Goal: Communication & Community: Answer question/provide support

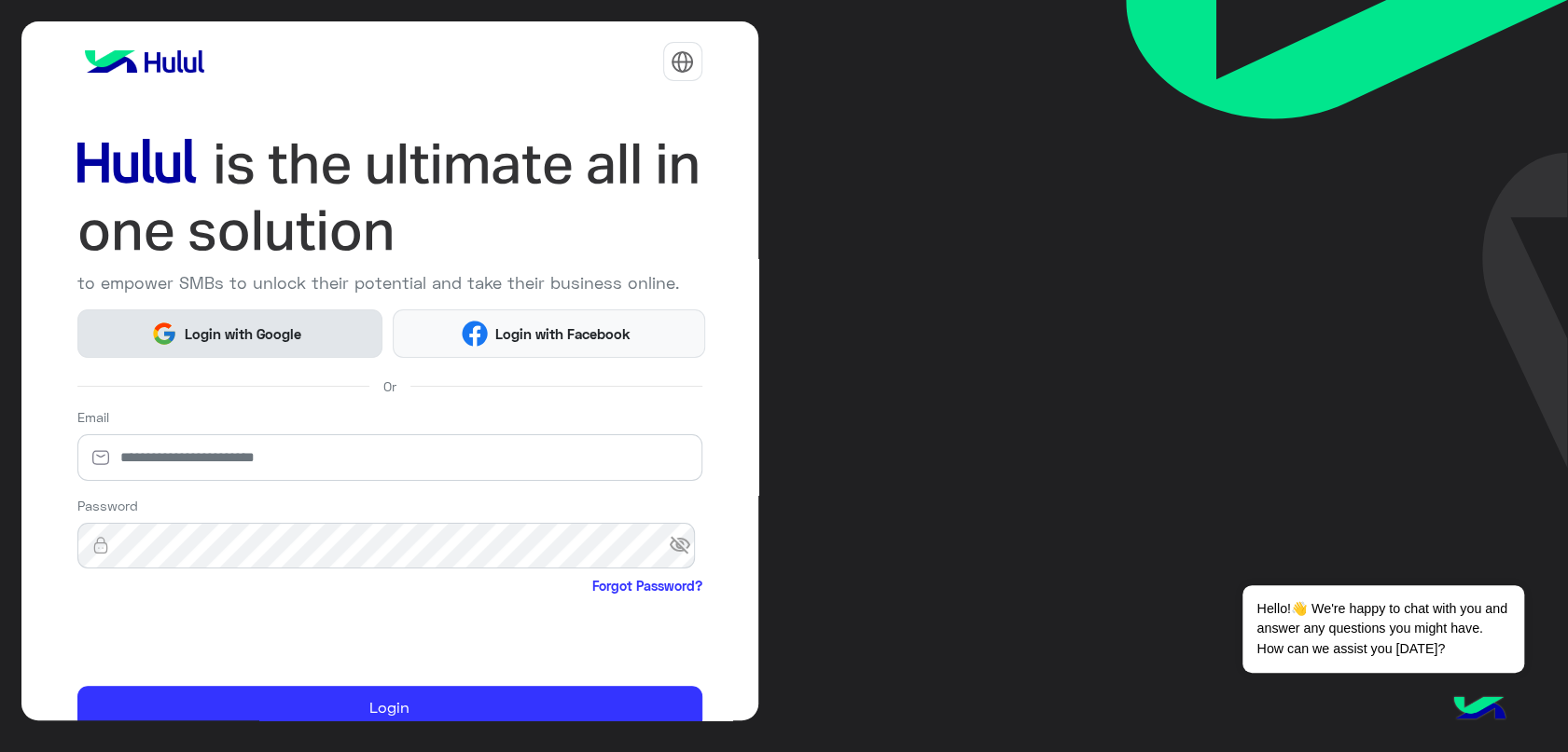
click at [285, 318] on button "Login with Google" at bounding box center [230, 333] width 306 height 47
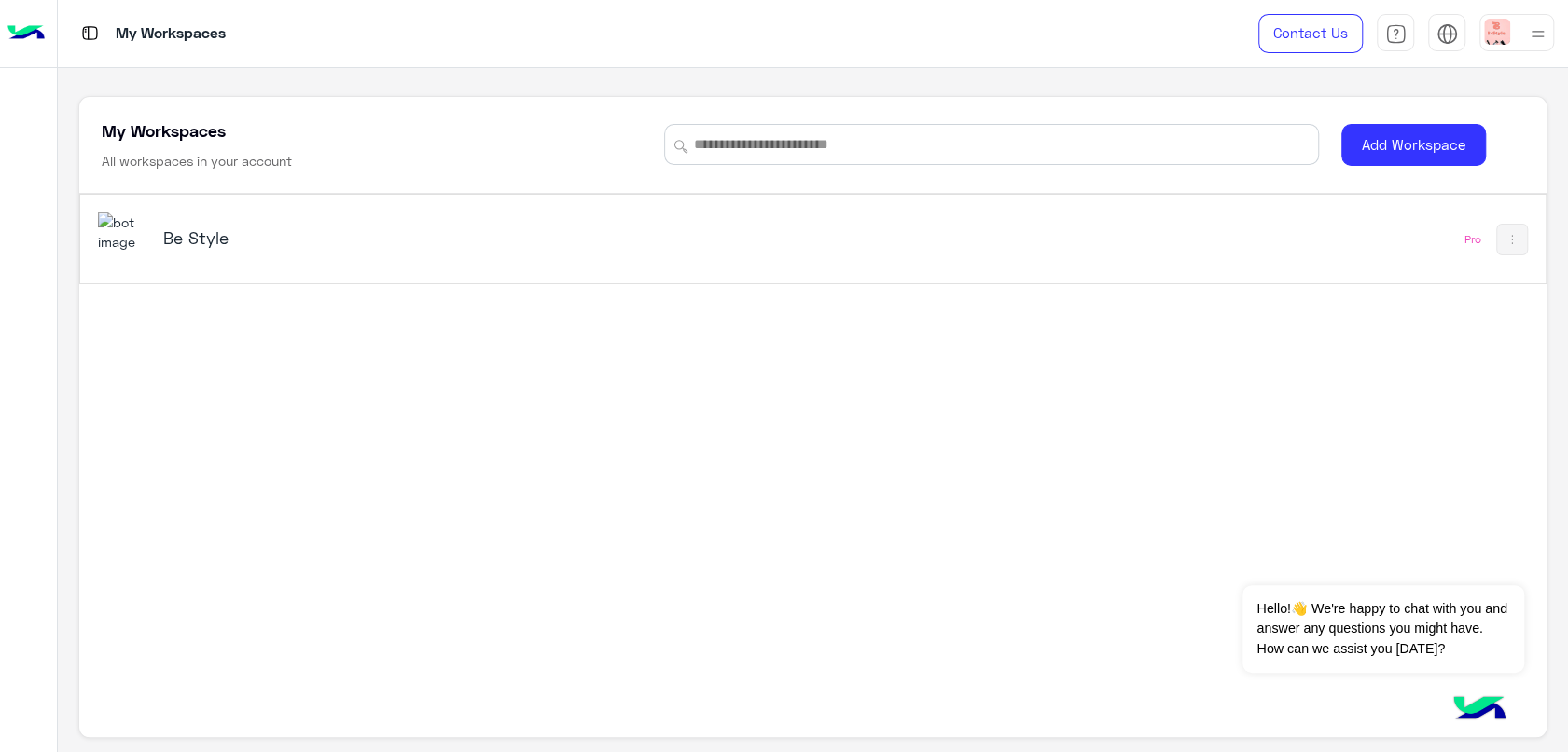
click at [206, 244] on h5 "Be Style" at bounding box center [421, 237] width 515 height 23
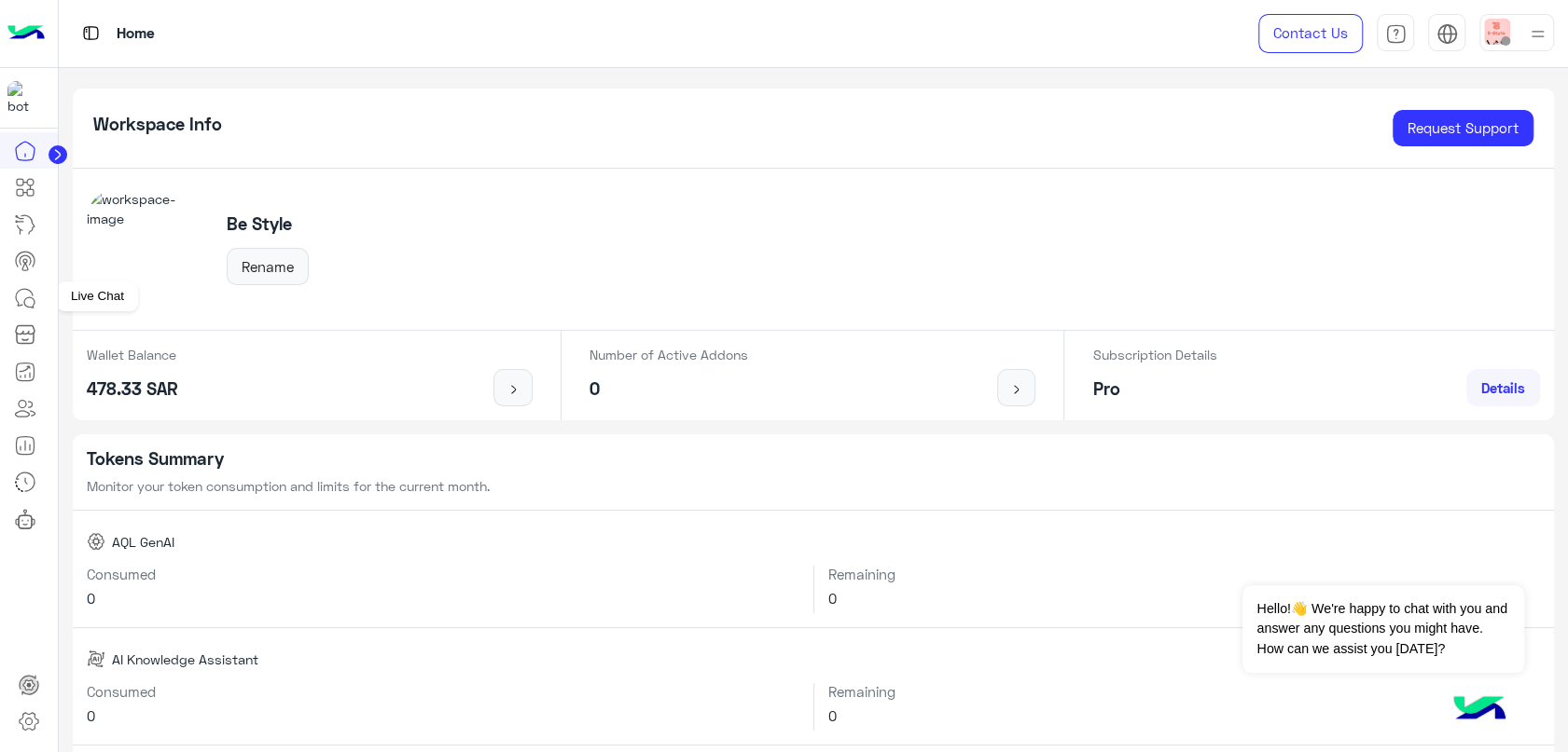
click at [37, 290] on link at bounding box center [25, 299] width 50 height 38
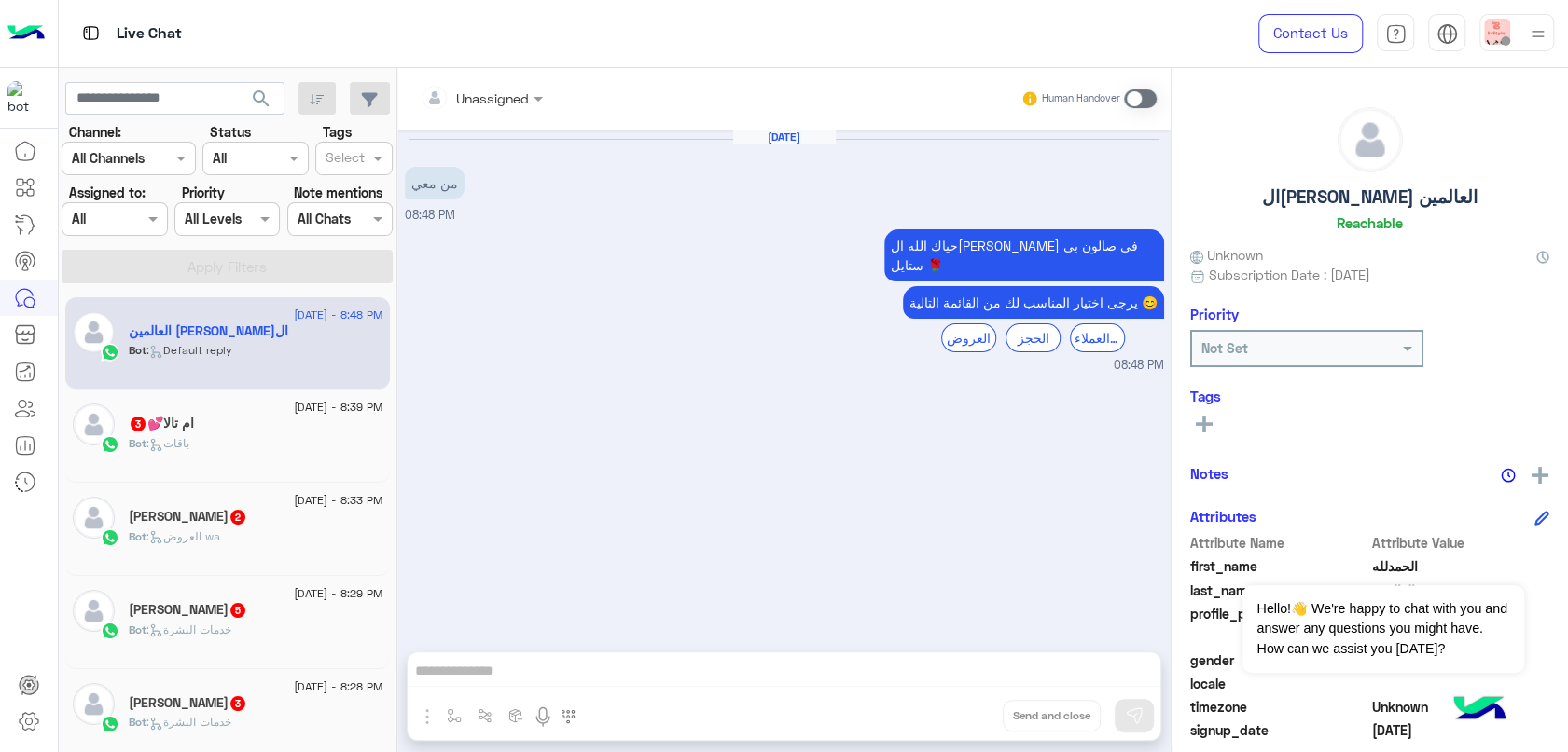
click at [182, 428] on h5 "ام تالا💕 3" at bounding box center [161, 423] width 65 height 16
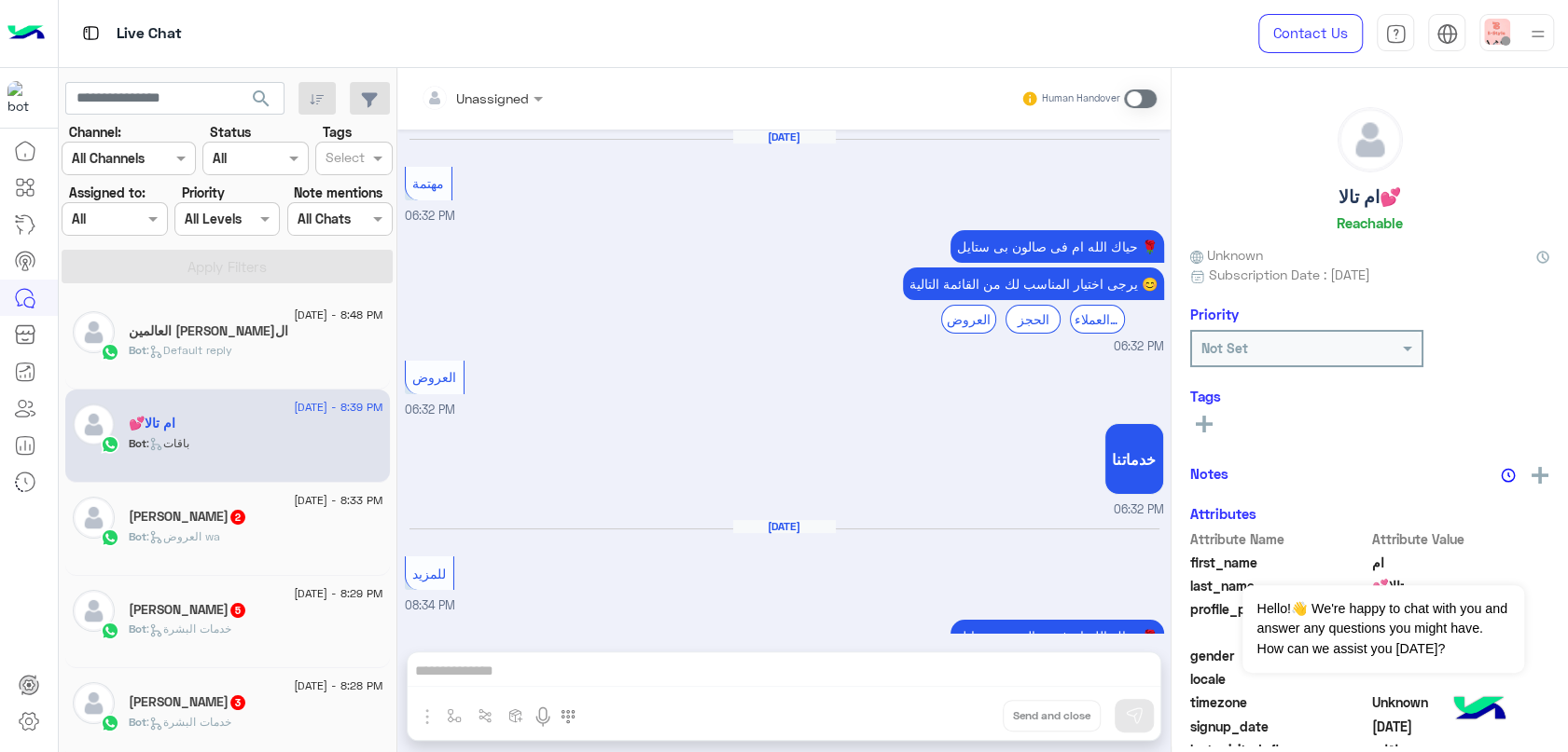
scroll to position [2072, 0]
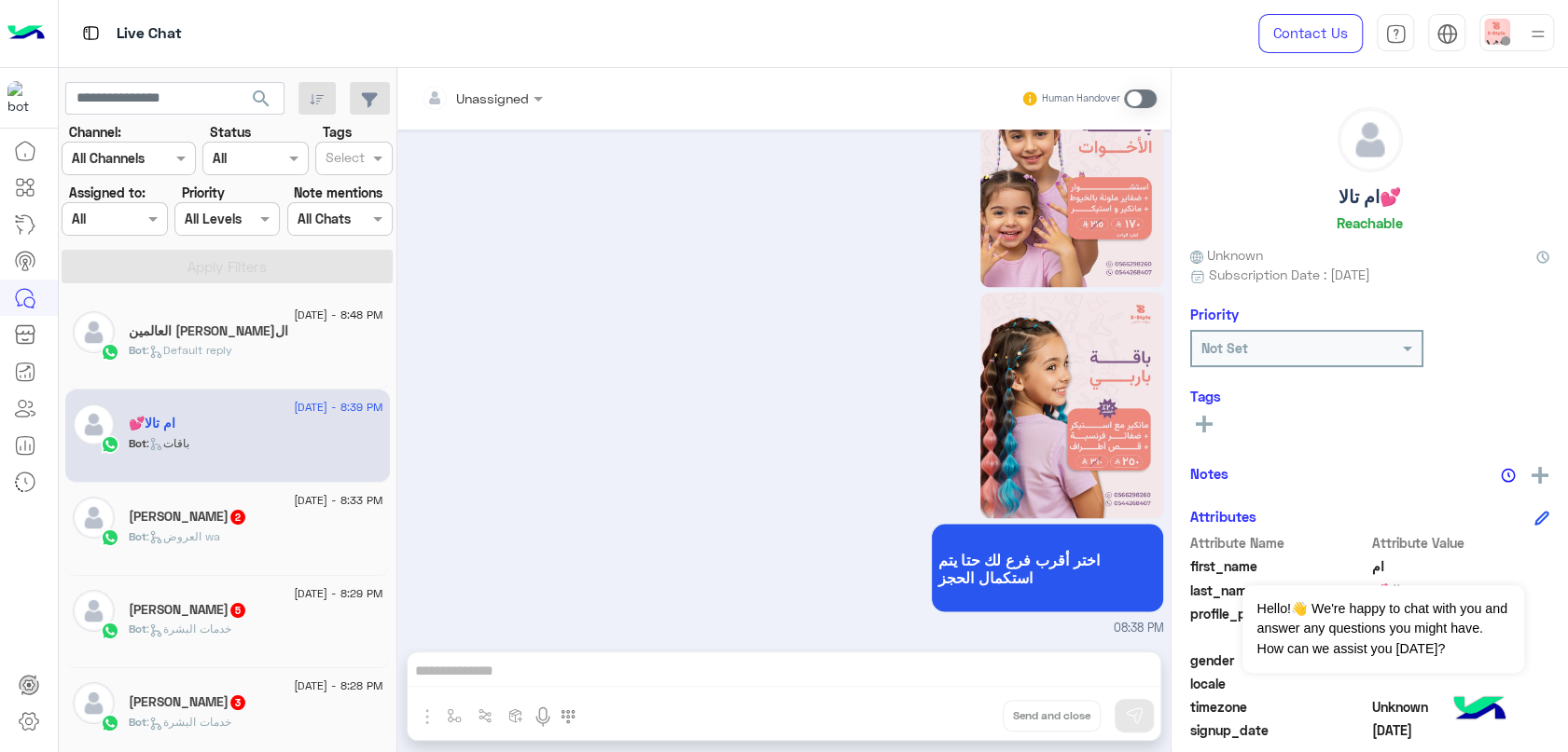
click at [234, 521] on div "[DEMOGRAPHIC_DATA] 2" at bounding box center [255, 518] width 254 height 20
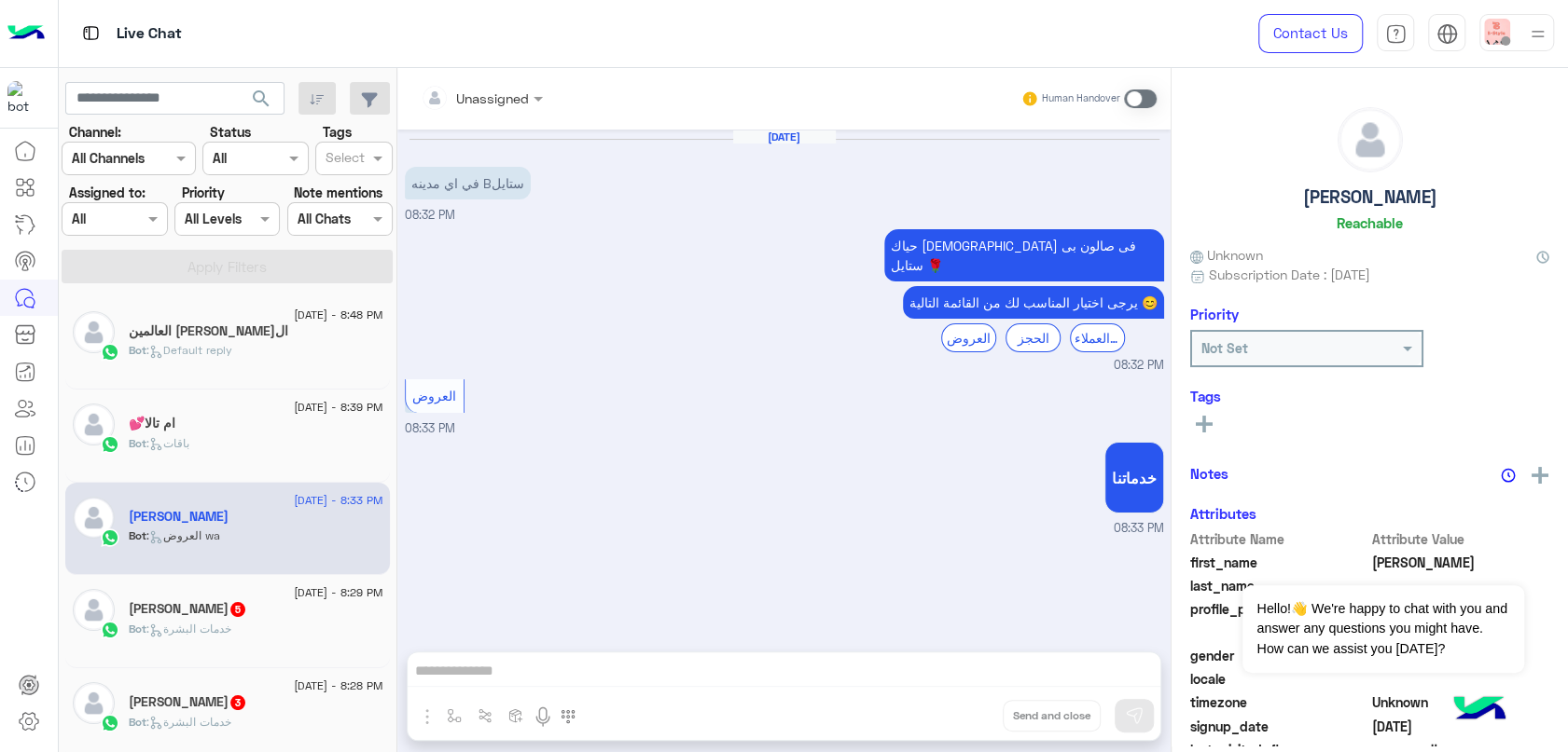
click at [249, 604] on div "[PERSON_NAME] 5" at bounding box center [255, 611] width 254 height 20
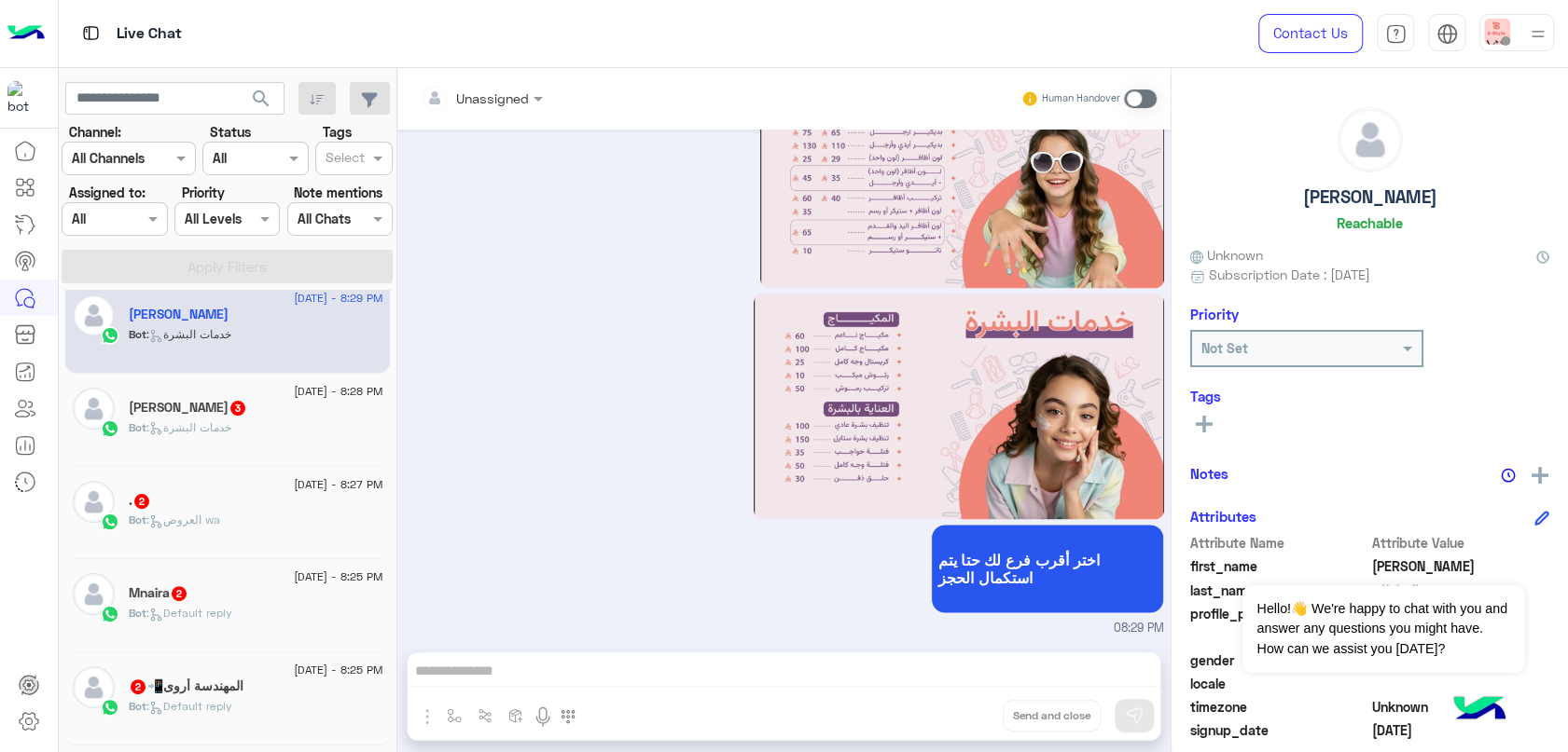
scroll to position [311, 0]
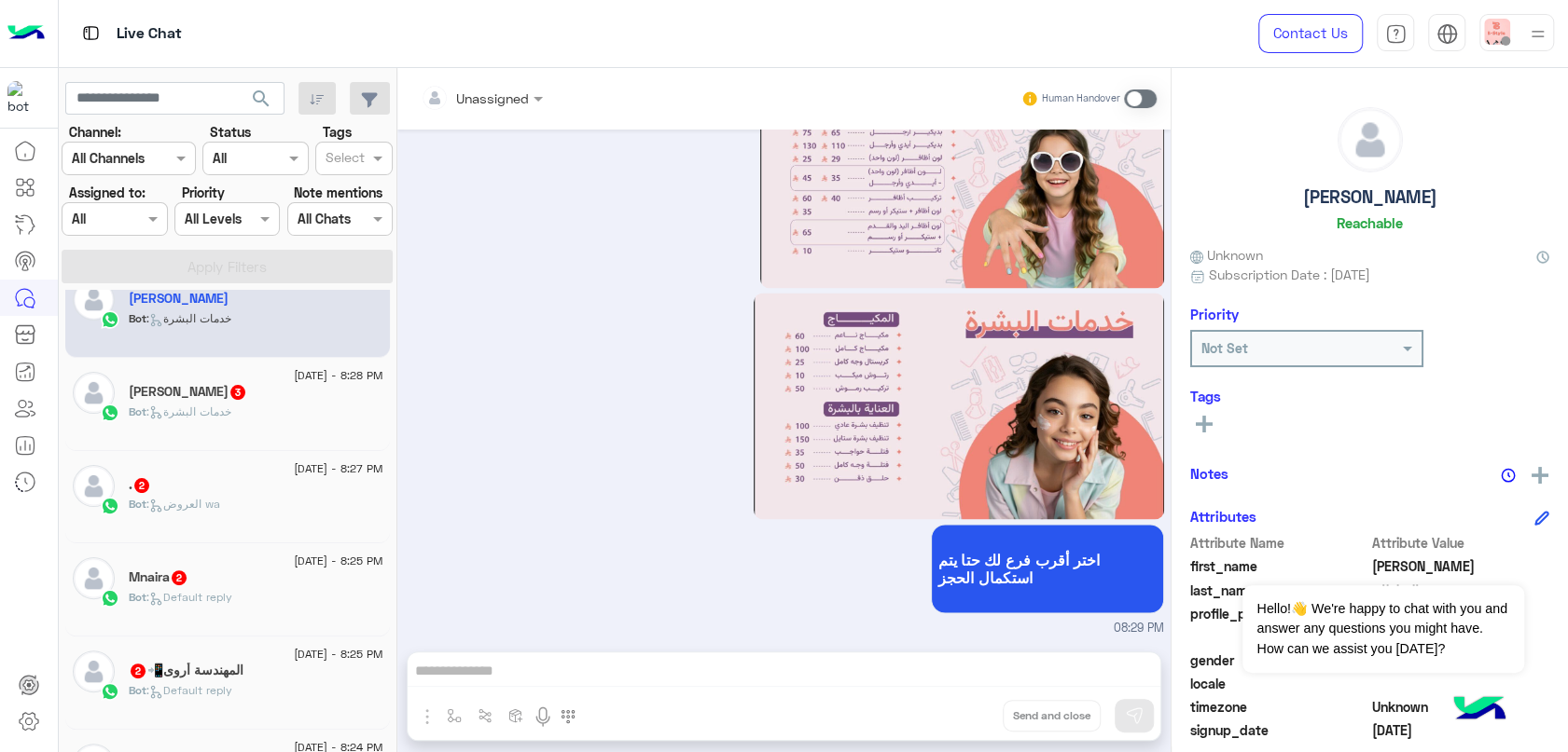
click at [332, 422] on div "Bot : خدمات البشرة" at bounding box center [255, 420] width 254 height 33
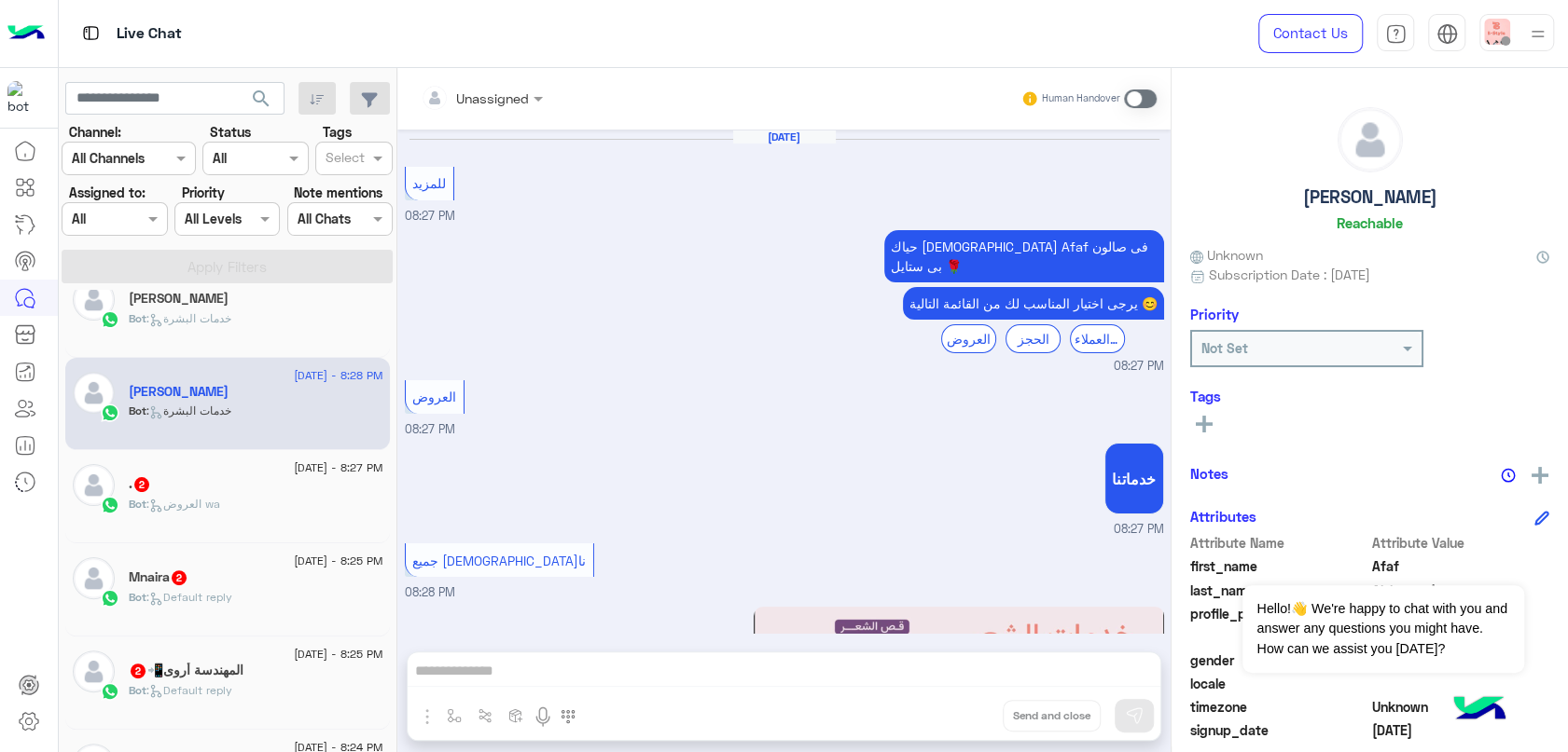
scroll to position [1220, 0]
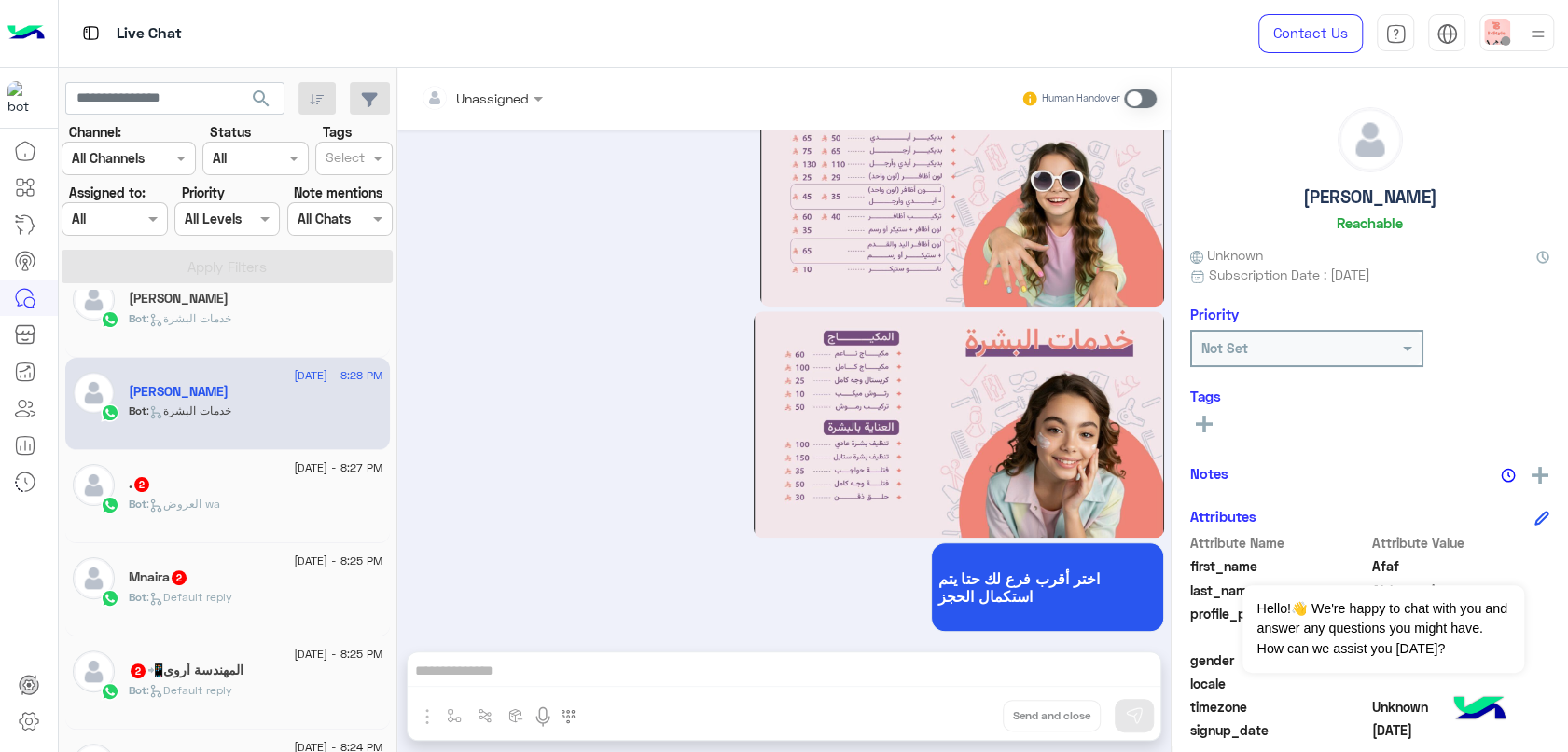
click at [234, 485] on div ". 2" at bounding box center [255, 486] width 254 height 20
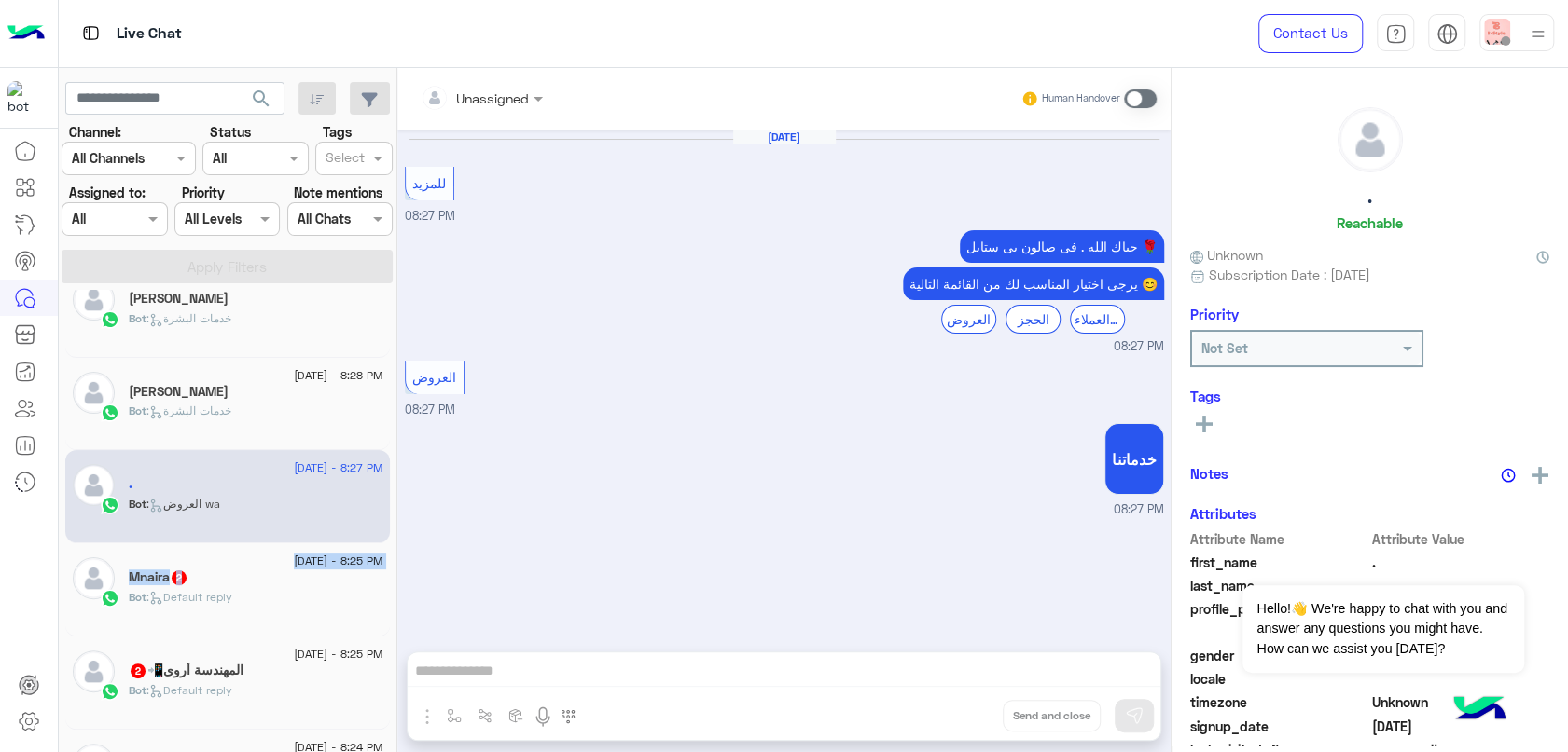
click at [261, 567] on div "[DATE] - 8:25 PM Mnaira 2 Bot : Default reply" at bounding box center [255, 589] width 254 height 64
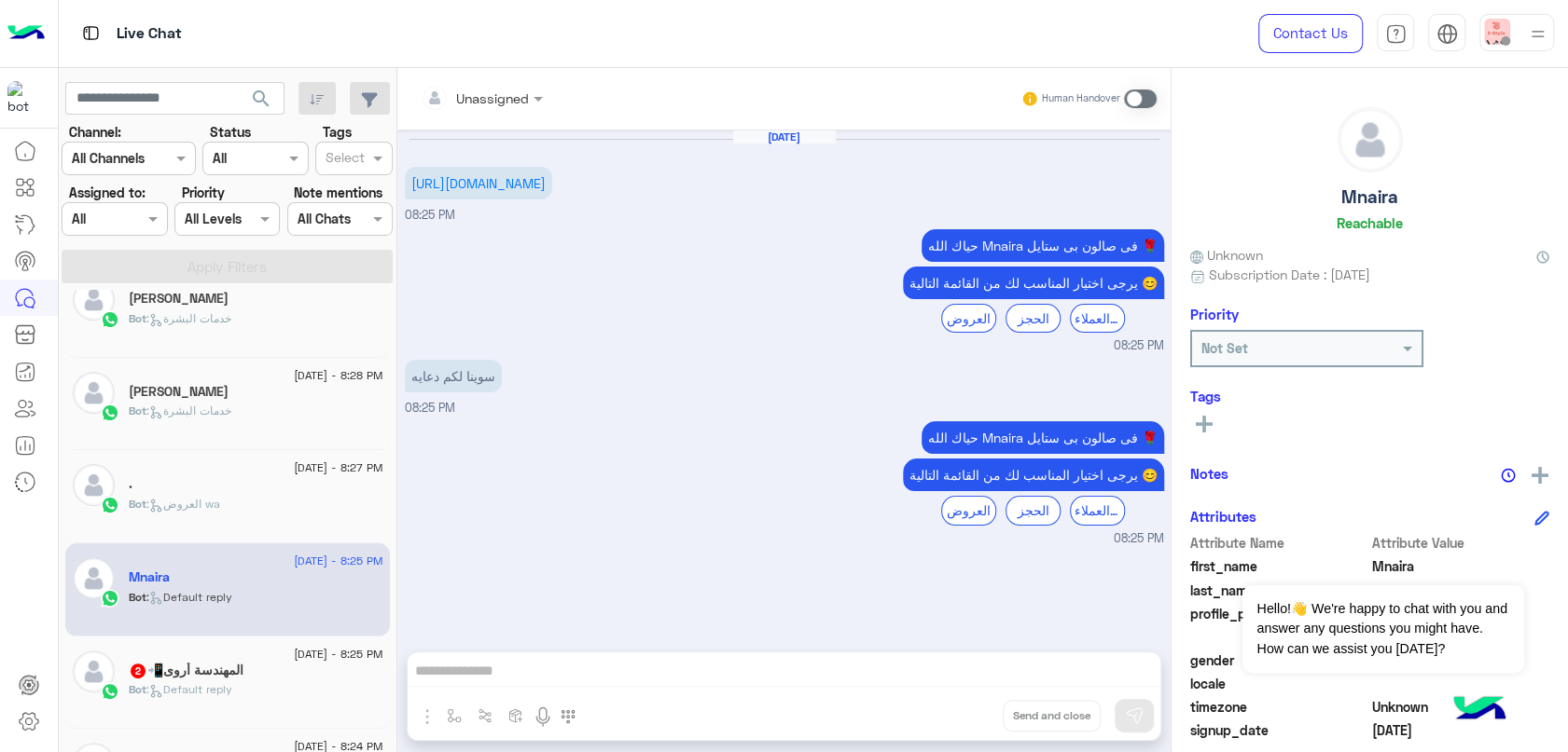
click at [244, 667] on h5 "المهندسة أروى📲 2" at bounding box center [186, 671] width 115 height 16
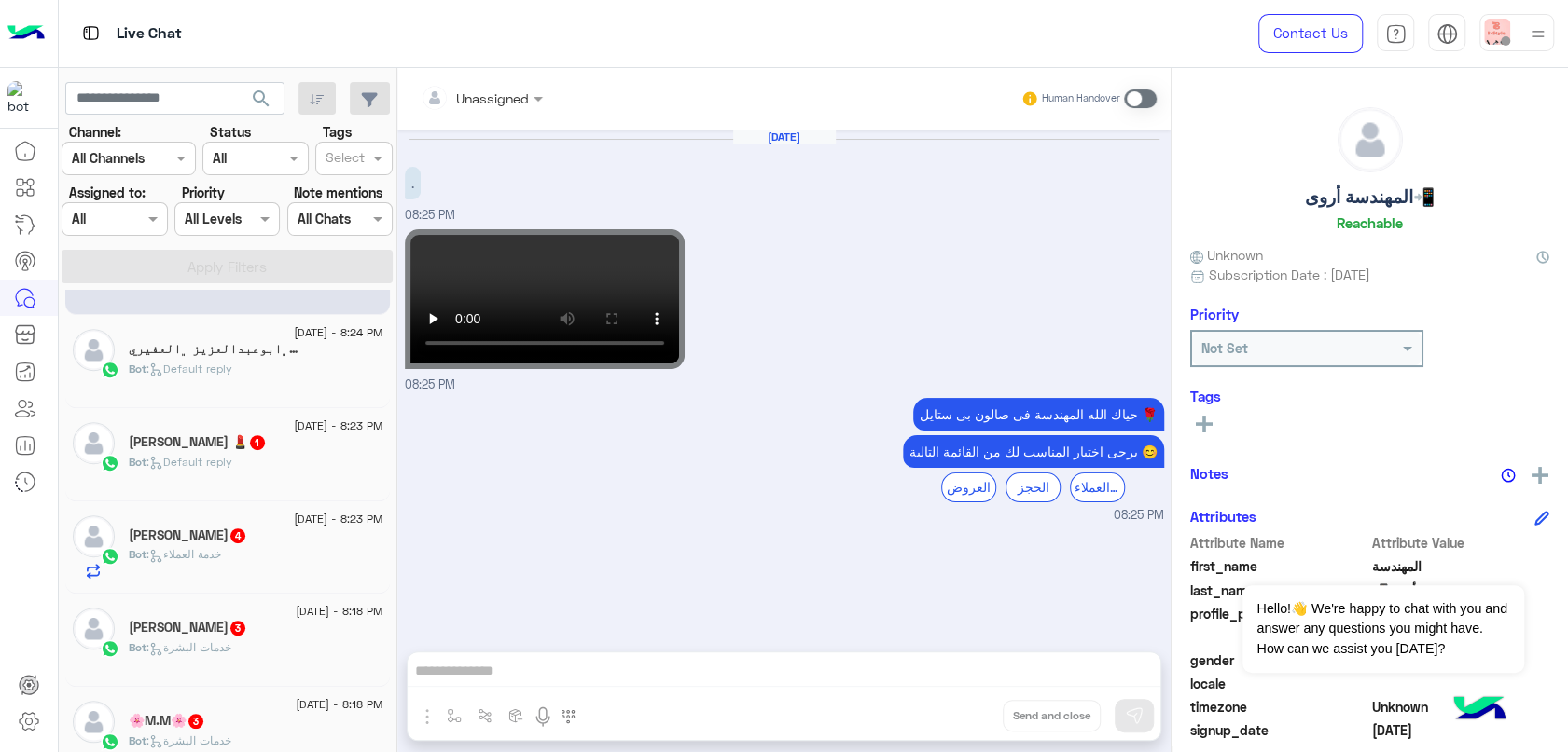
scroll to position [828, 0]
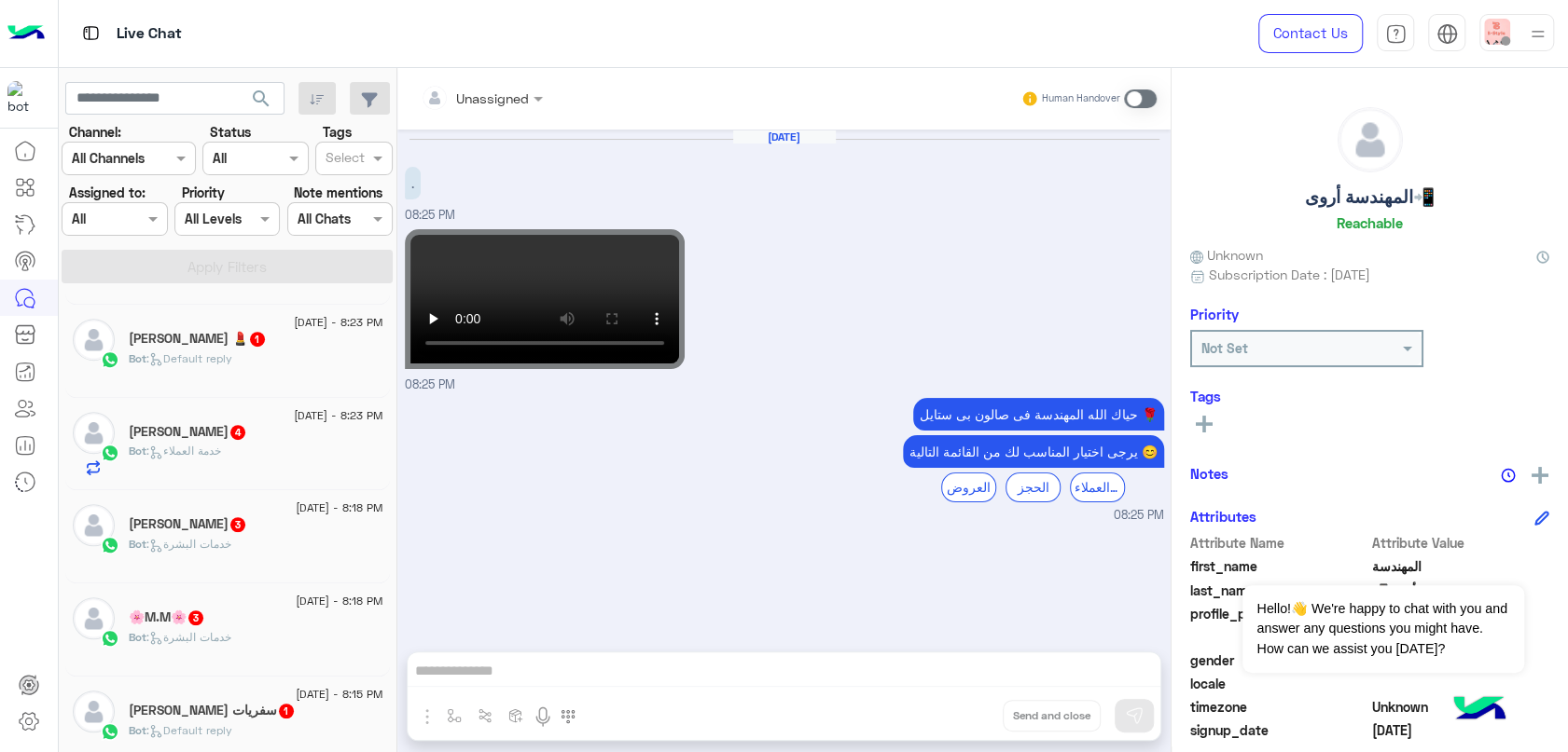
click at [228, 414] on div "[DATE] - 8:23 PM" at bounding box center [255, 418] width 254 height 12
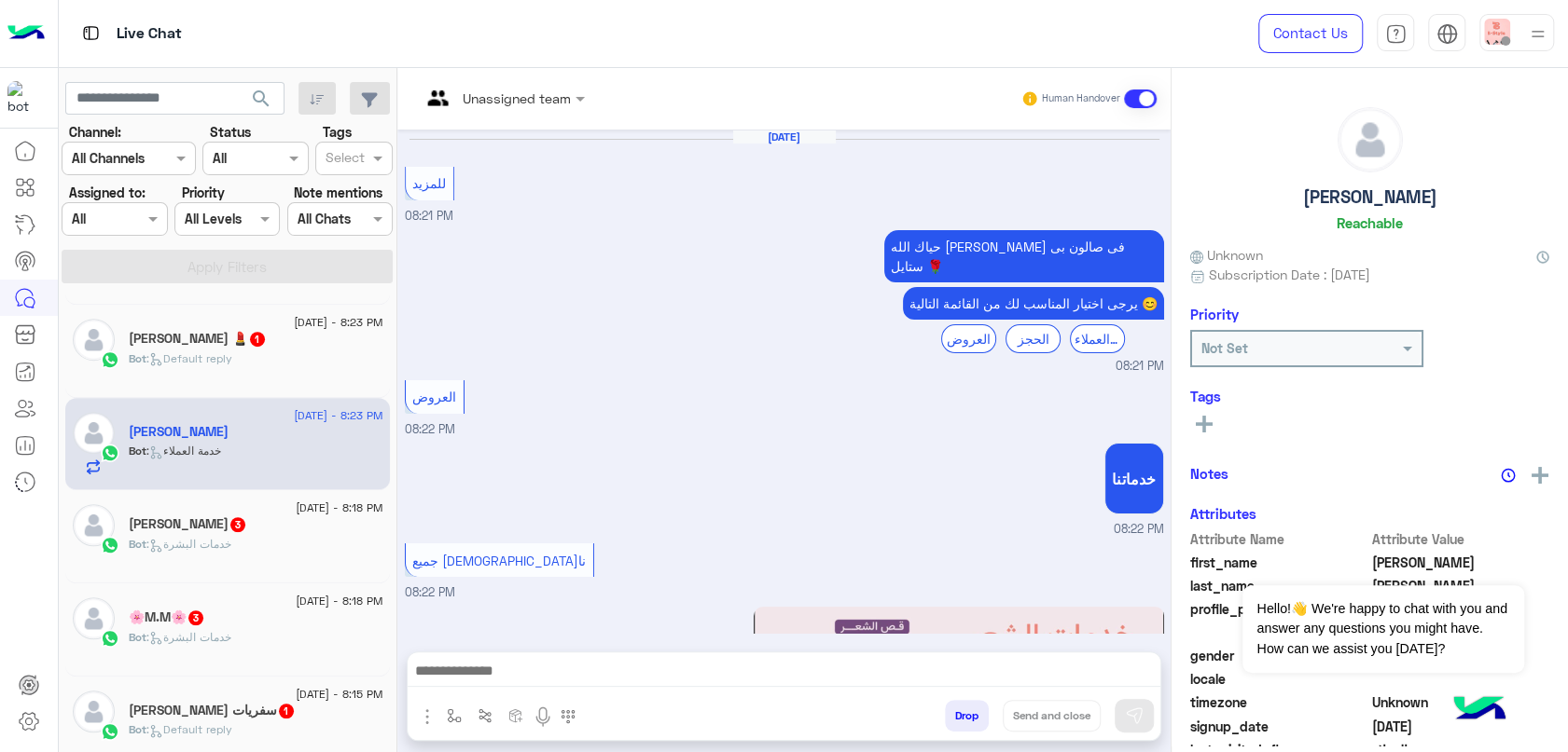
scroll to position [1444, 0]
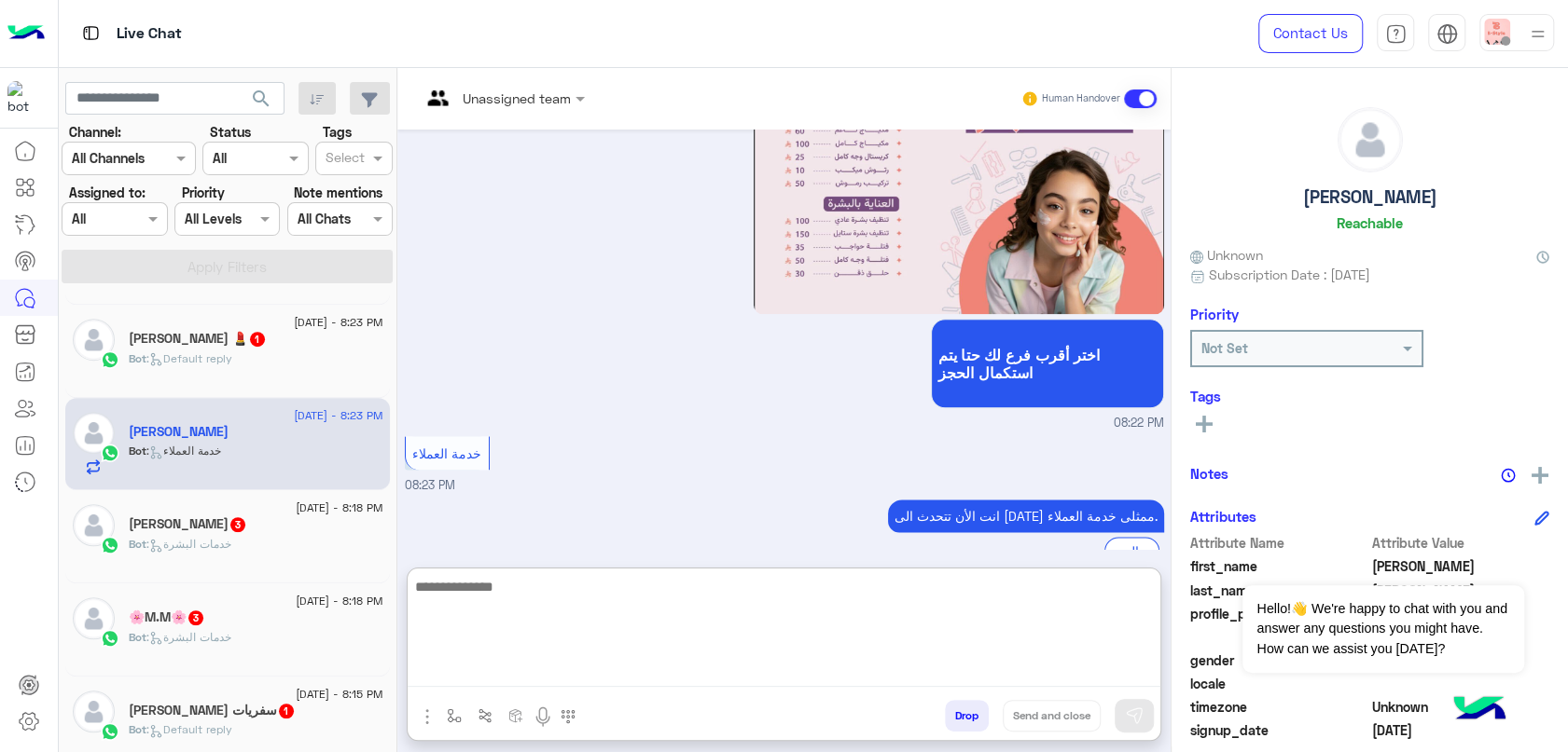
click at [775, 672] on textarea at bounding box center [784, 630] width 752 height 112
type textarea "*"
type textarea "**********"
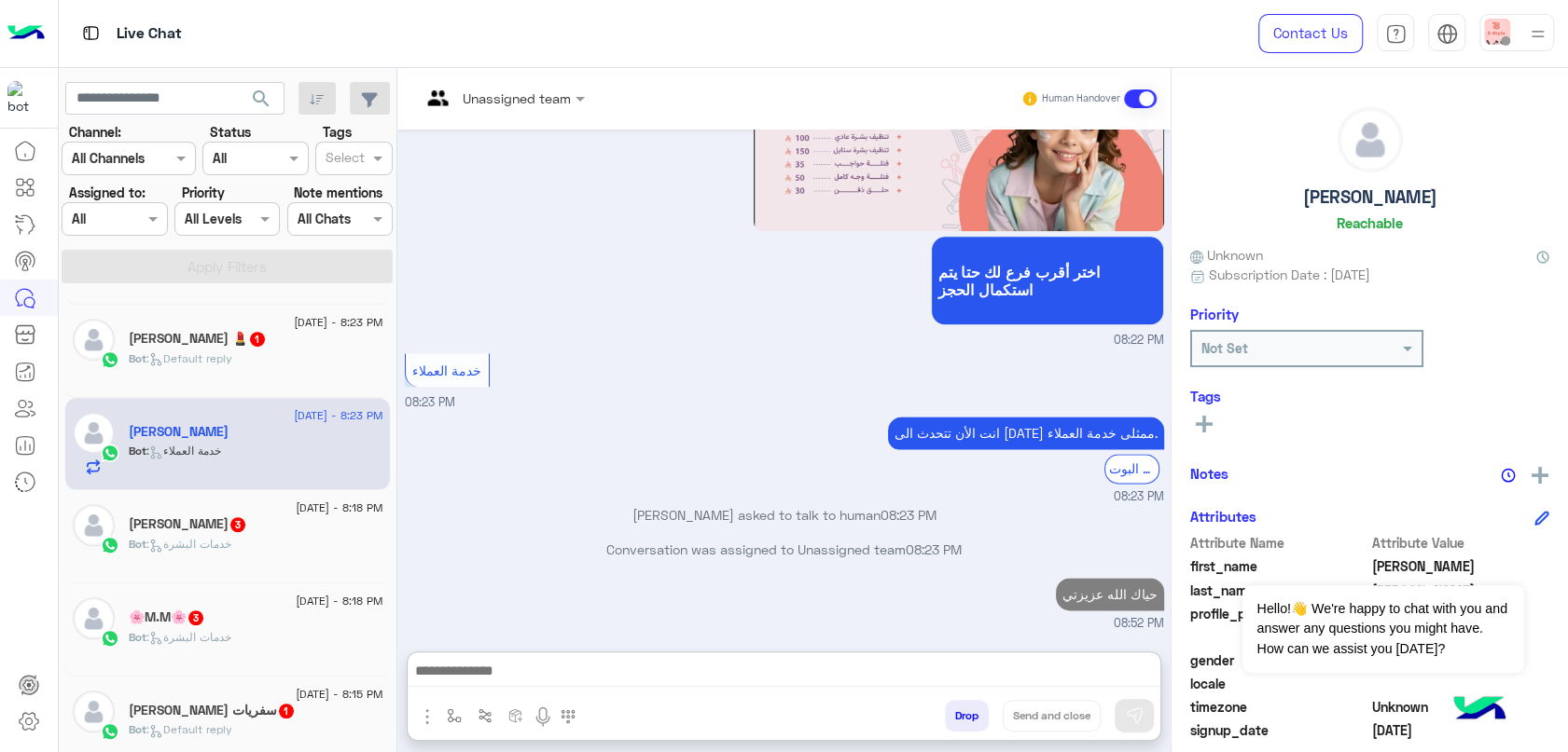
click at [247, 556] on div "Bot : خدمات البشرة" at bounding box center [255, 552] width 254 height 33
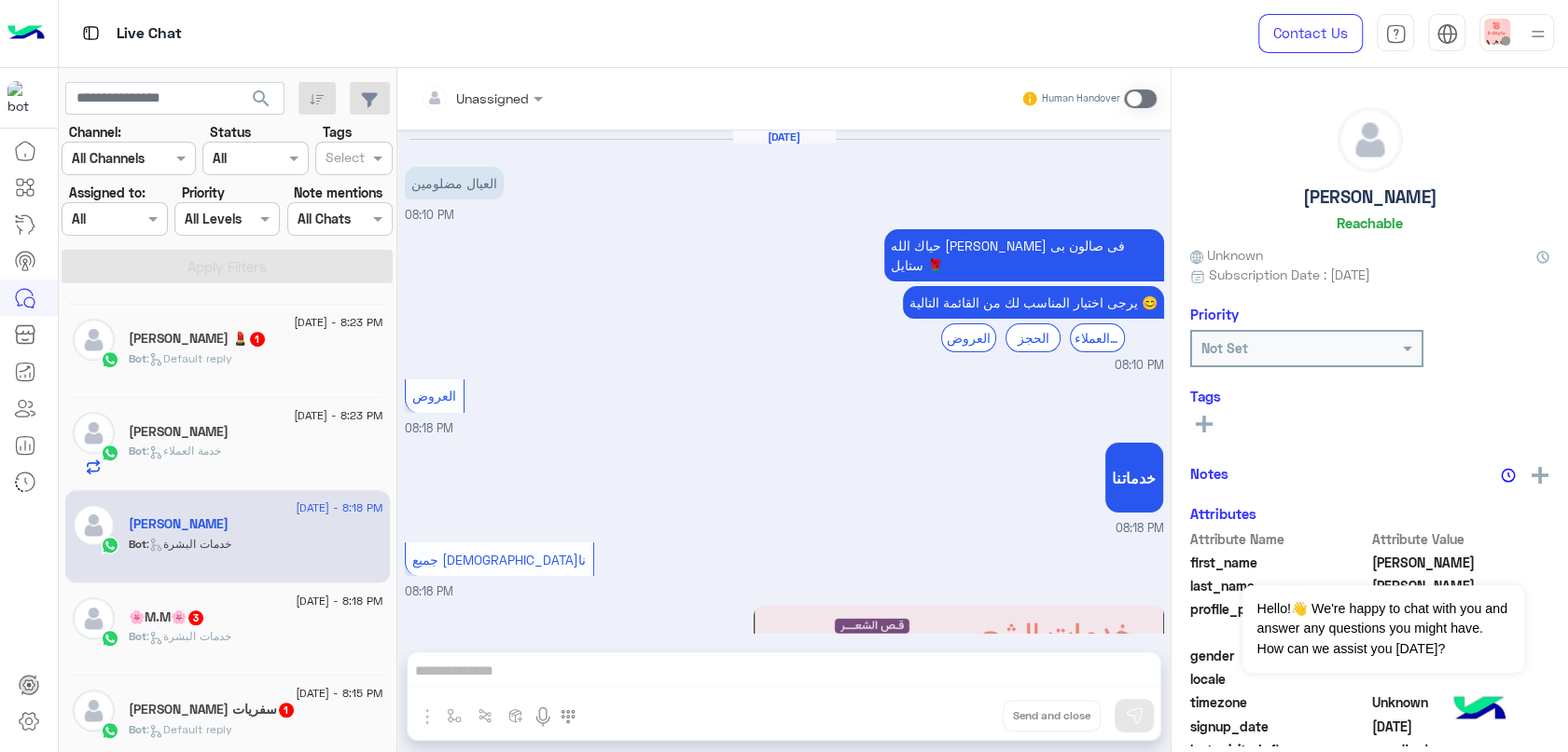
scroll to position [1219, 0]
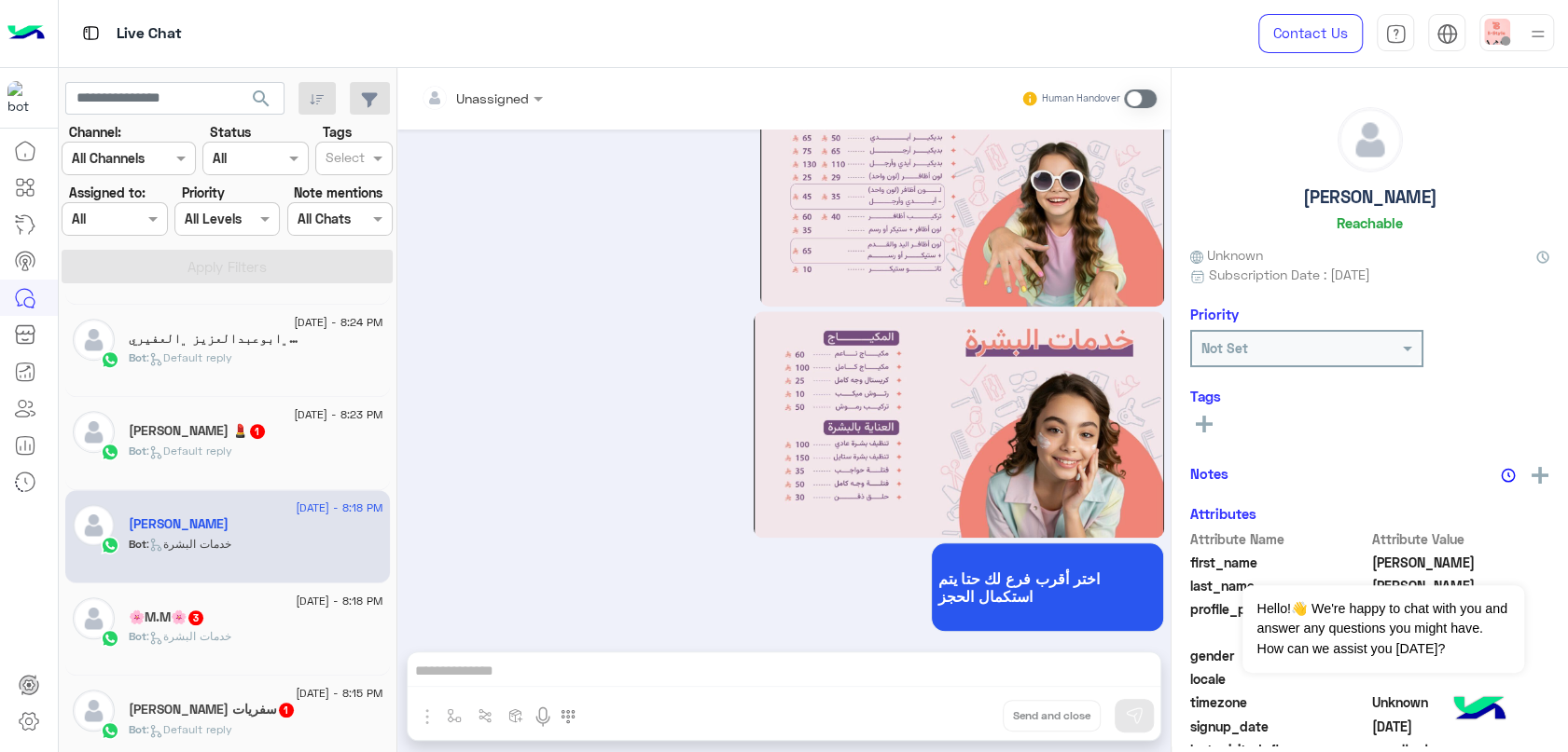
click at [243, 362] on div "Bot : Default reply" at bounding box center [255, 365] width 254 height 33
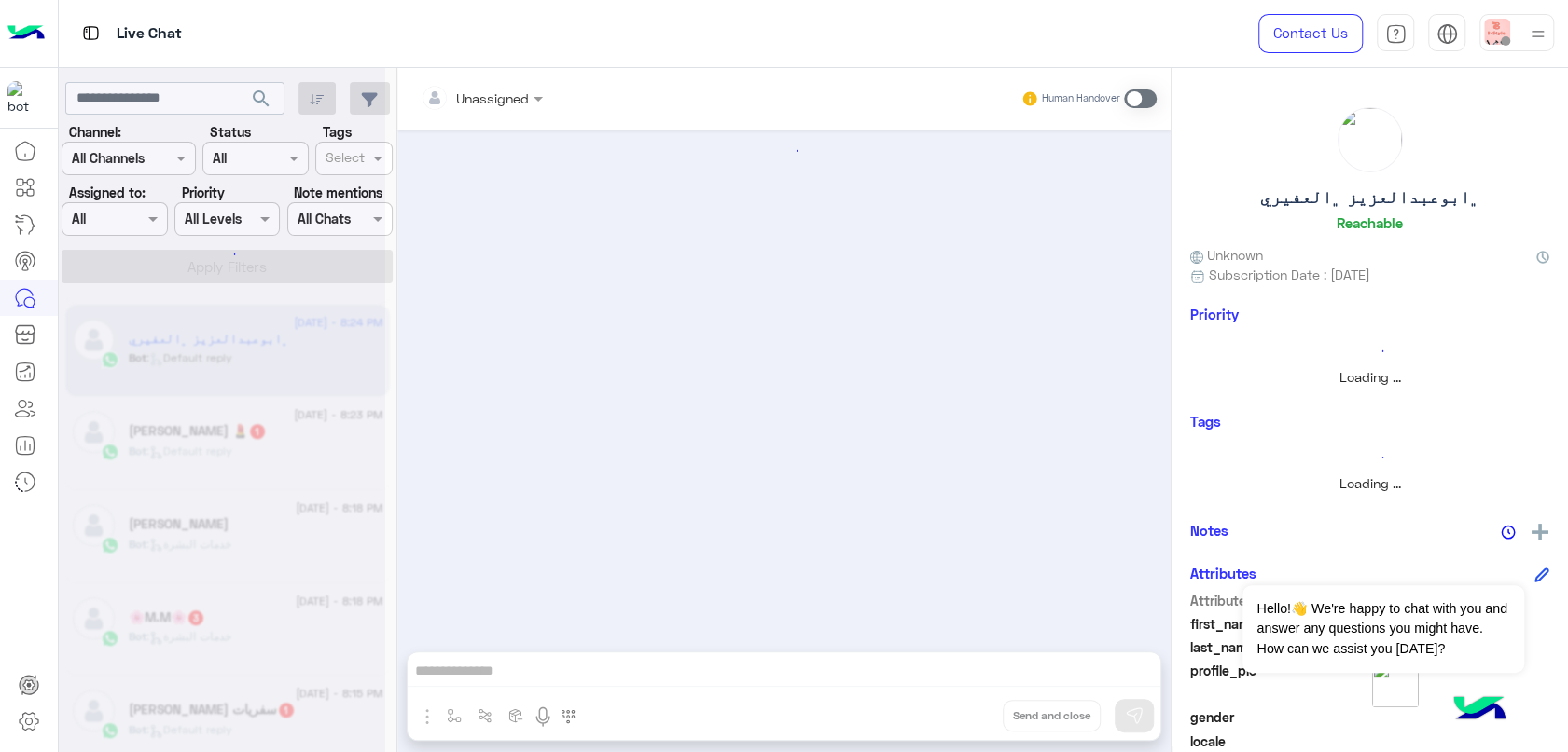
scroll to position [105, 0]
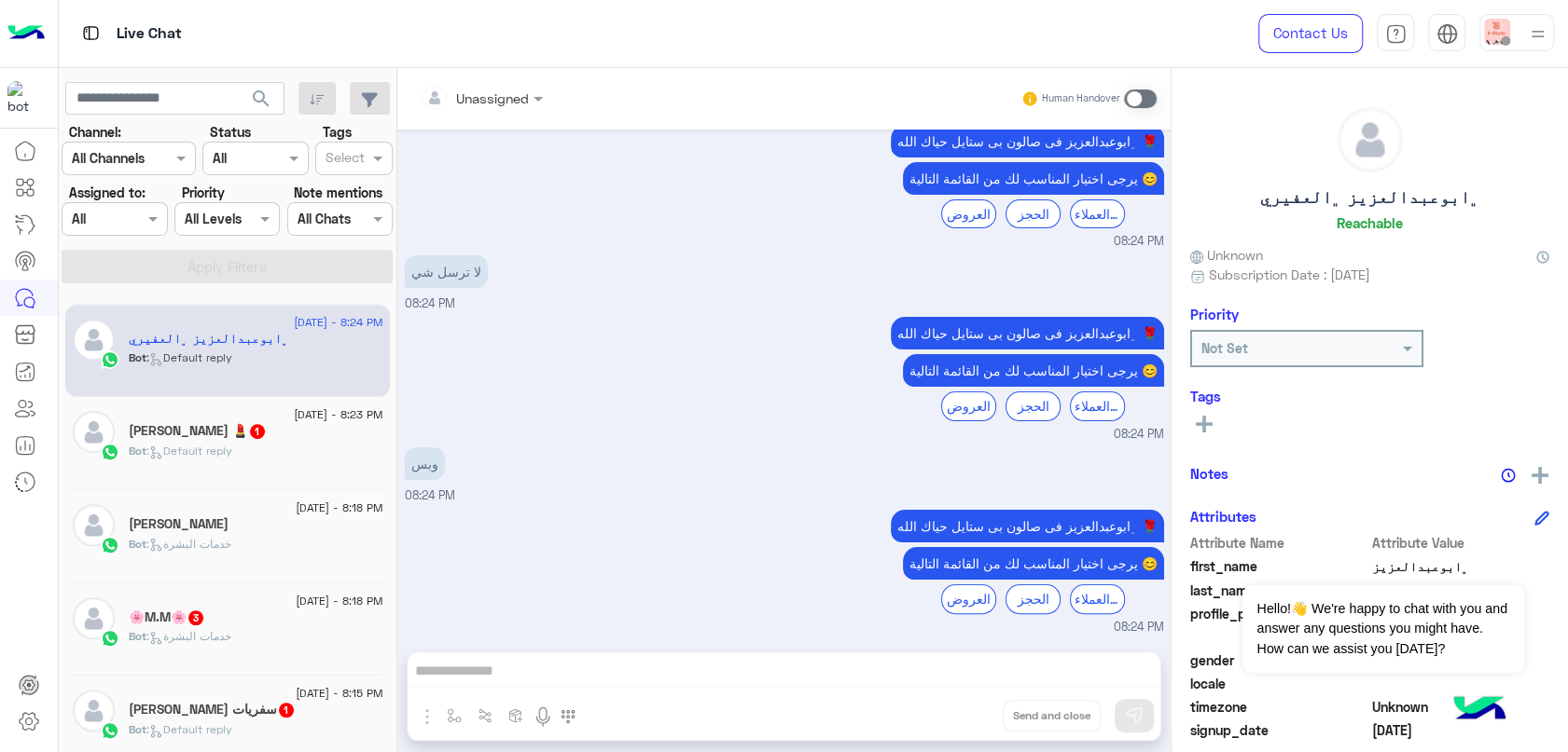
click at [253, 426] on div "[PERSON_NAME] 💄 1" at bounding box center [255, 433] width 254 height 20
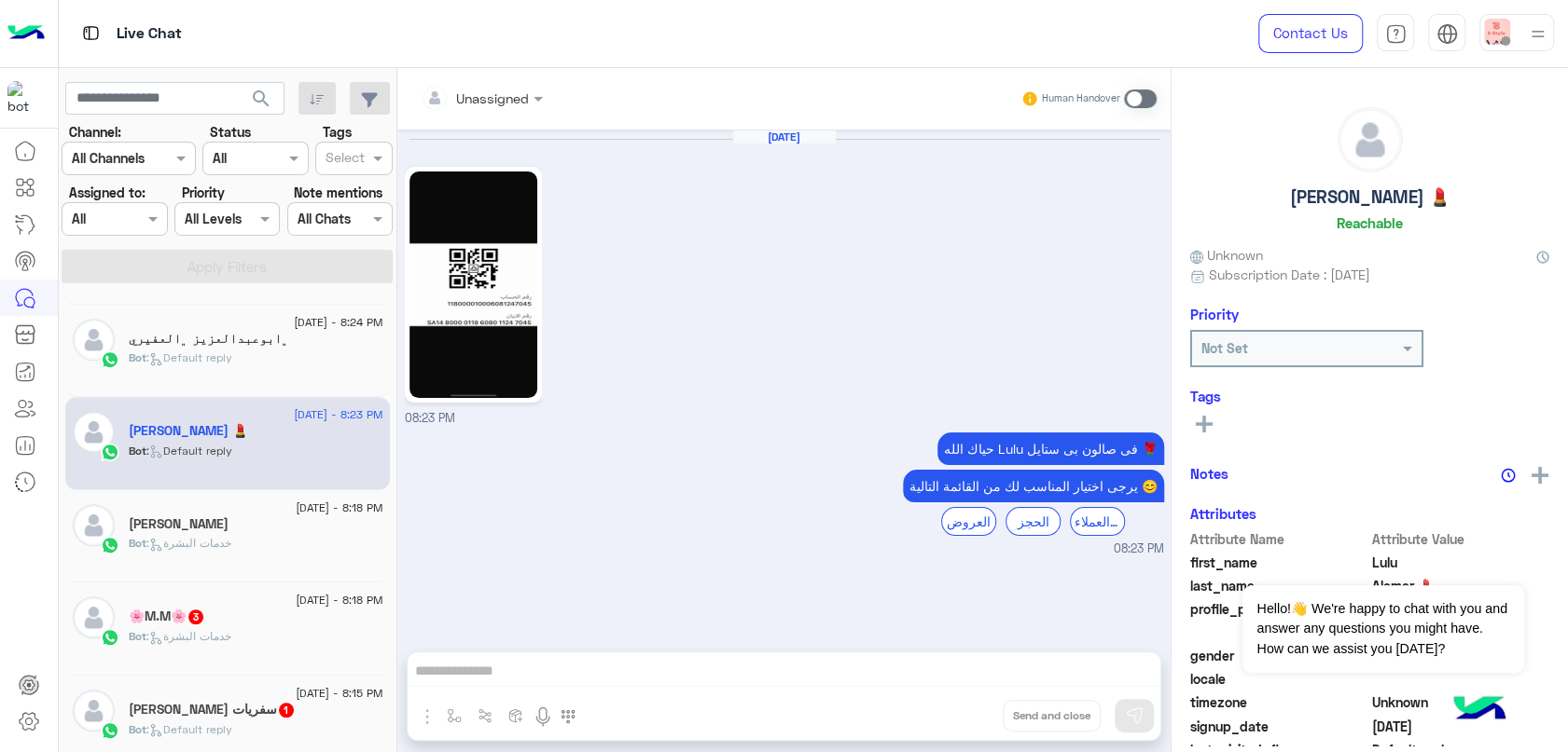
click at [265, 632] on div "Bot : خدمات البشرة" at bounding box center [255, 644] width 254 height 33
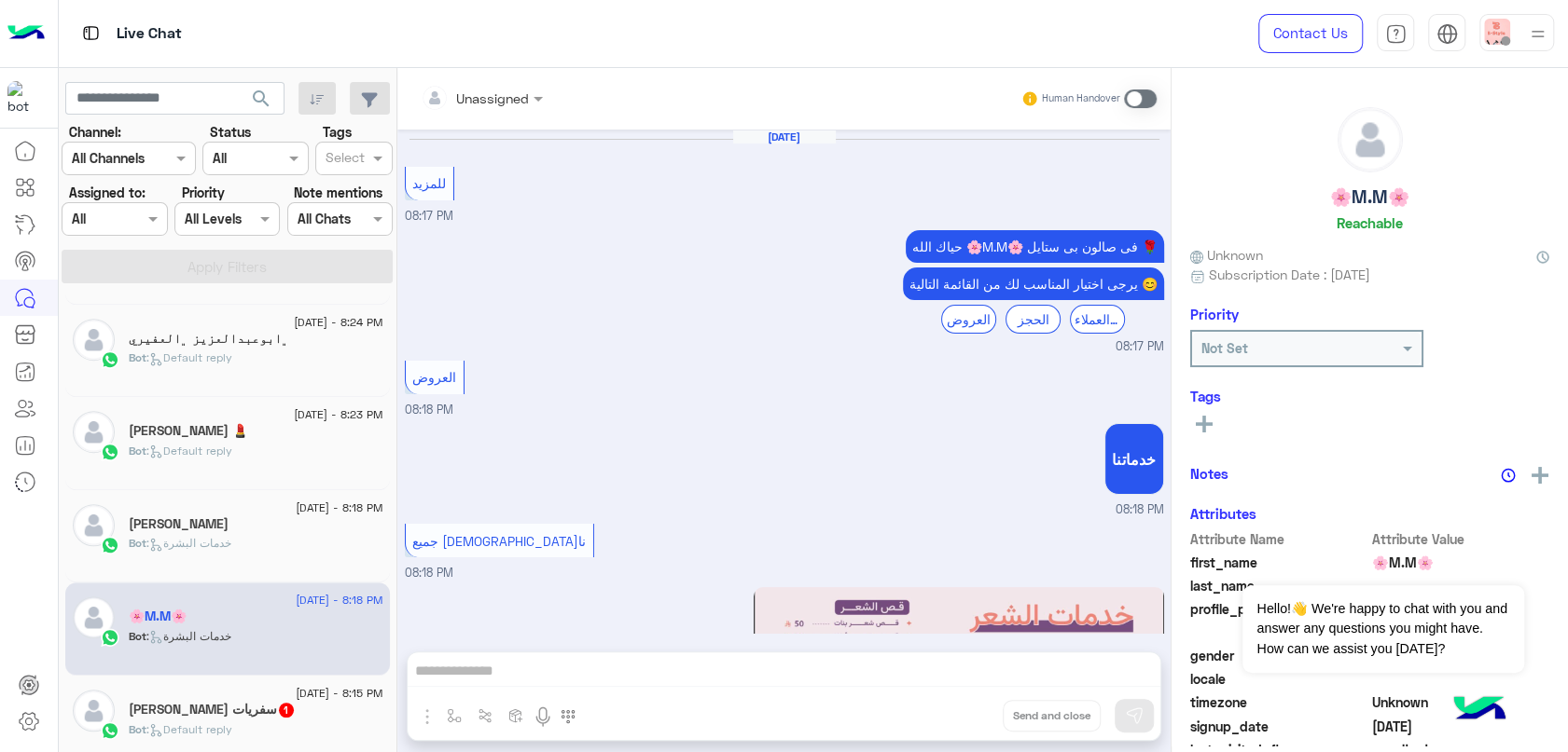
scroll to position [1220, 0]
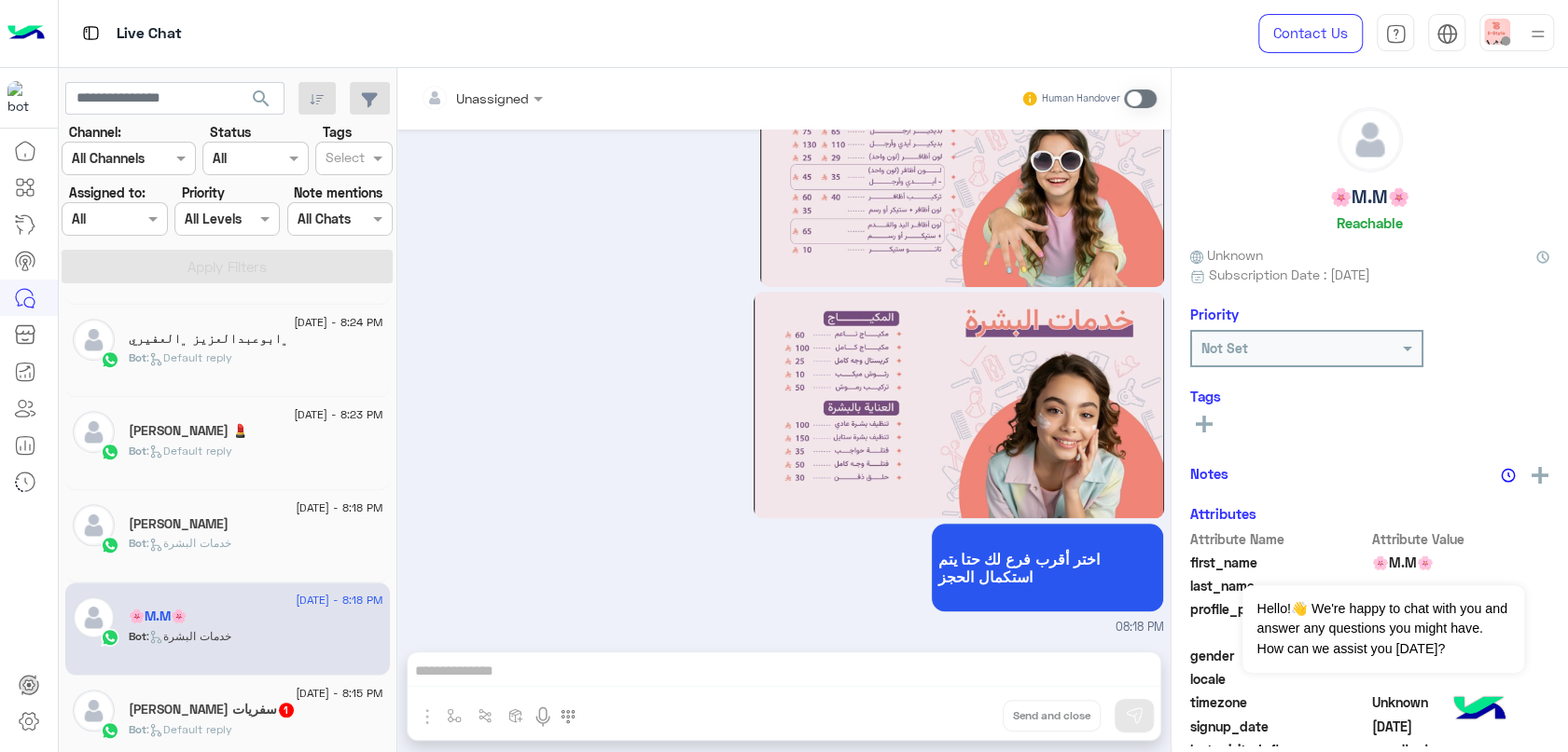
click at [266, 702] on div "[PERSON_NAME] سفريات 1" at bounding box center [255, 711] width 254 height 20
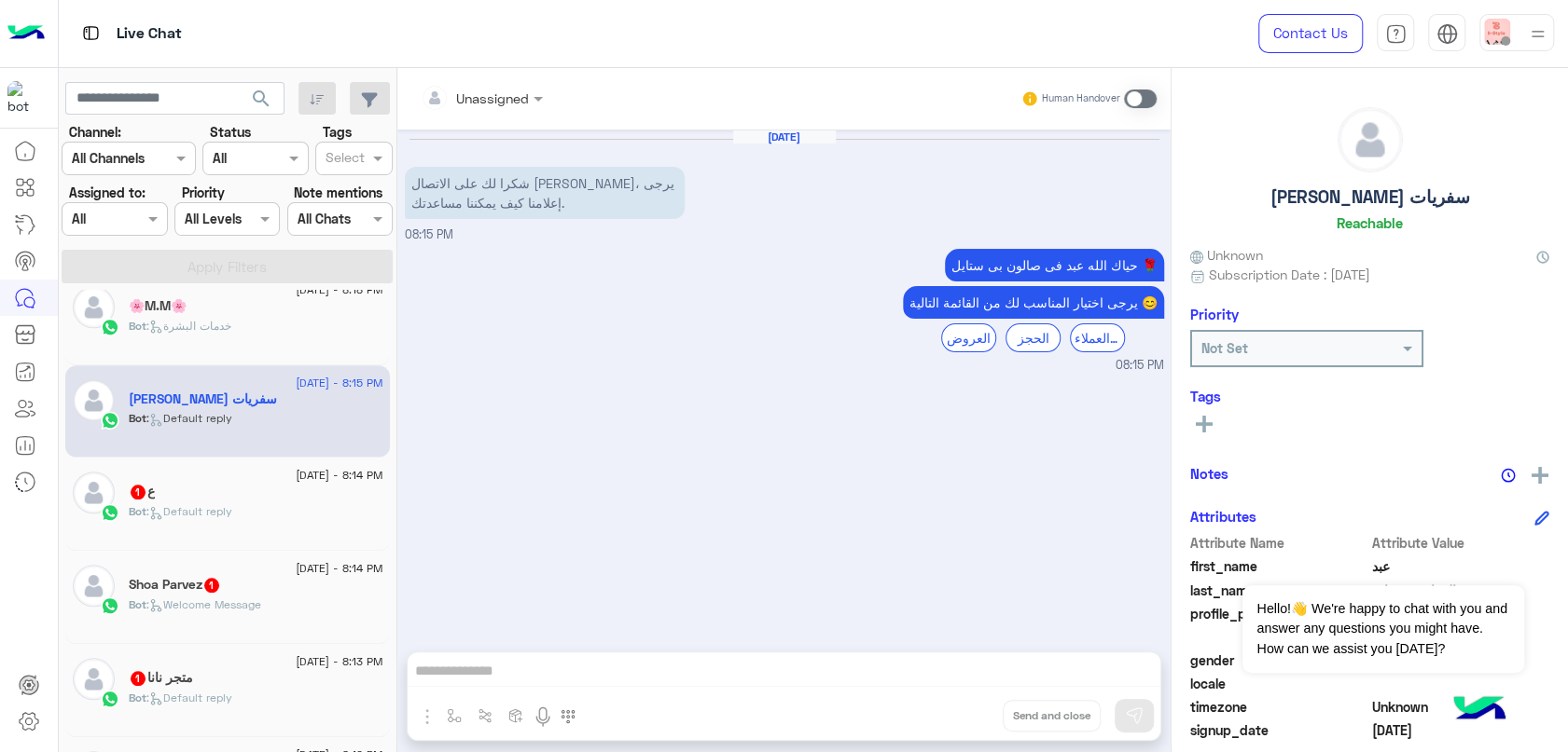
scroll to position [1139, 0]
click at [306, 506] on div "Bot : Default reply" at bounding box center [255, 518] width 254 height 33
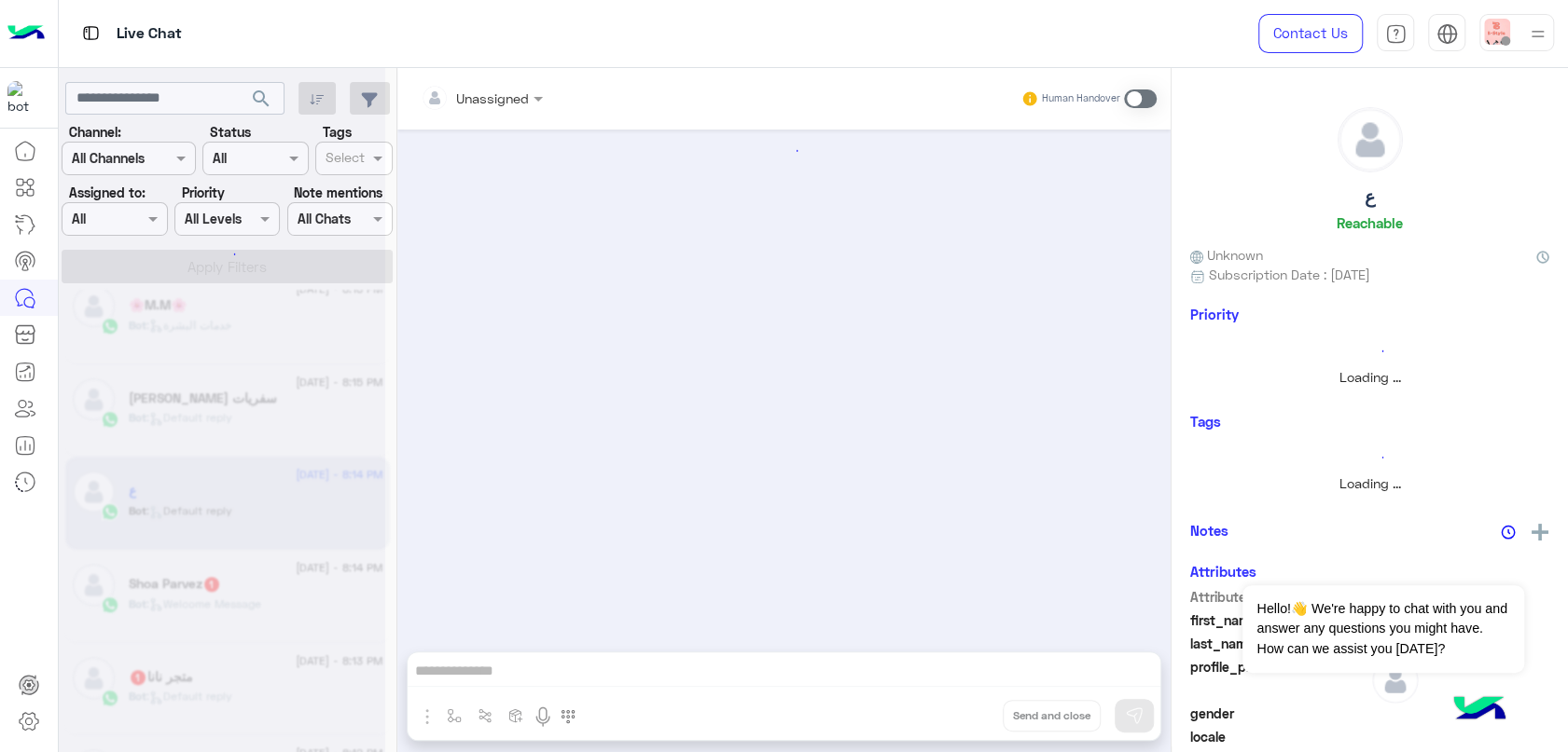
scroll to position [181, 0]
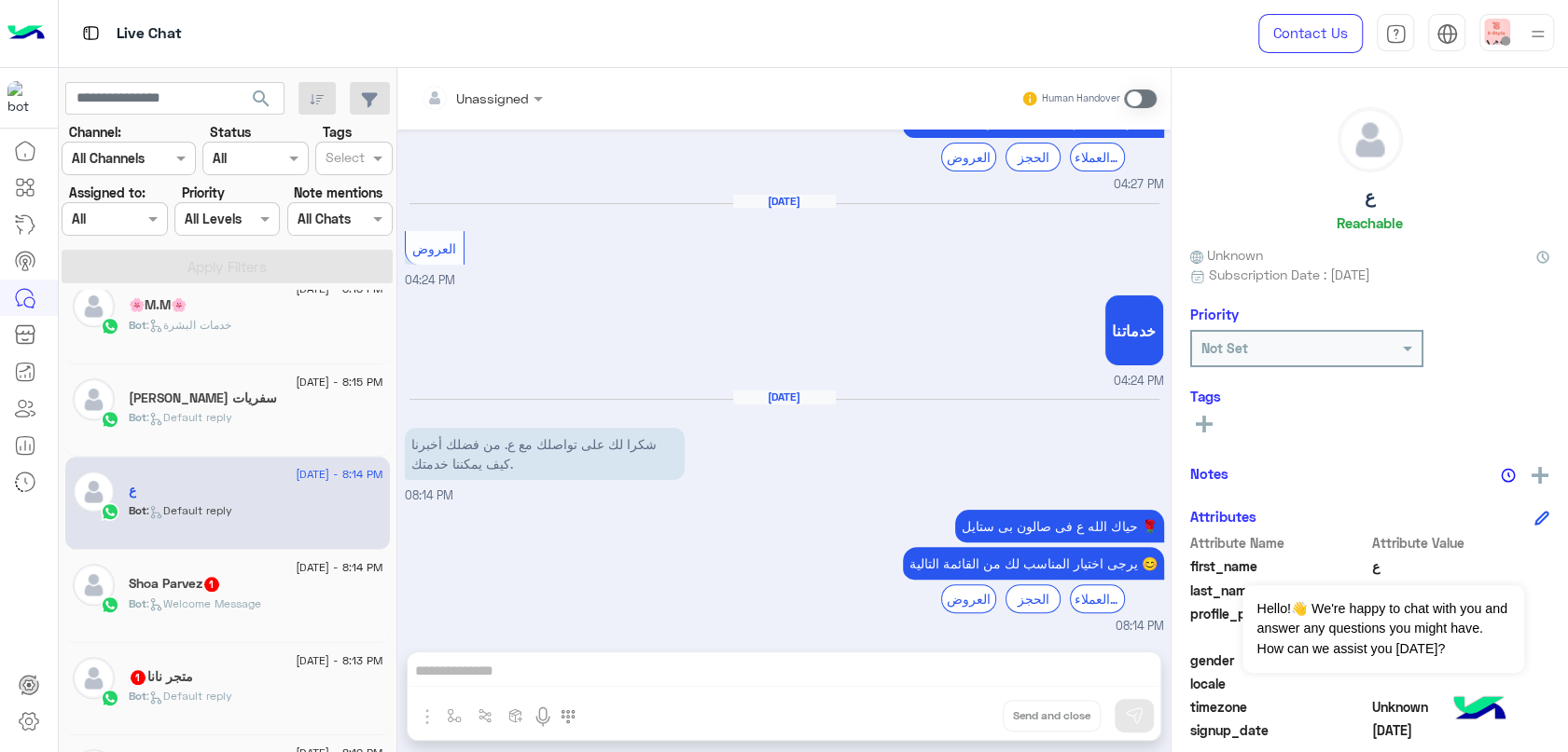
click at [305, 582] on div "Shoa Parvez 1" at bounding box center [255, 586] width 254 height 20
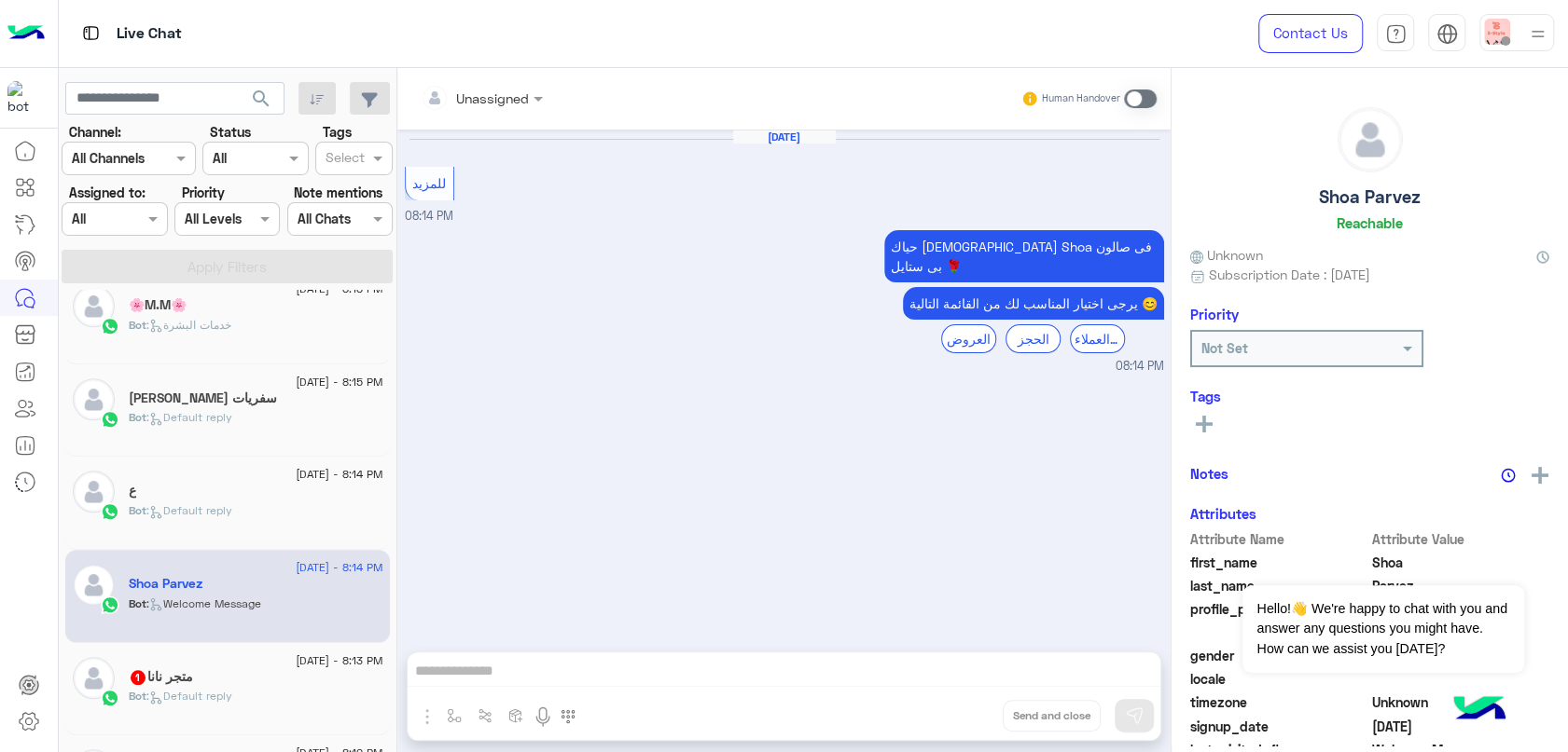
click at [288, 671] on div "متجر نانا 1" at bounding box center [255, 679] width 254 height 20
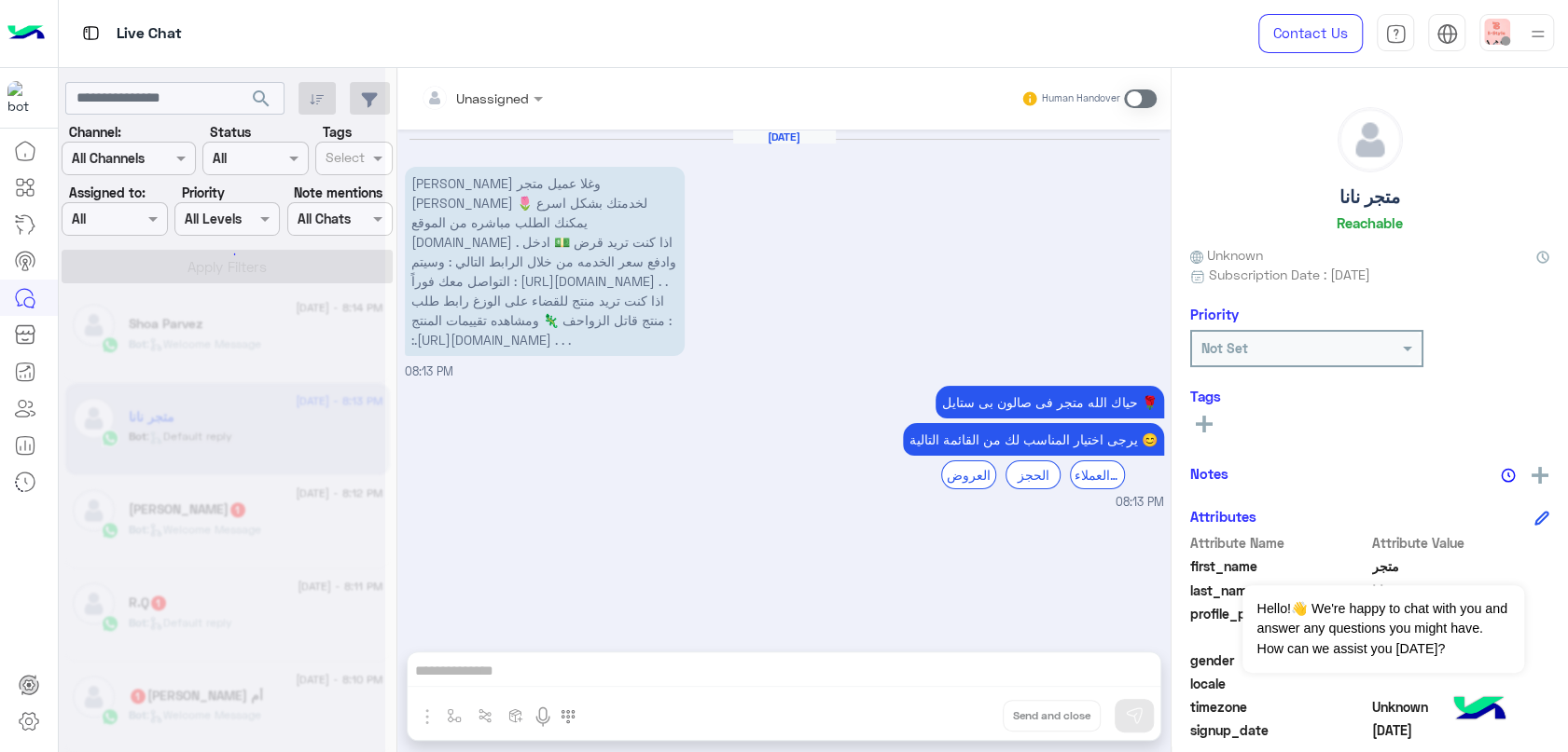
scroll to position [8, 0]
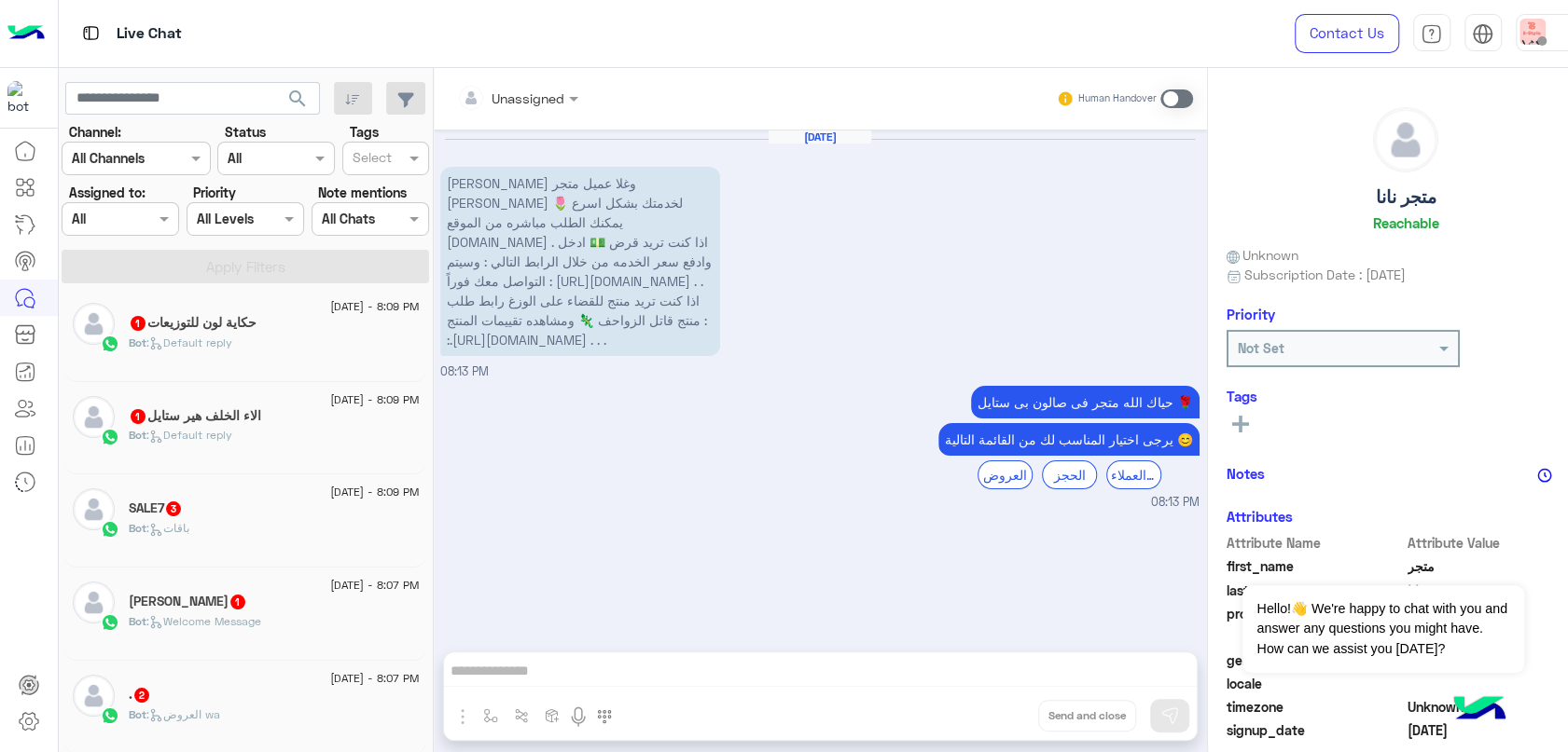
click at [249, 329] on h5 "حكاية لون للتوزيعات 1" at bounding box center [192, 323] width 128 height 16
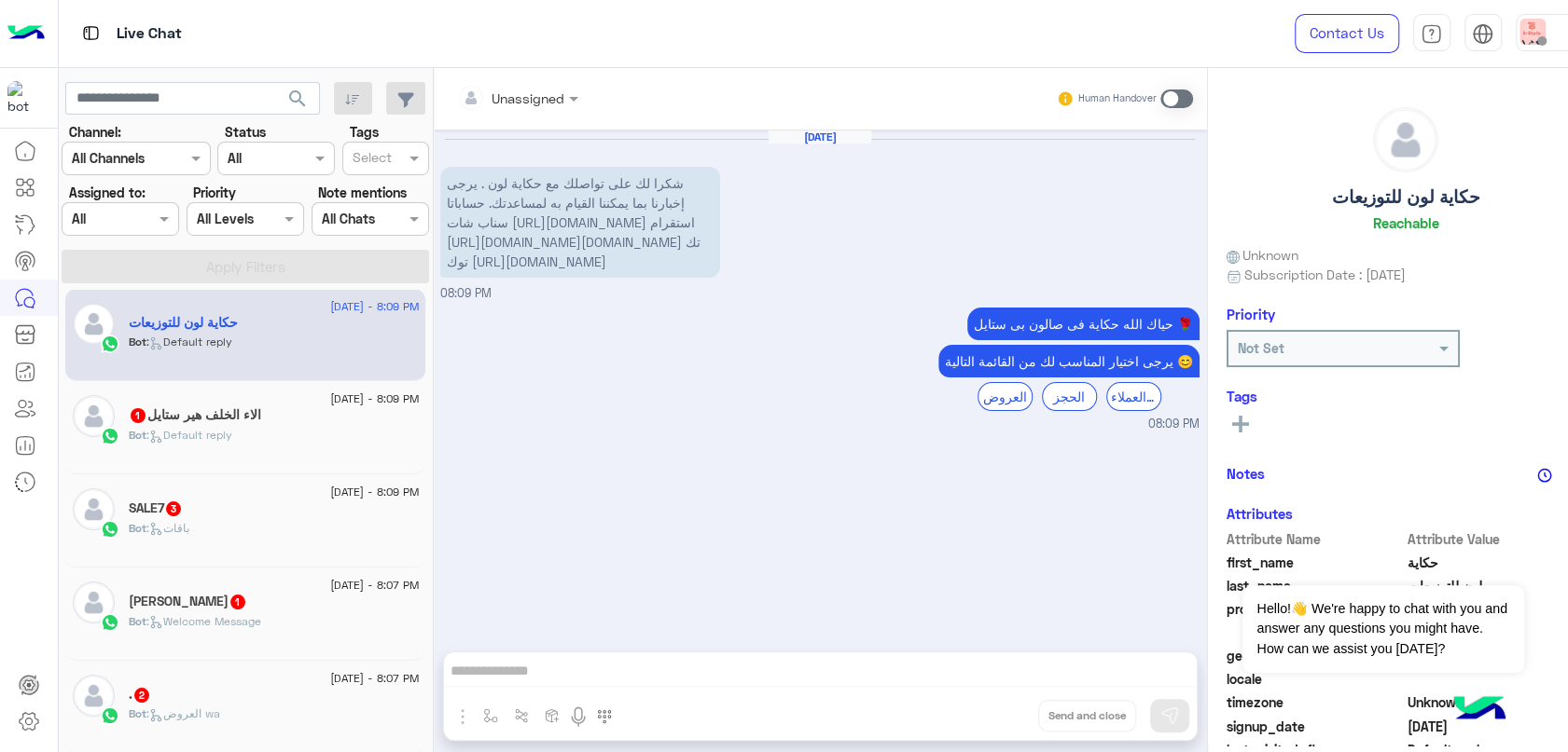
click at [258, 430] on div "Bot : Default reply" at bounding box center [273, 442] width 290 height 33
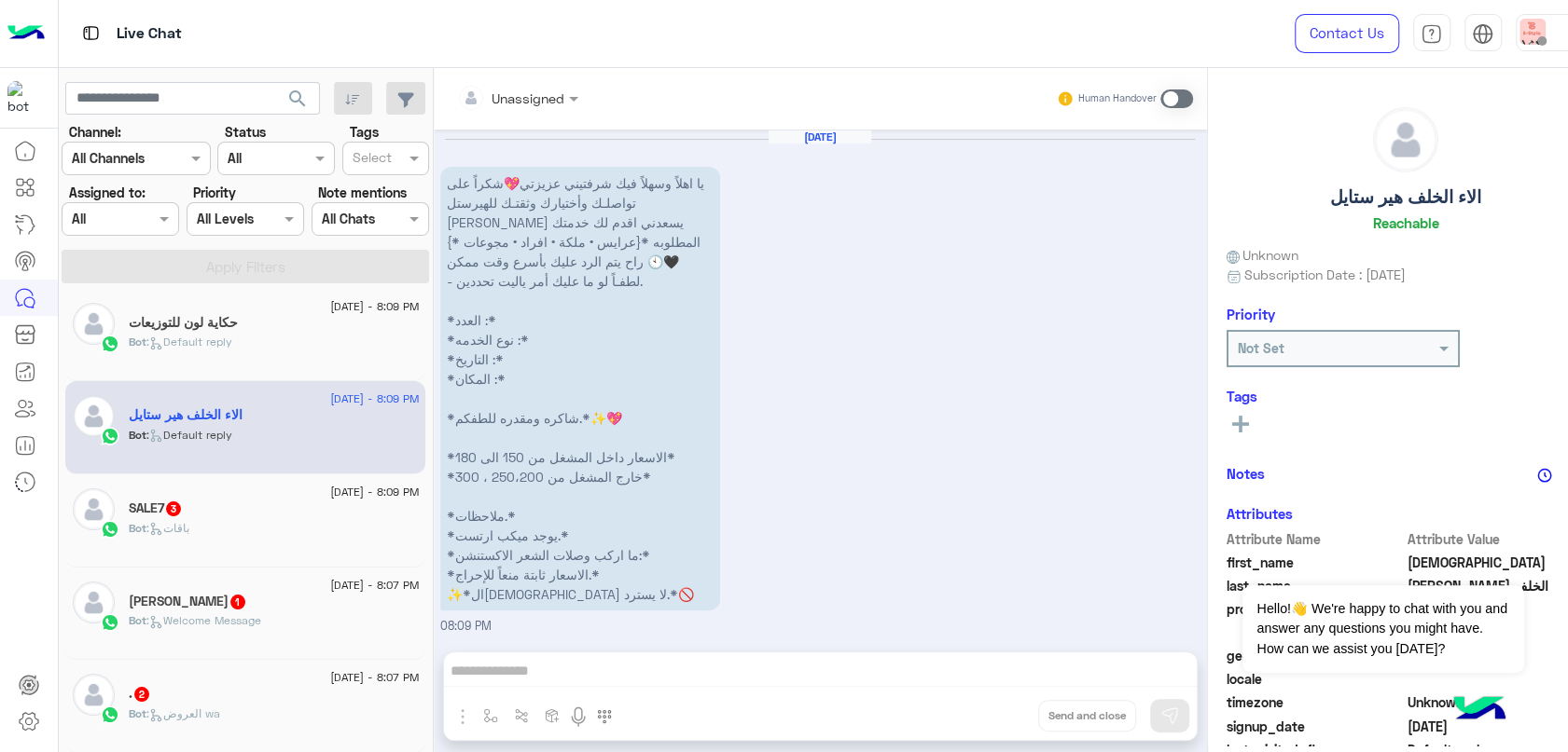
scroll to position [132, 0]
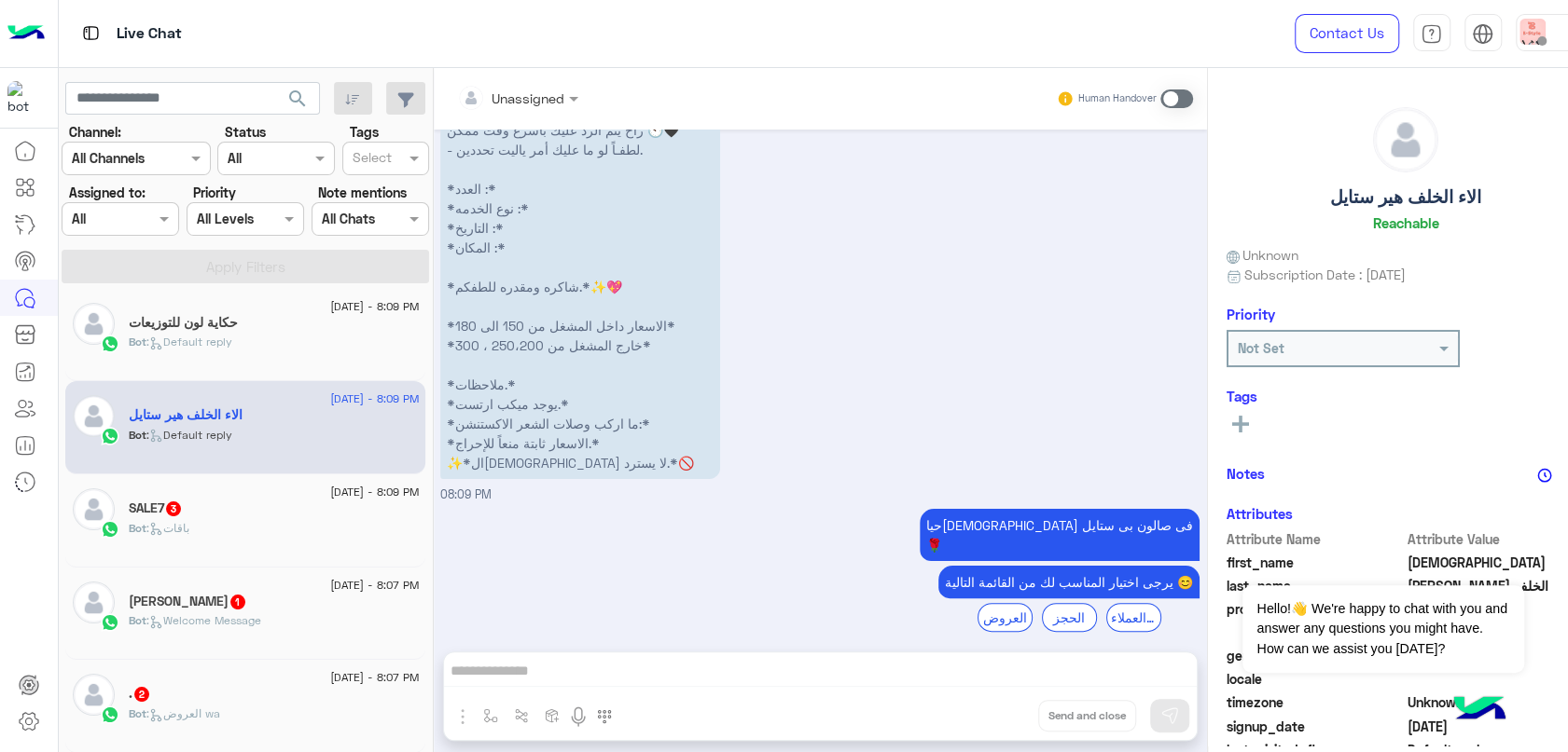
click at [215, 533] on div "Bot : باقات" at bounding box center [273, 536] width 290 height 33
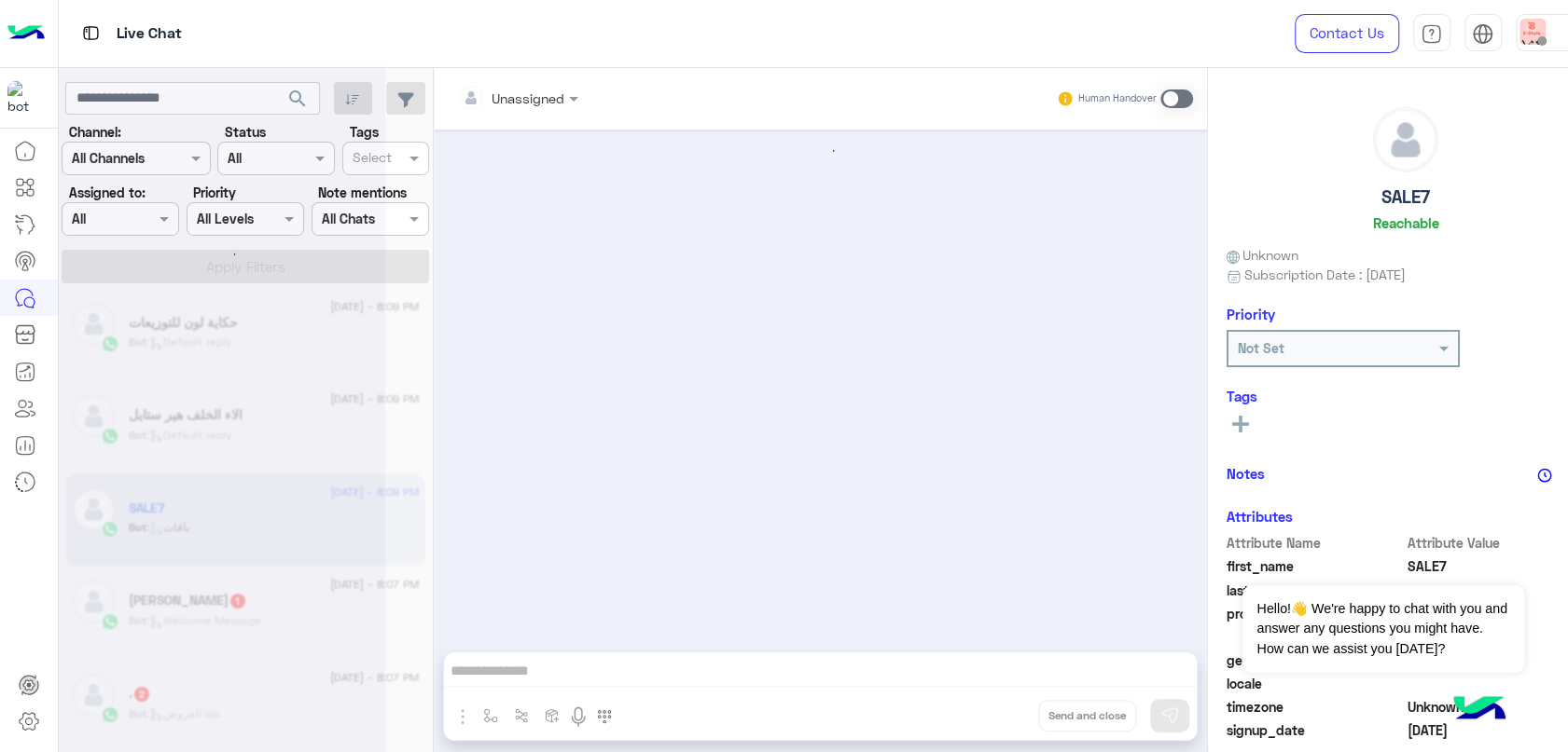
scroll to position [1683, 0]
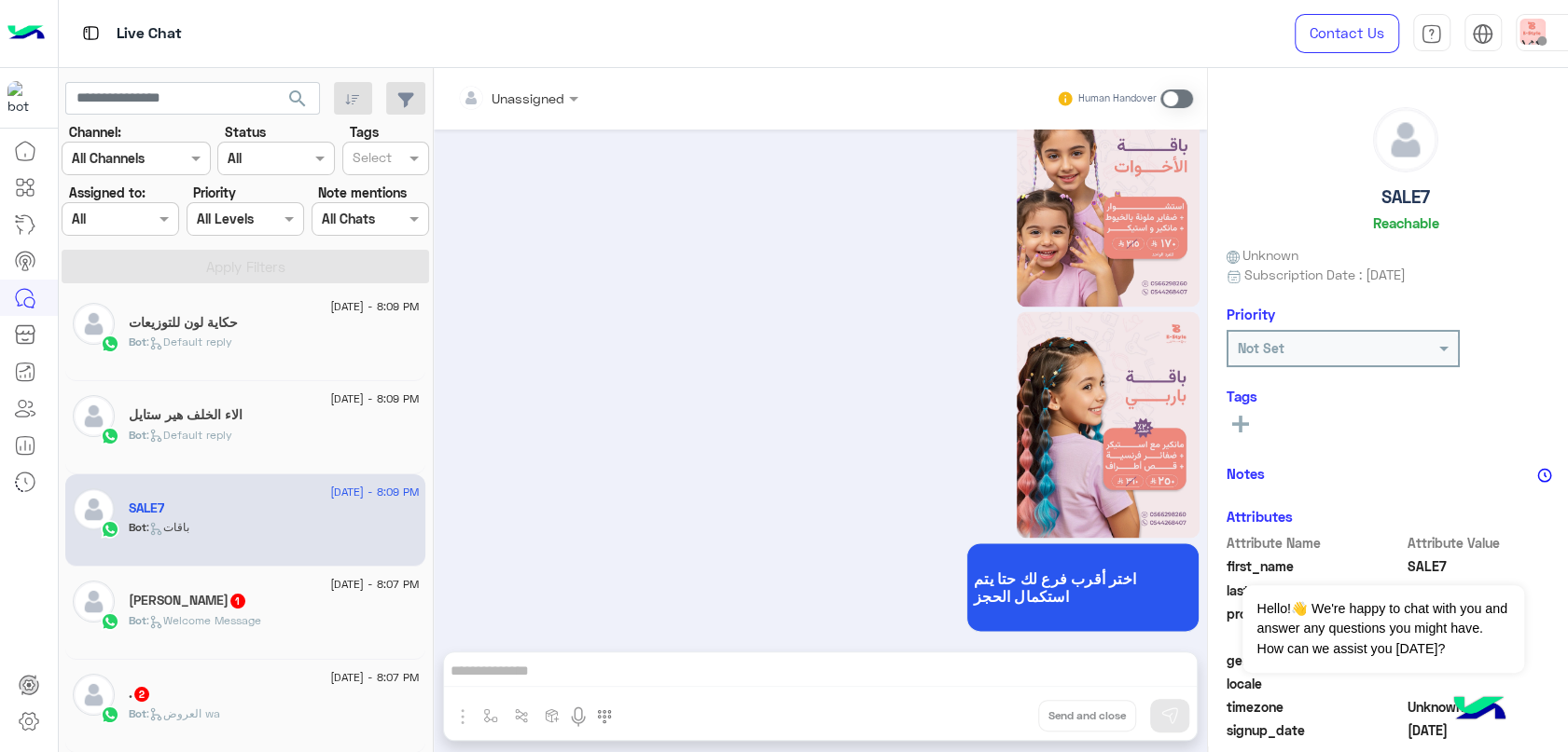
click at [241, 621] on span ": Welcome Message" at bounding box center [204, 620] width 115 height 14
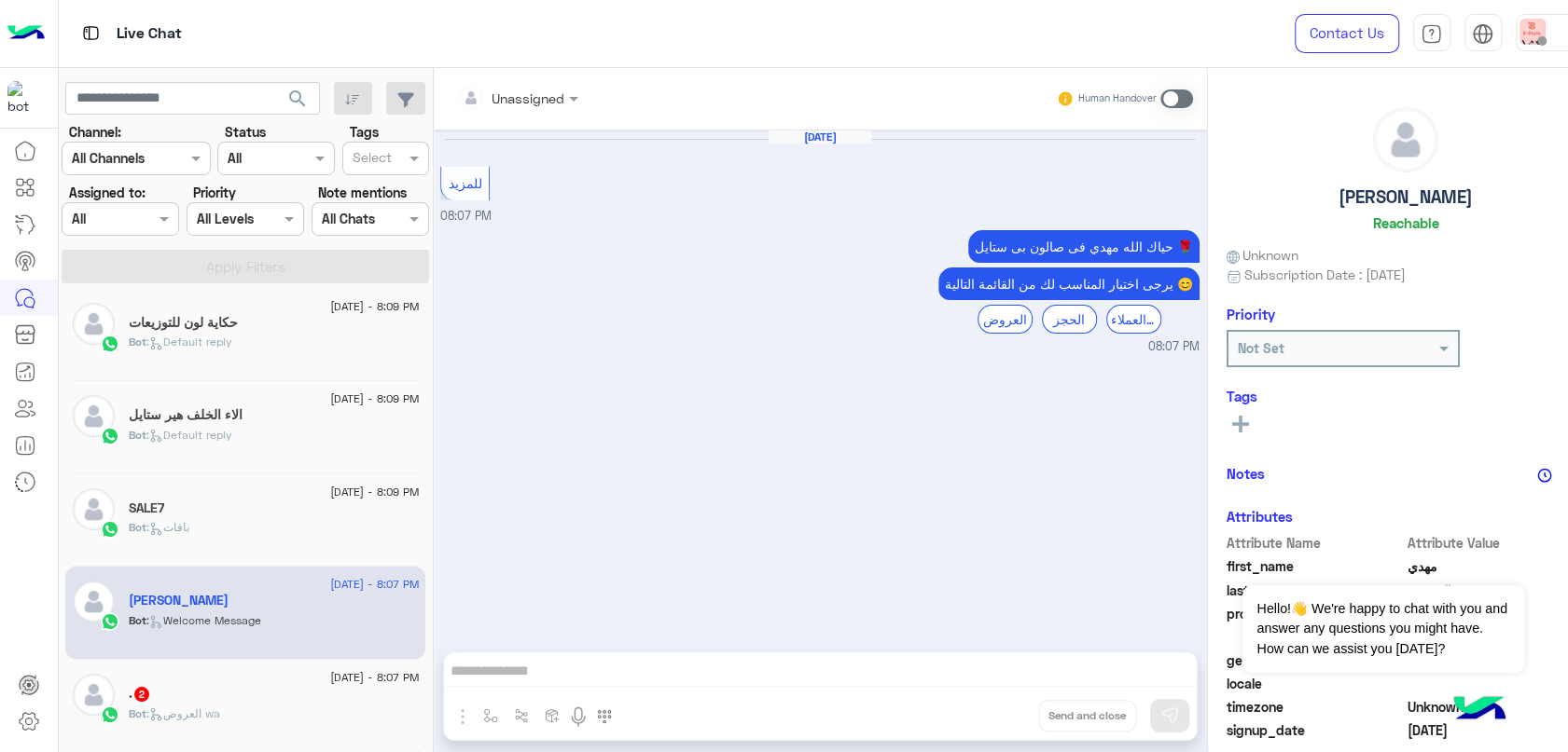
click at [245, 695] on div ". 2" at bounding box center [273, 696] width 290 height 20
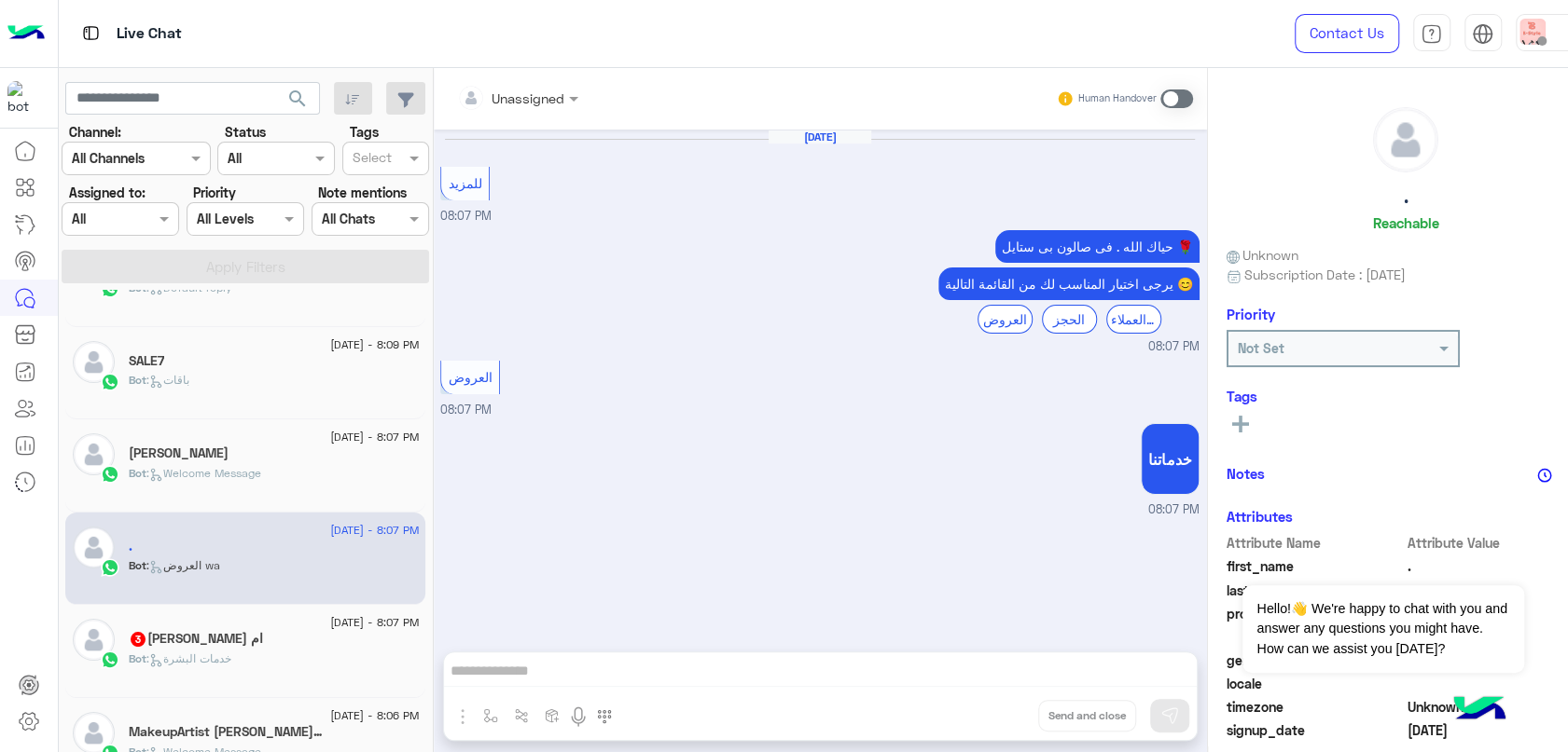
scroll to position [423, 0]
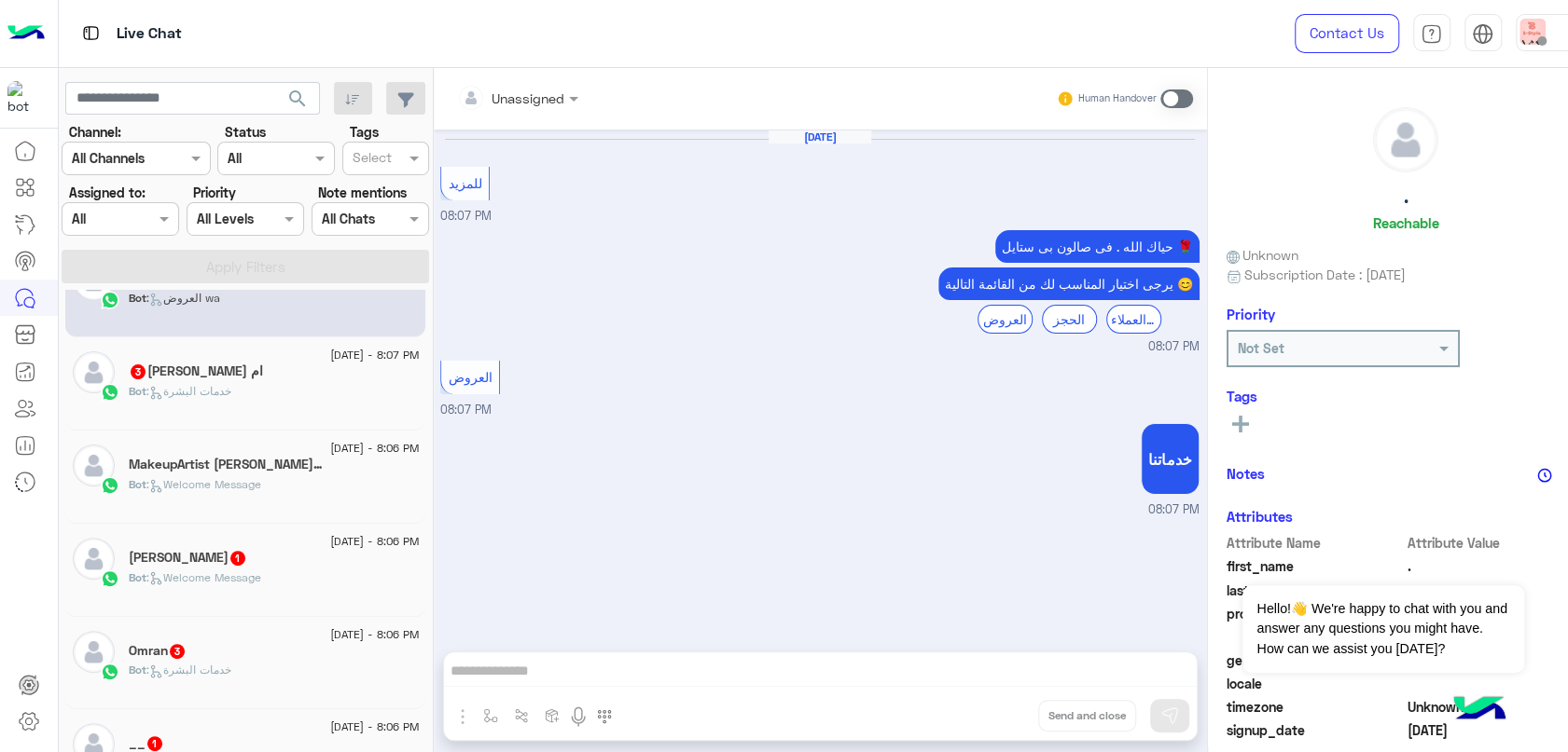
click at [221, 365] on div "ام [PERSON_NAME] 3" at bounding box center [273, 373] width 290 height 20
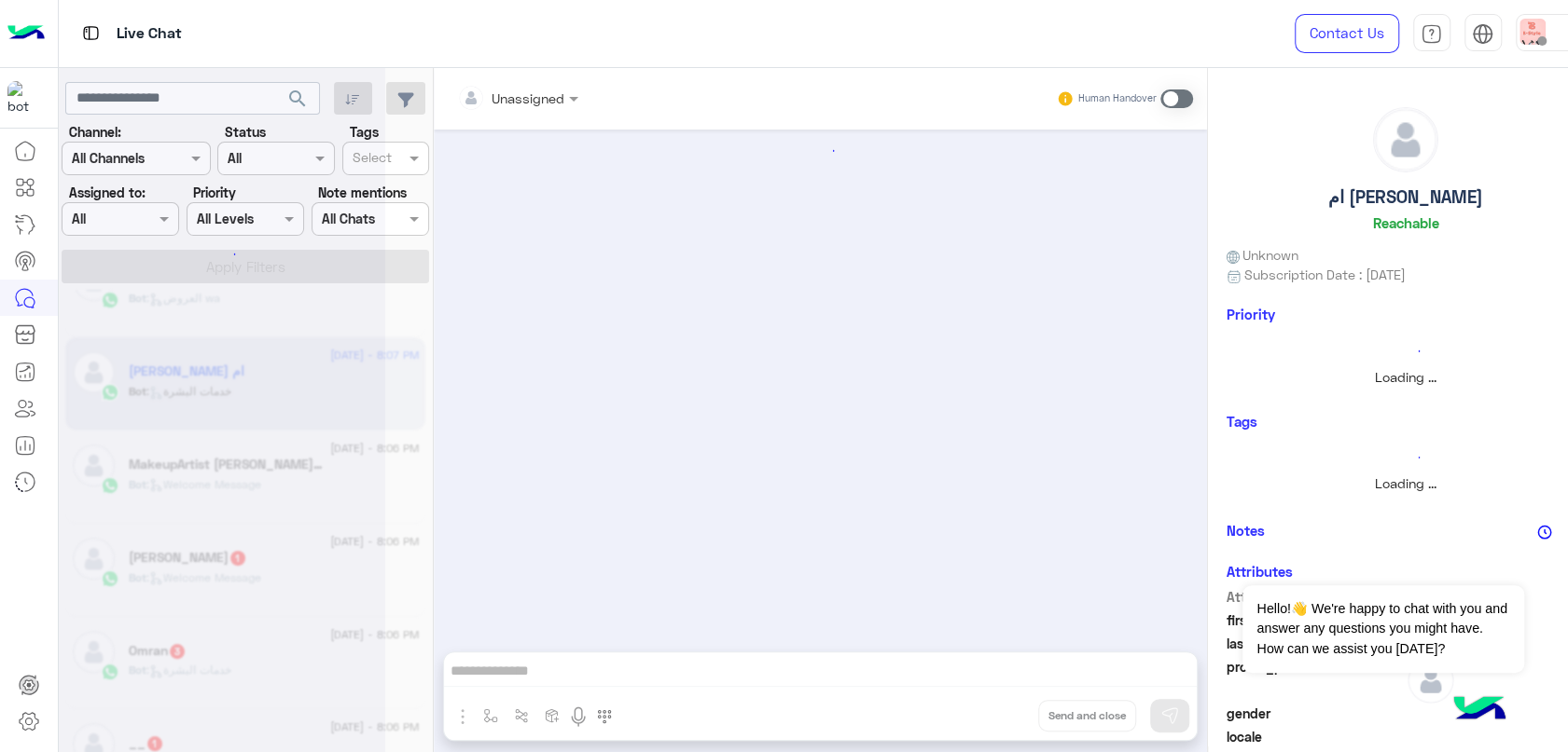
scroll to position [3203, 0]
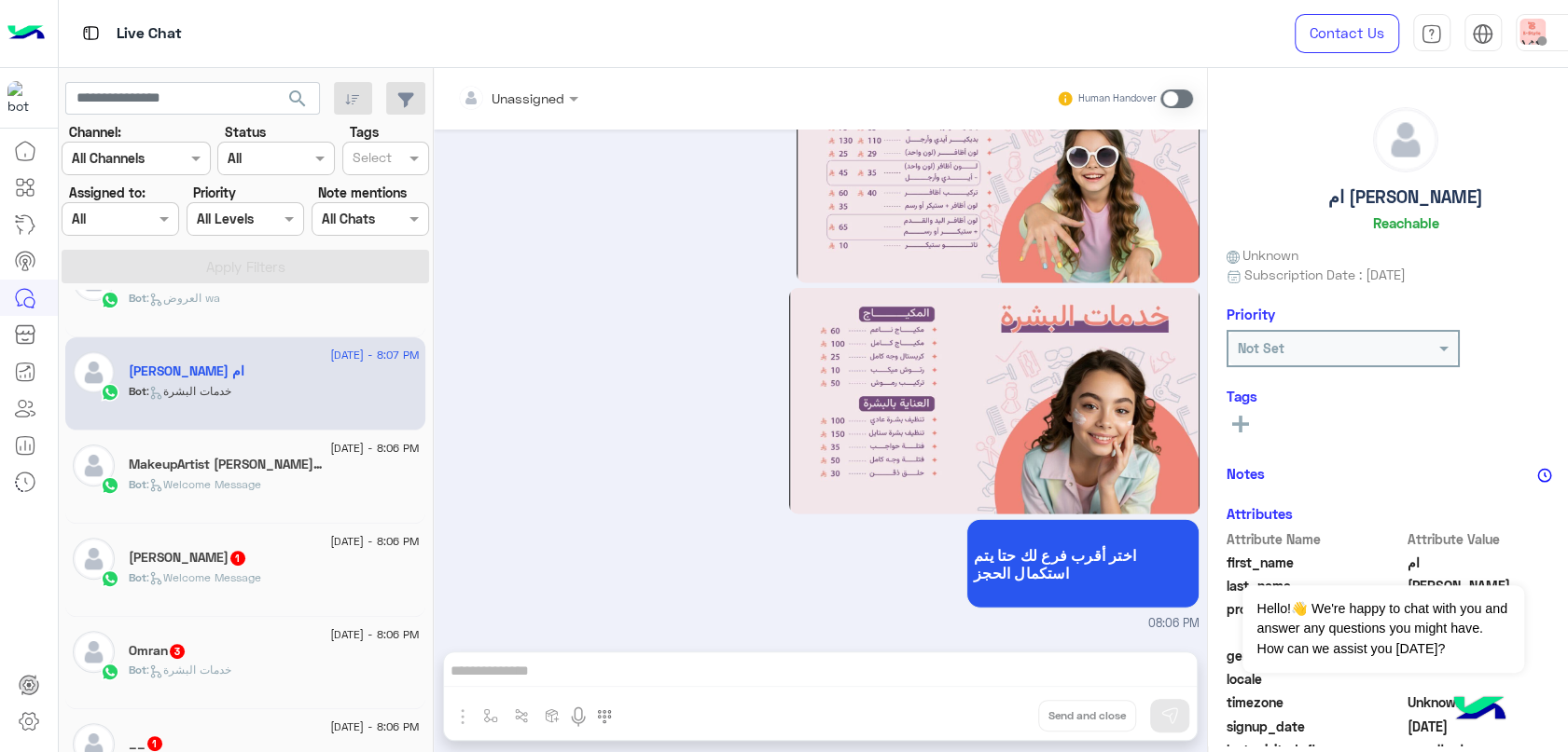
click at [201, 571] on span ": Welcome Message" at bounding box center [204, 578] width 115 height 14
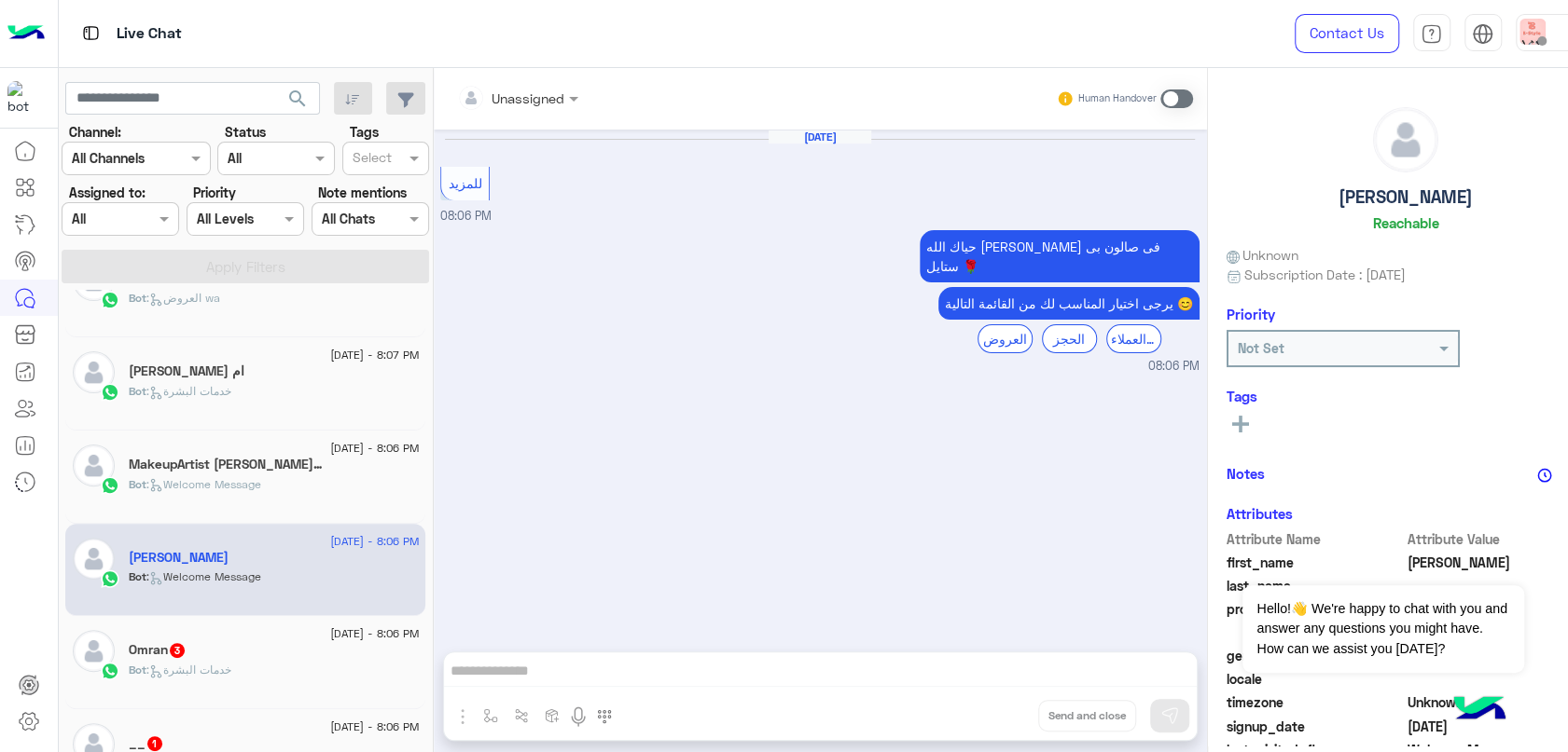
click at [260, 650] on div "Omran 3" at bounding box center [273, 652] width 290 height 20
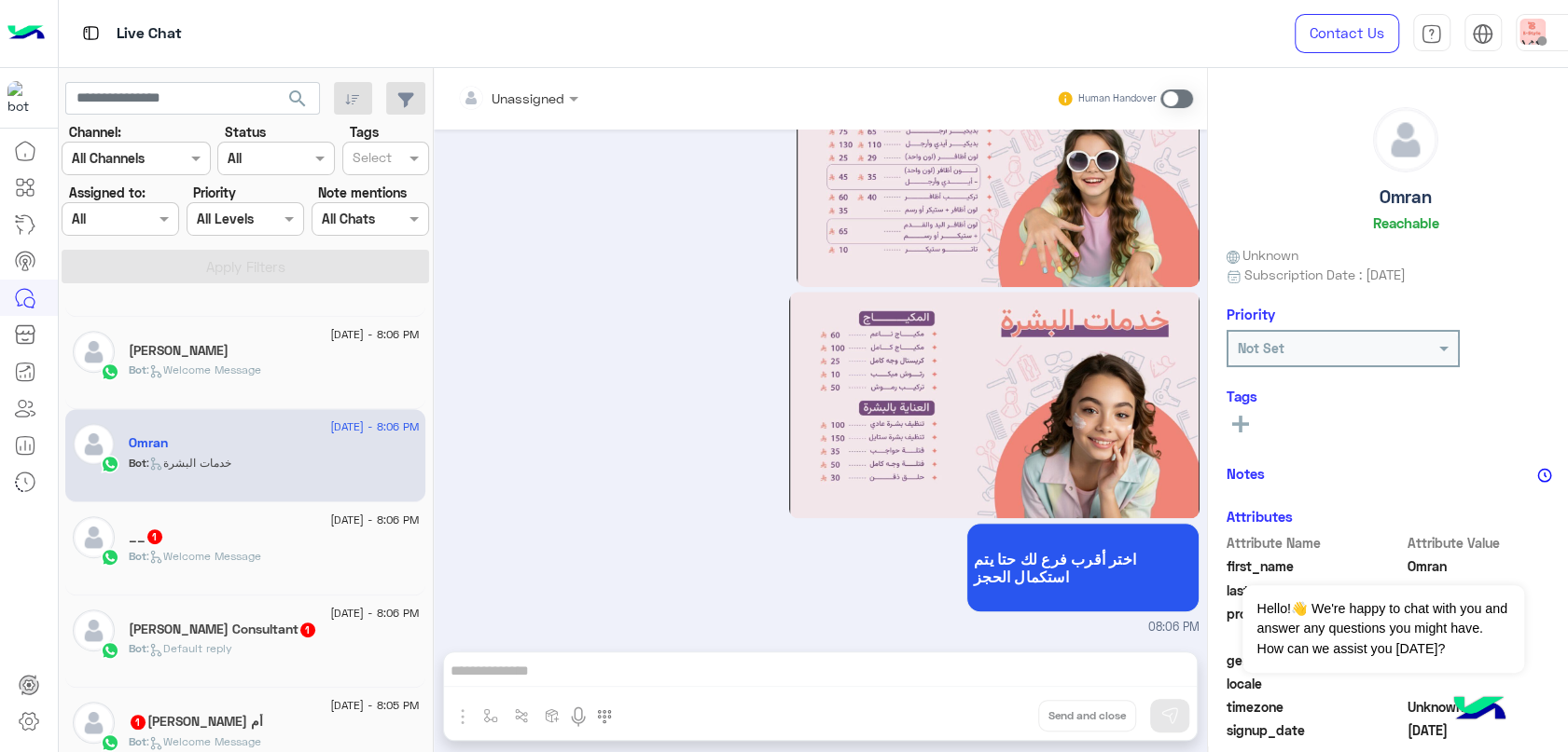
click at [247, 566] on div "Bot : Welcome Message" at bounding box center [273, 564] width 290 height 33
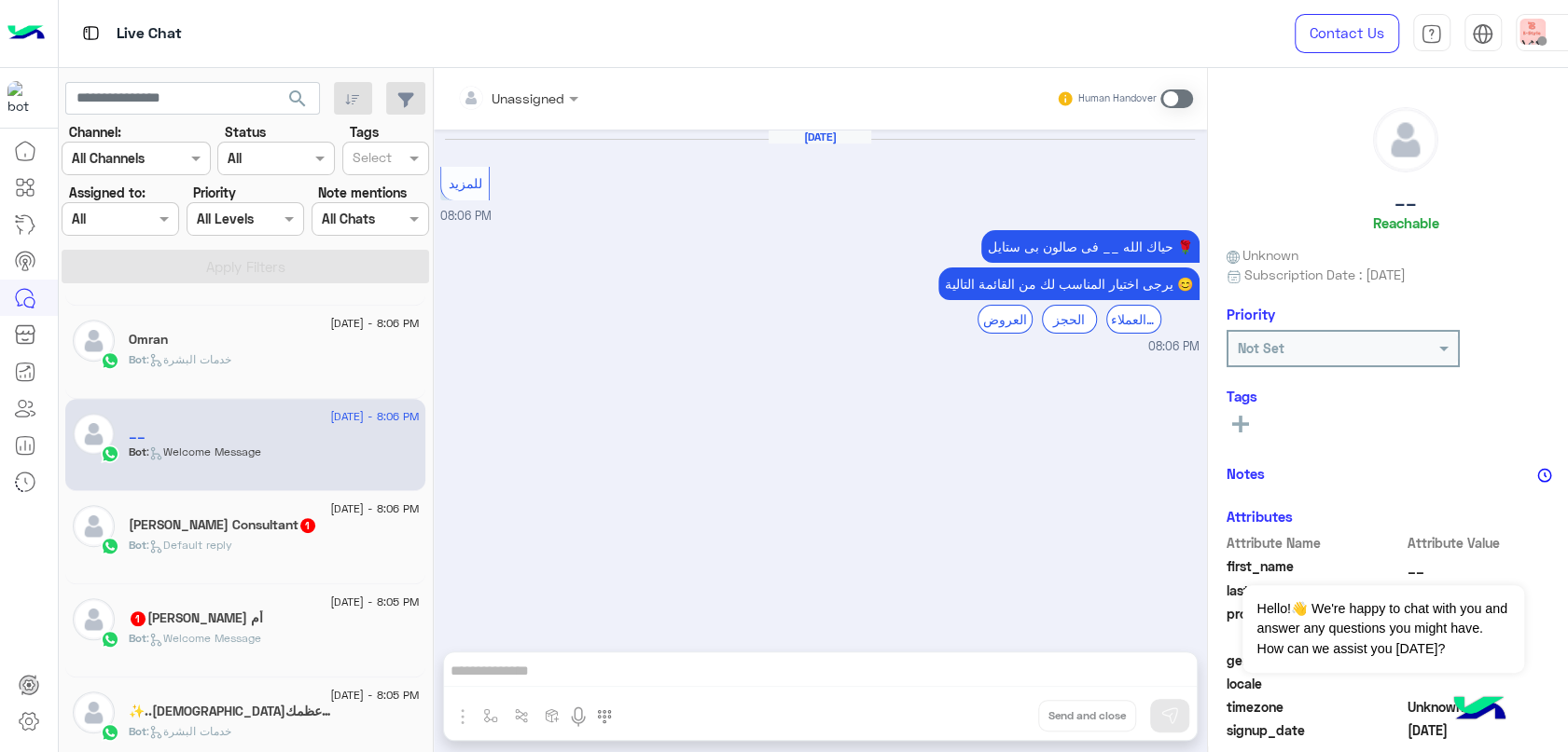
click at [243, 613] on div "أم [PERSON_NAME] 1" at bounding box center [273, 620] width 290 height 20
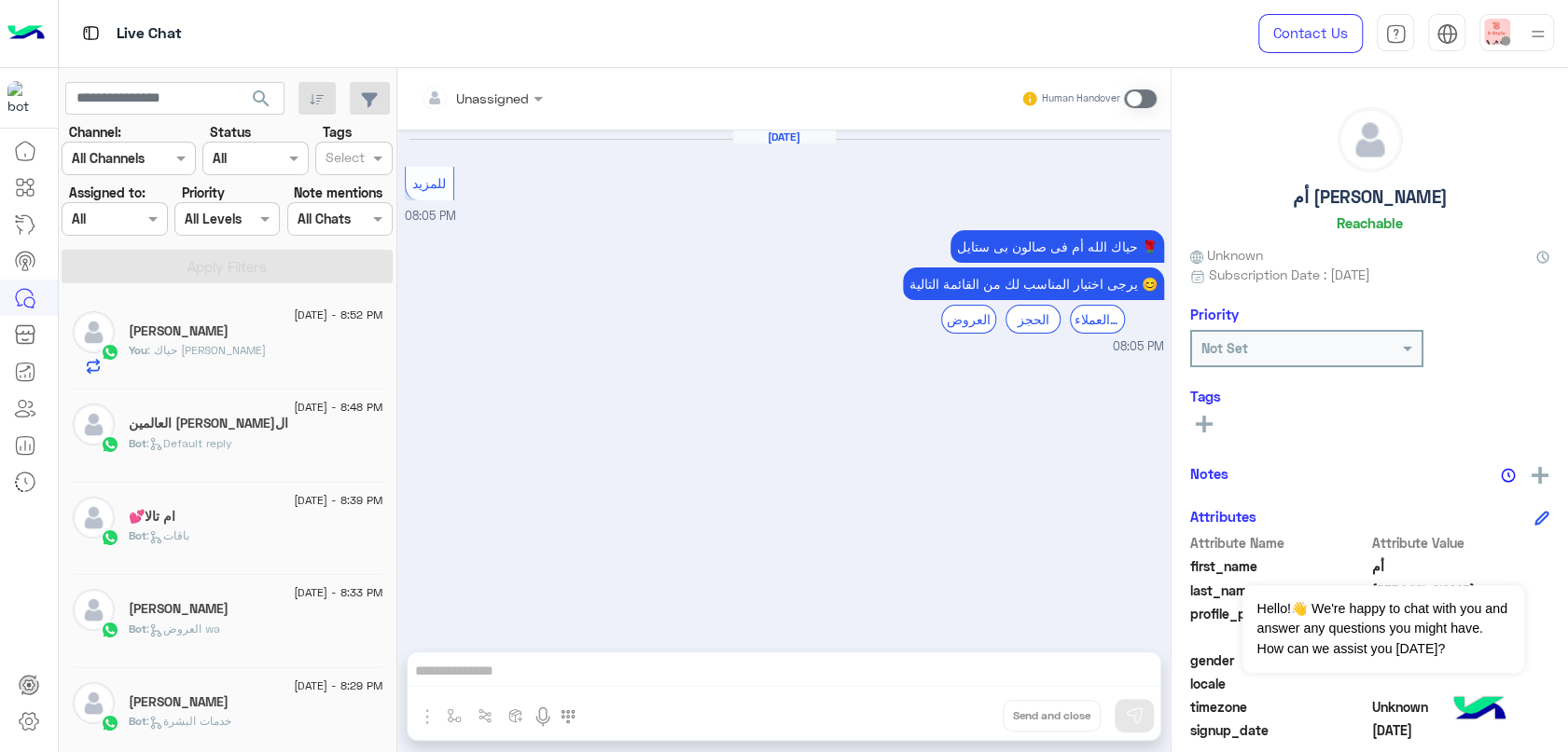
click at [245, 149] on input "text" at bounding box center [234, 159] width 43 height 20
click at [287, 291] on div "Unread" at bounding box center [254, 299] width 105 height 35
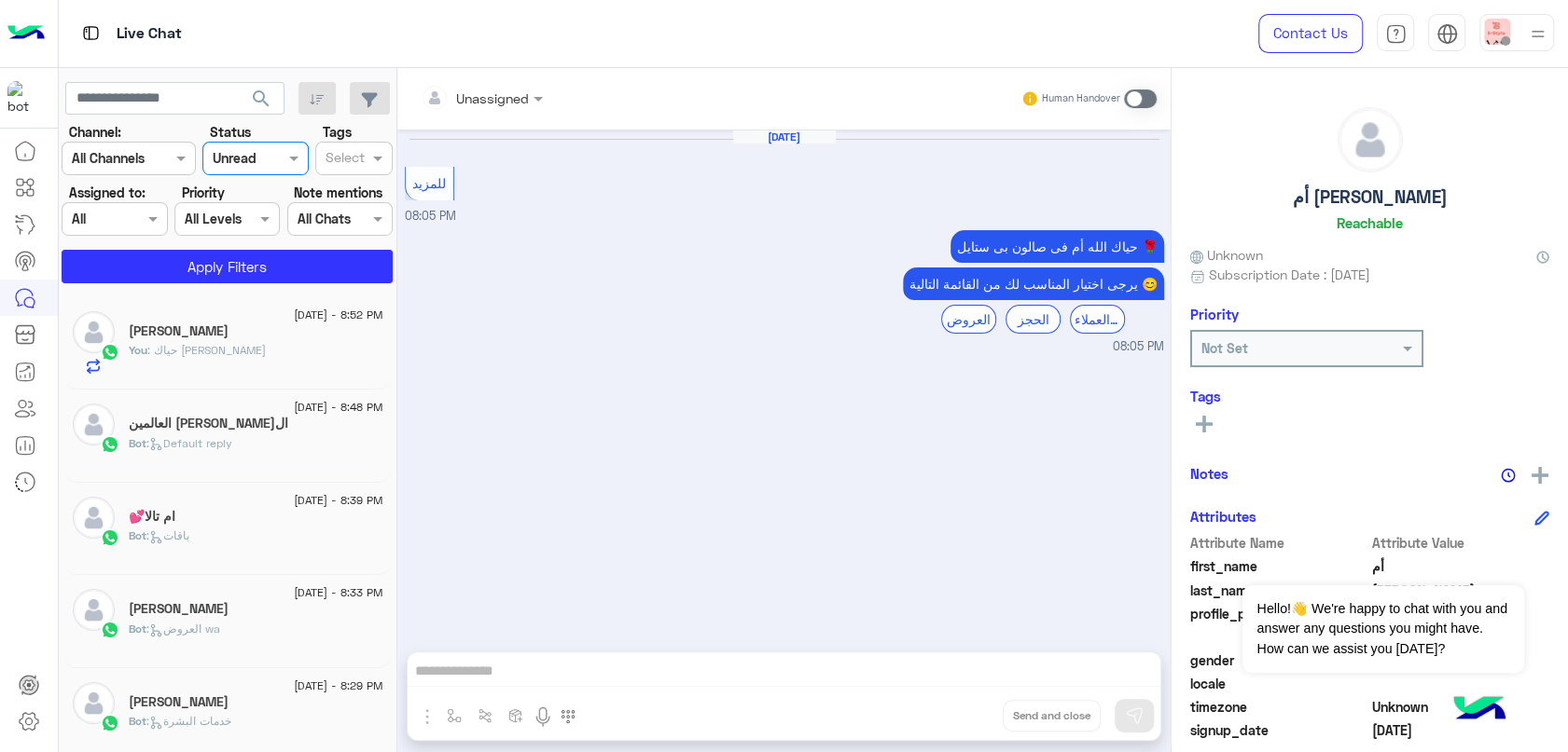
click at [279, 247] on section "Channel: Channel All Channels Status Channel Unread Tags Select Assigned to: As…" at bounding box center [228, 202] width 311 height 161
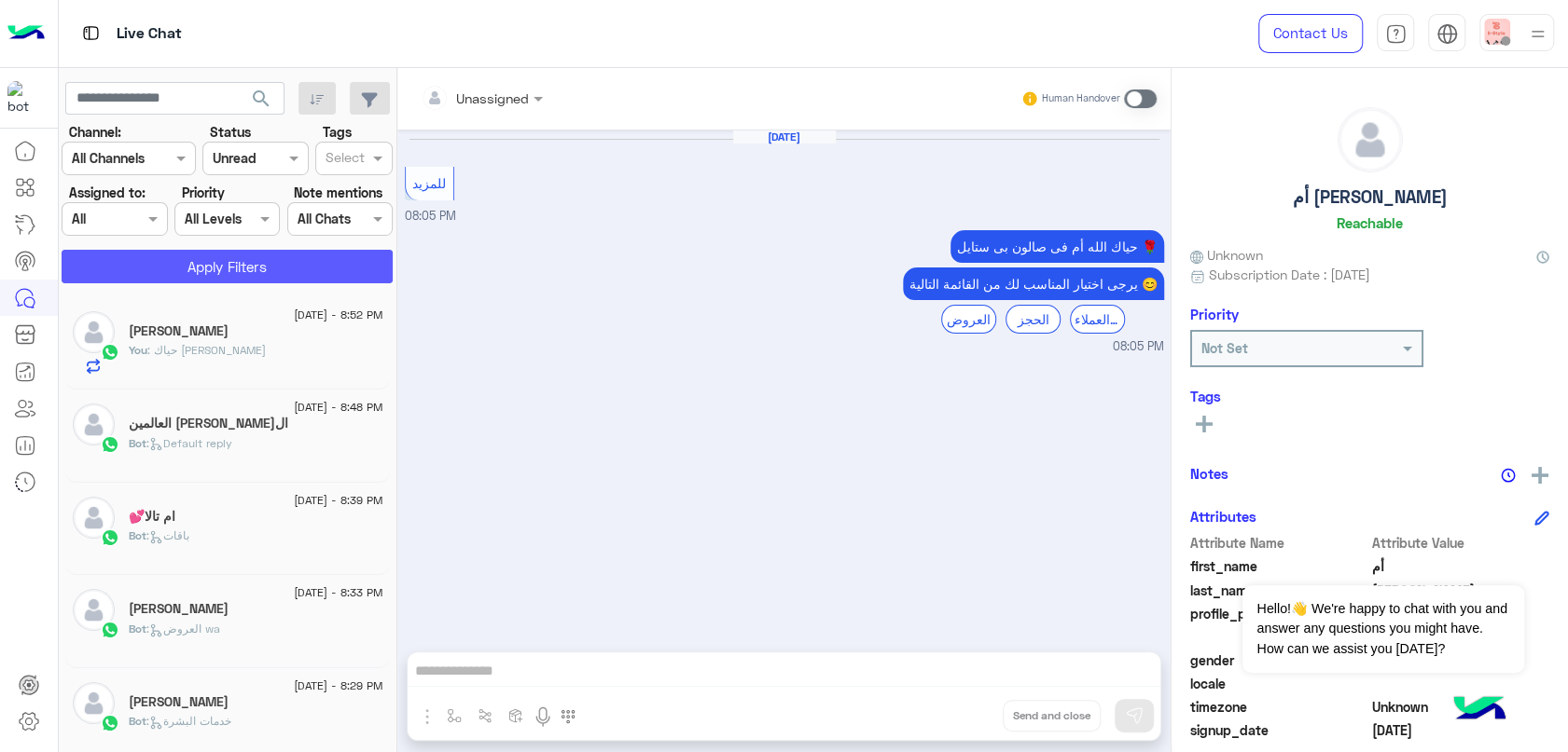
click at [273, 265] on button "Apply Filters" at bounding box center [227, 266] width 331 height 34
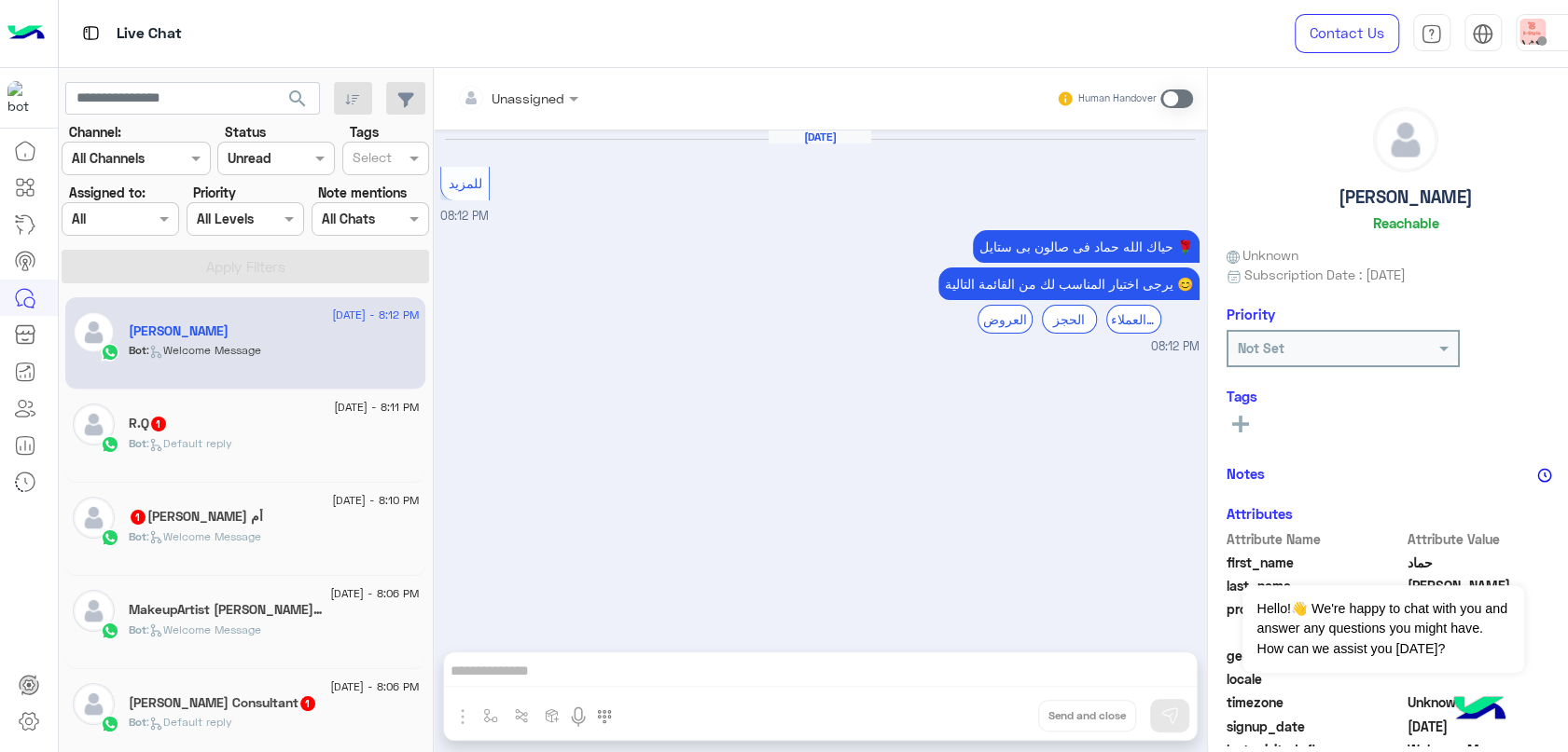
click at [286, 459] on div "Bot : Default reply" at bounding box center [273, 451] width 290 height 33
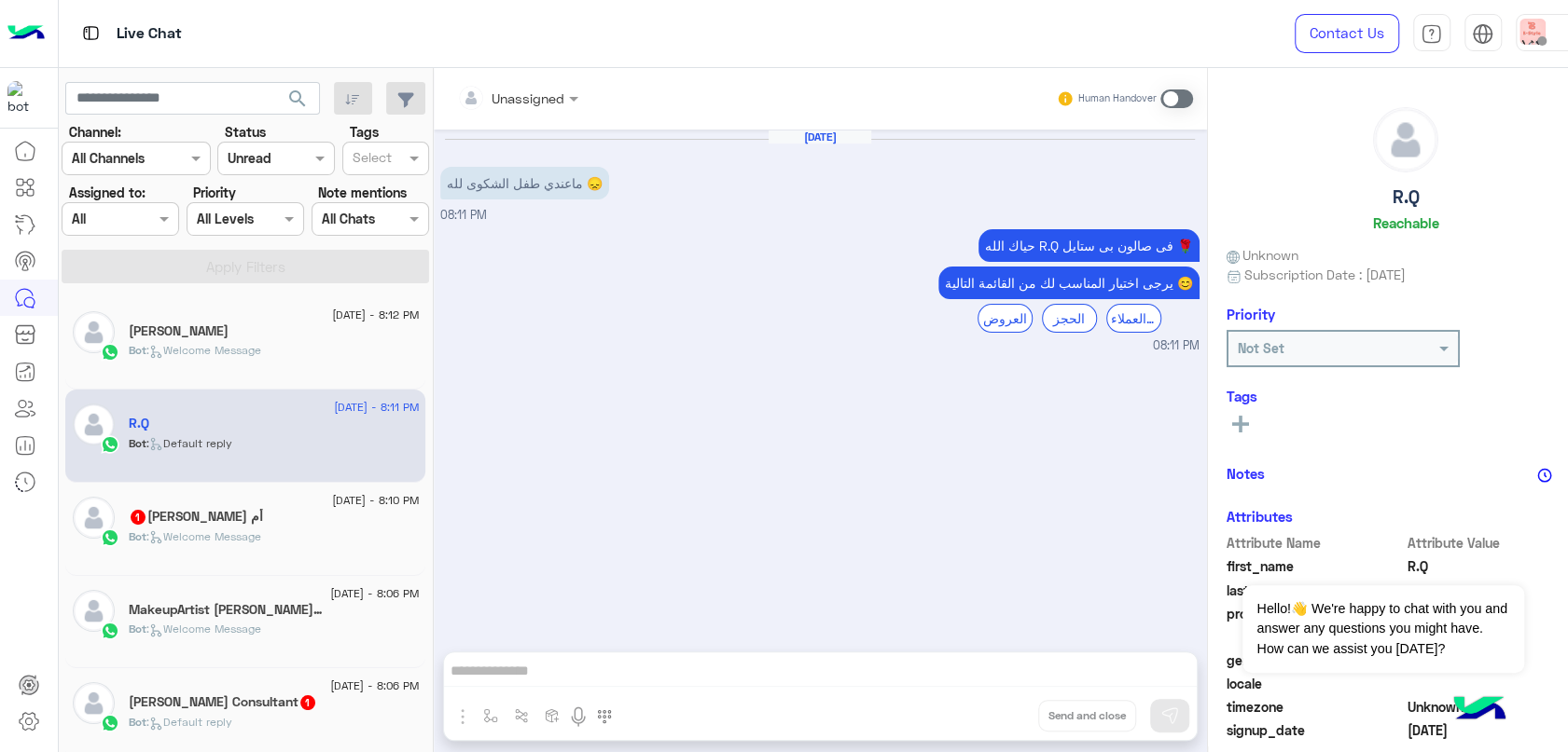
click at [226, 534] on span ": Welcome Message" at bounding box center [204, 536] width 115 height 14
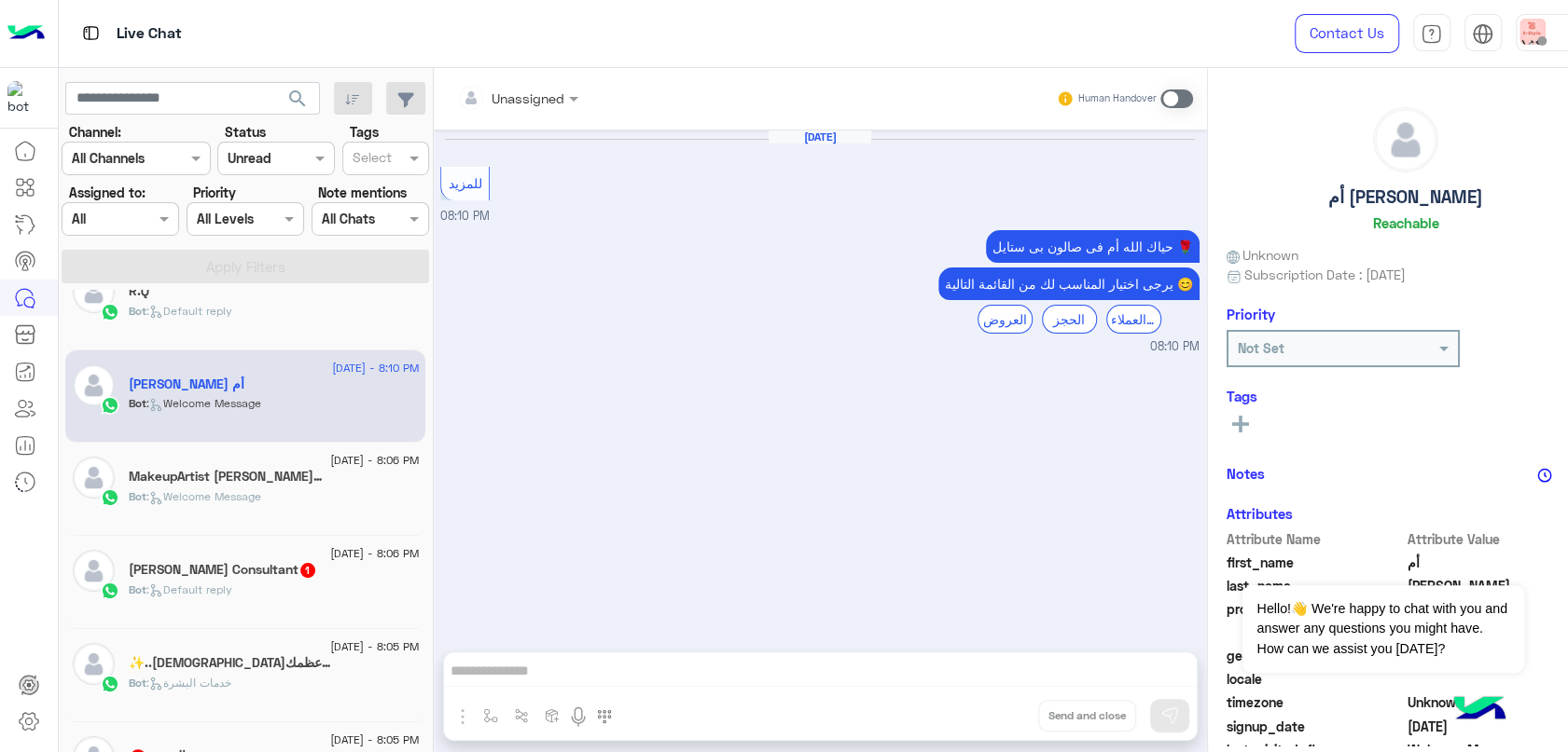
scroll to position [414, 0]
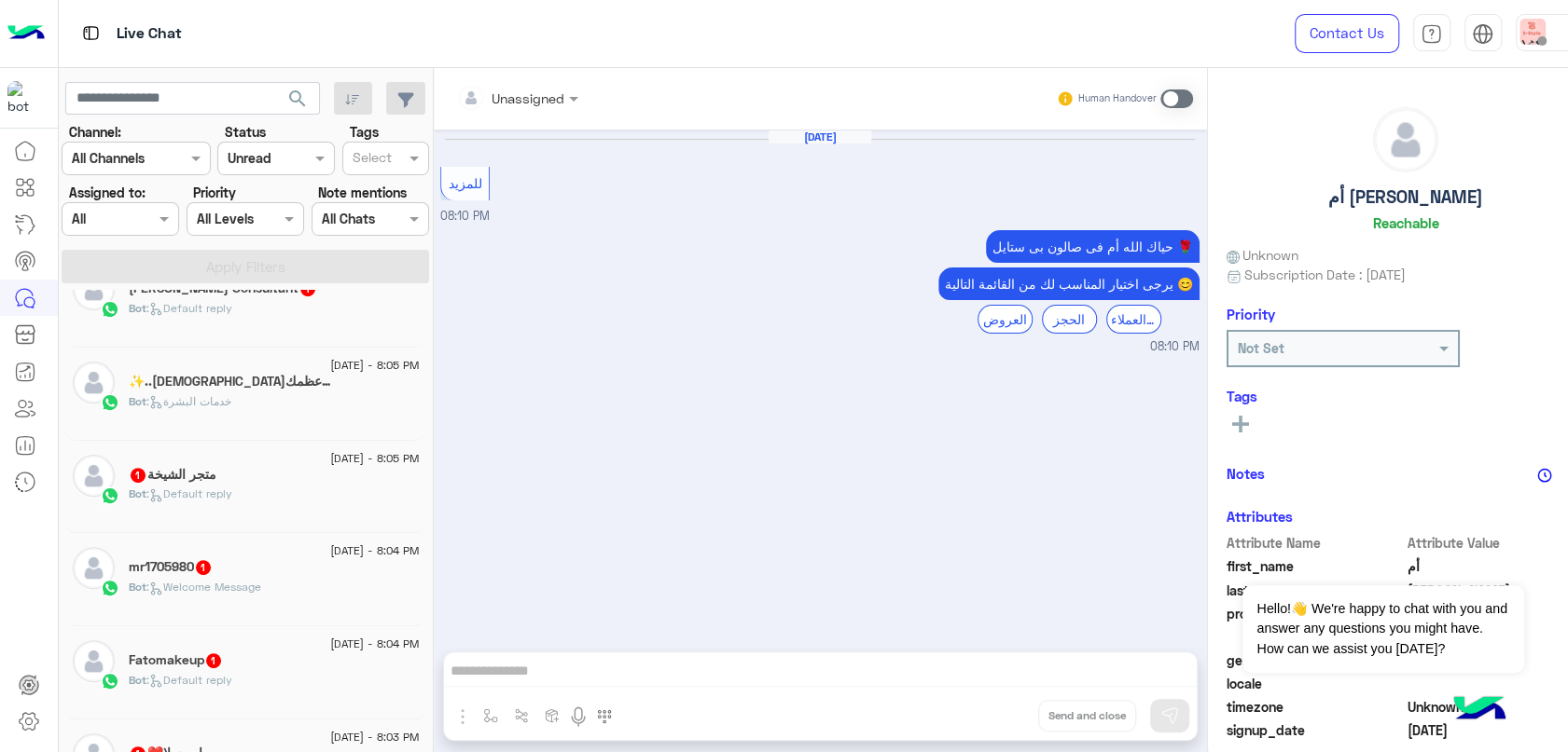
click at [280, 480] on div "متجر [DEMOGRAPHIC_DATA] 1" at bounding box center [273, 477] width 290 height 20
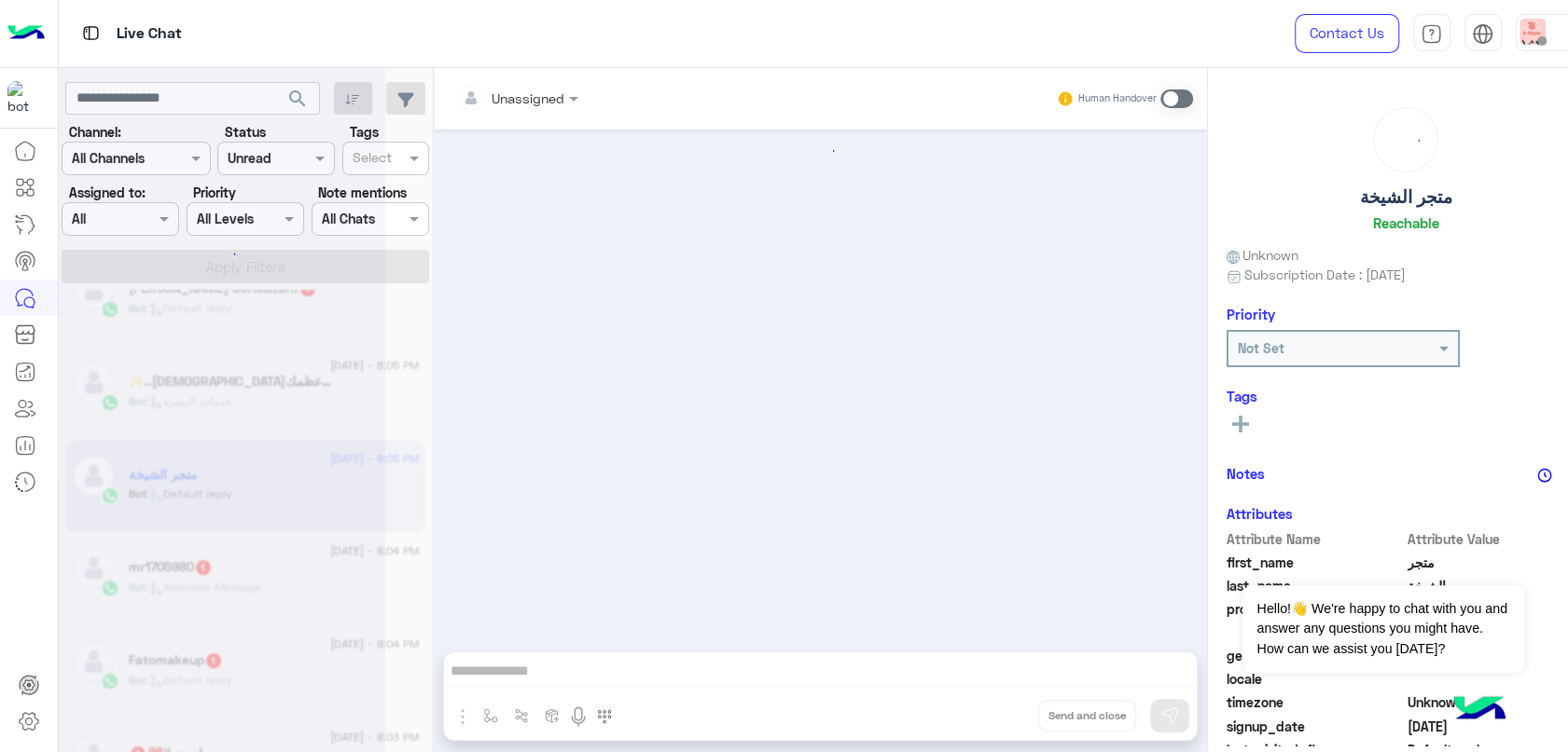
scroll to position [1484, 0]
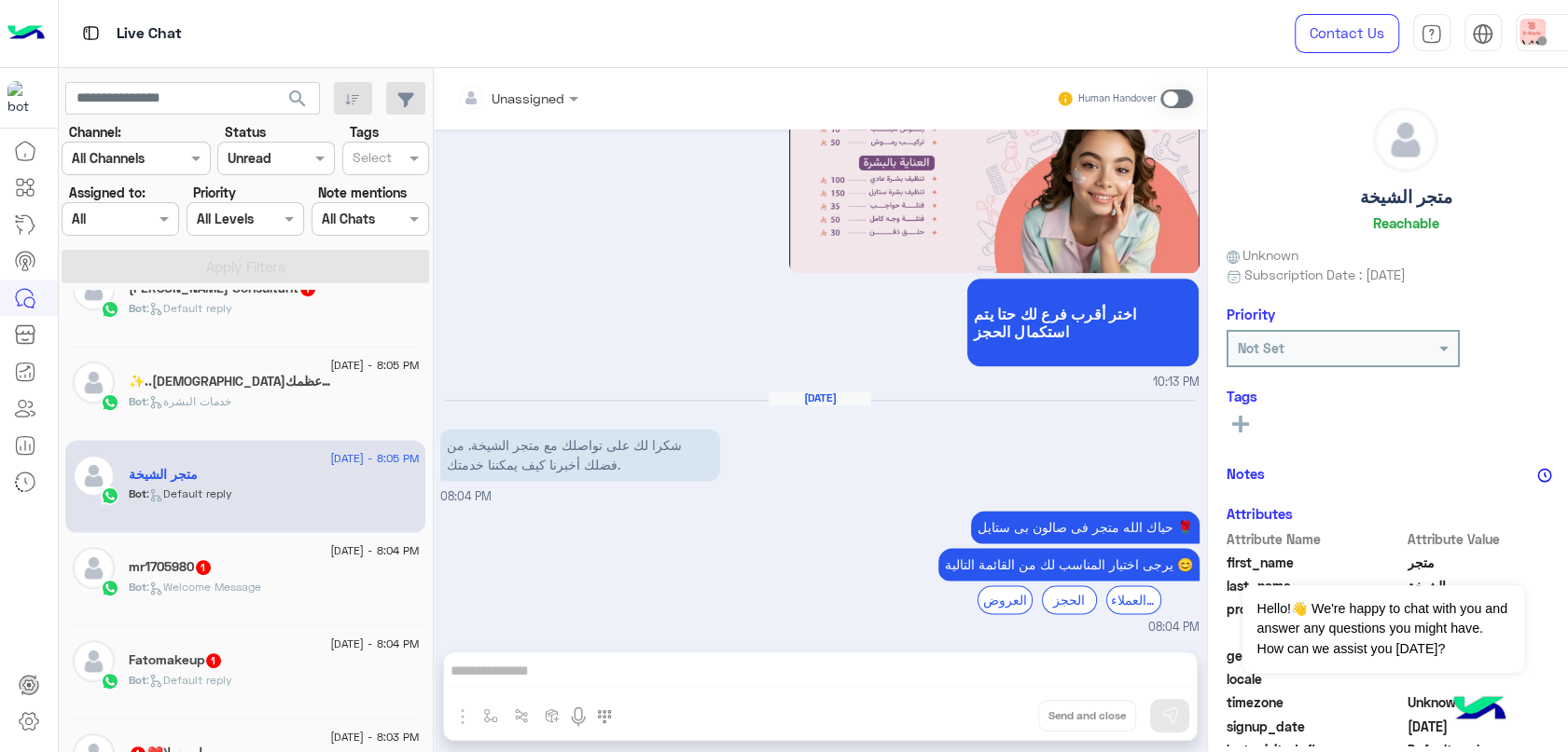
click at [302, 573] on div "mr1705980 1" at bounding box center [273, 569] width 290 height 20
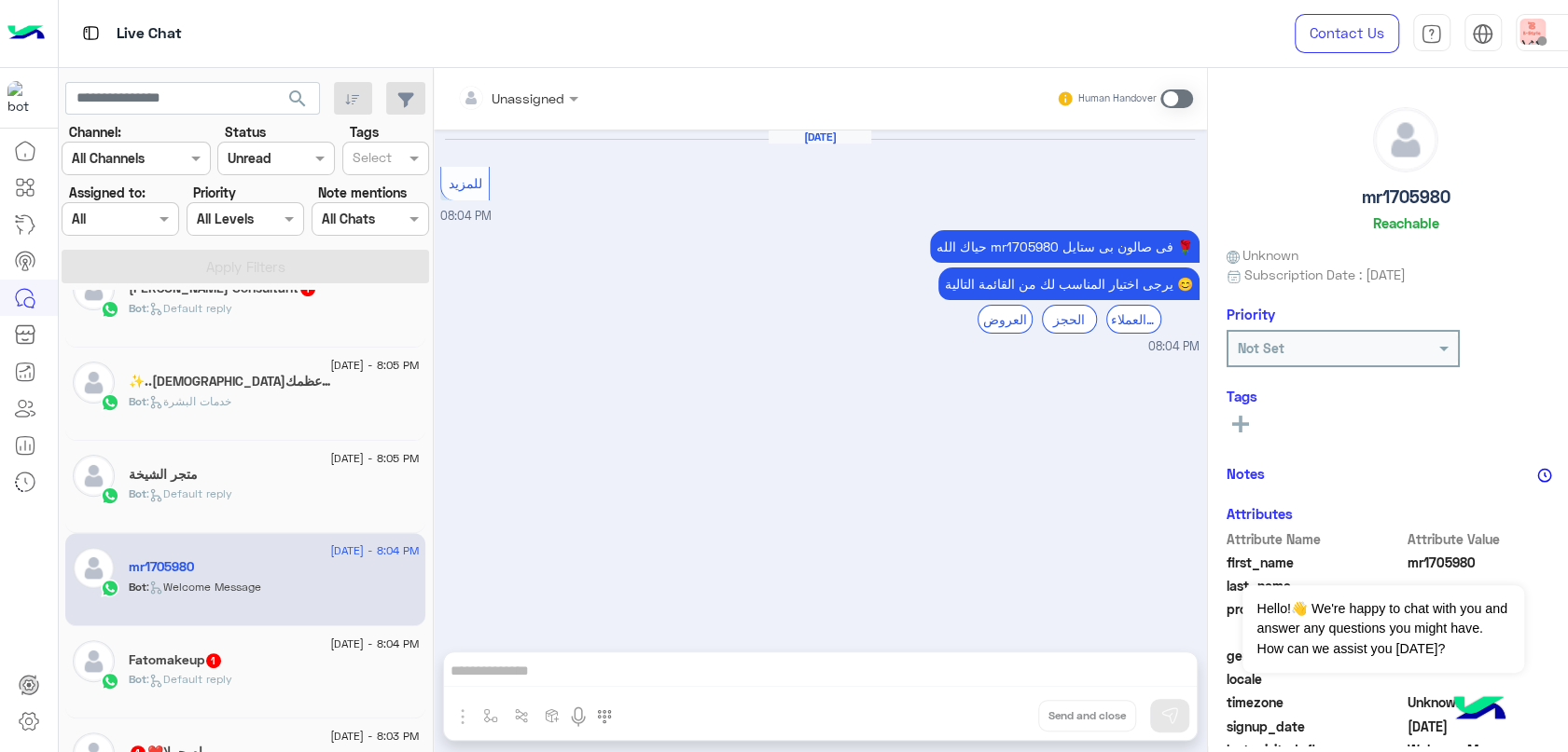
click at [277, 661] on div "Fatomakeup 1" at bounding box center [273, 662] width 290 height 20
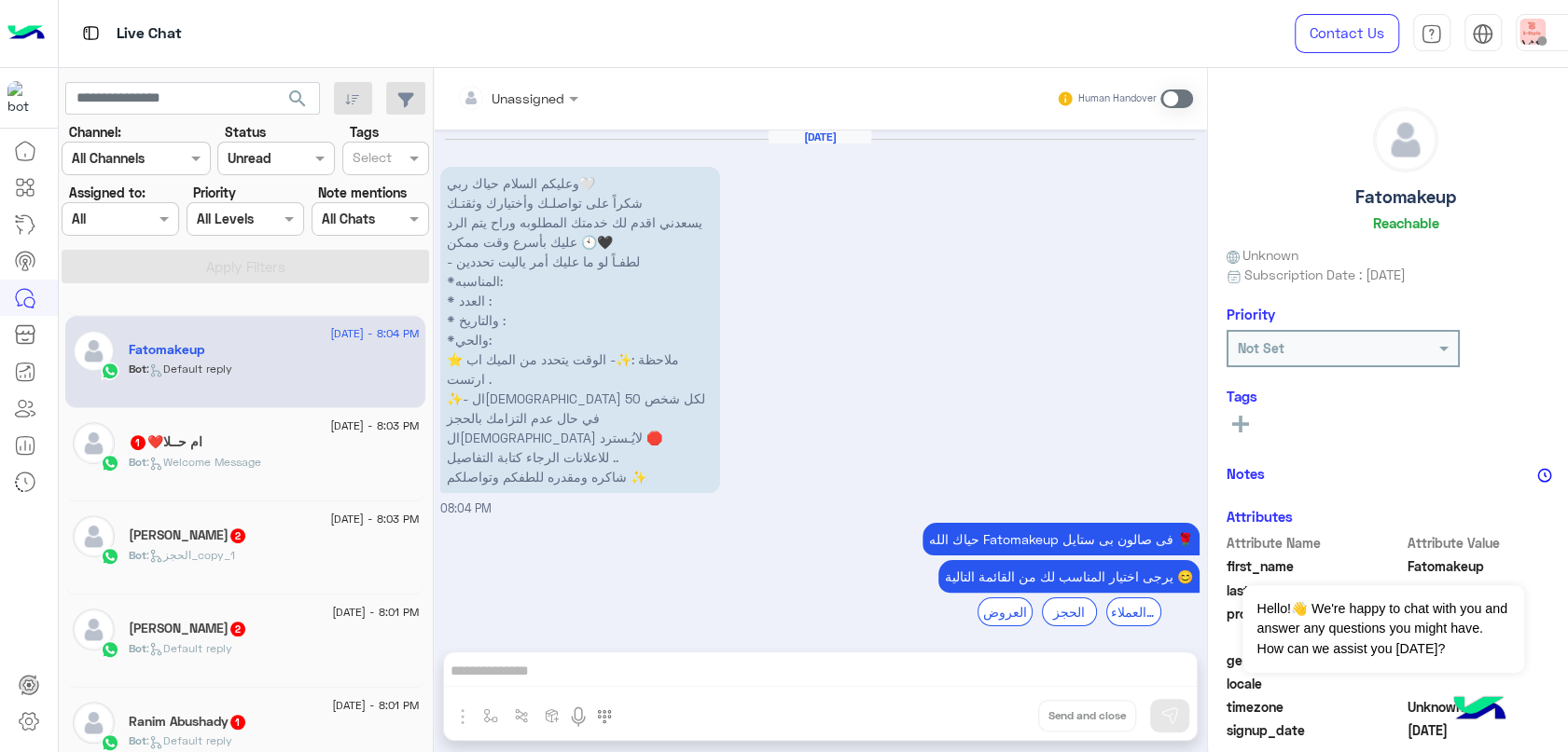
click at [261, 455] on span ": Welcome Message" at bounding box center [204, 462] width 115 height 14
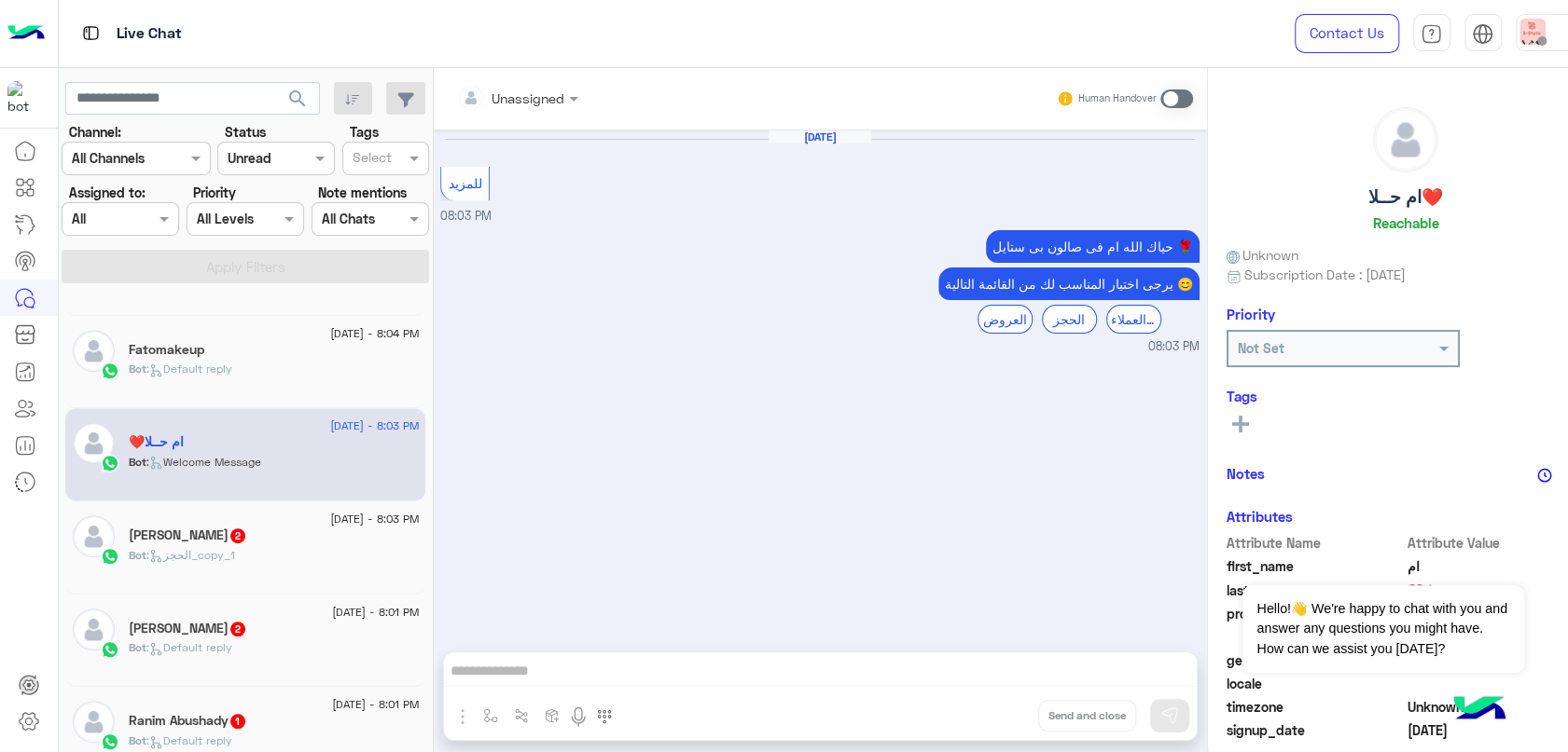
click at [293, 561] on div "Bot : الحجز_copy_1" at bounding box center [273, 563] width 290 height 33
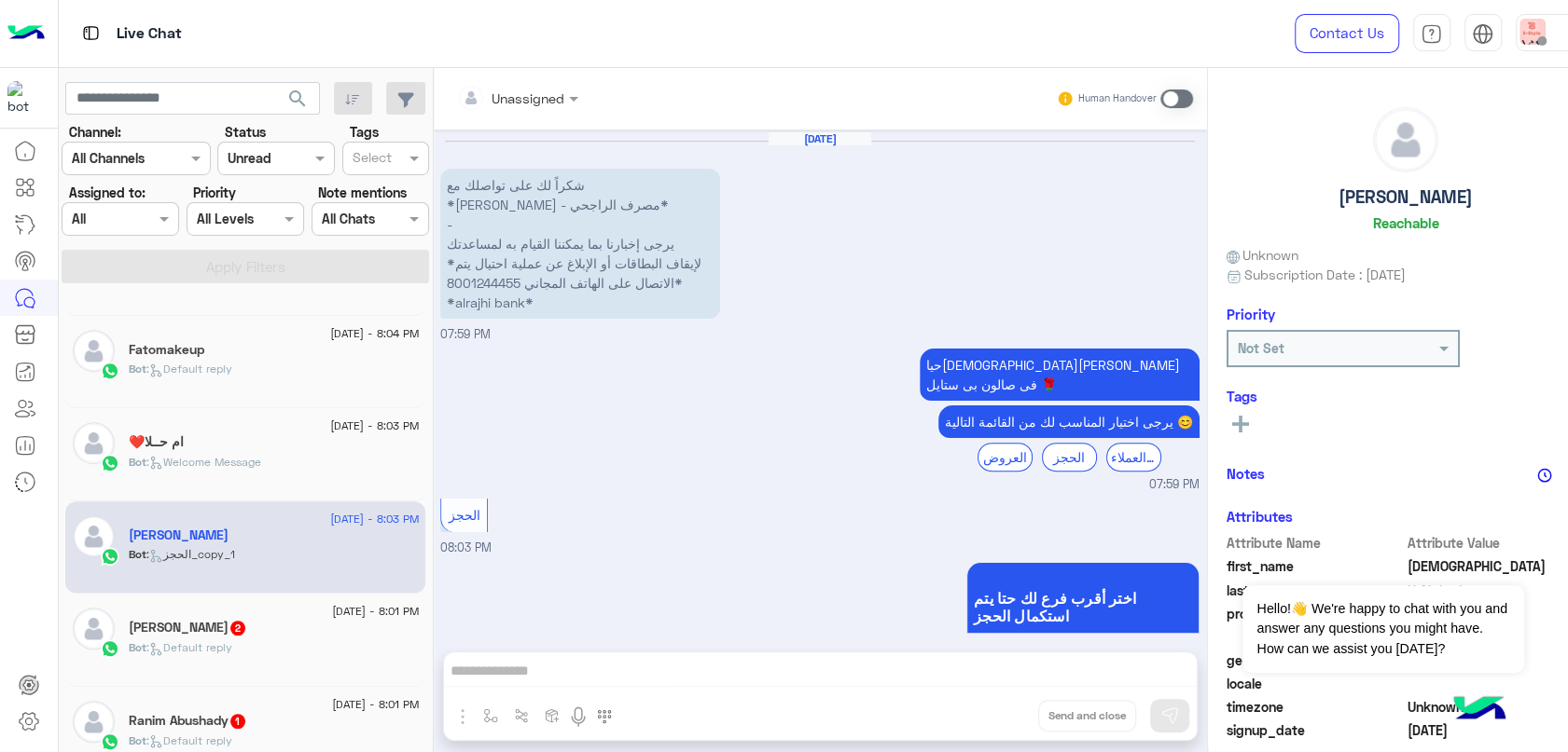
click at [298, 654] on div "Bot : Default reply" at bounding box center [273, 655] width 290 height 33
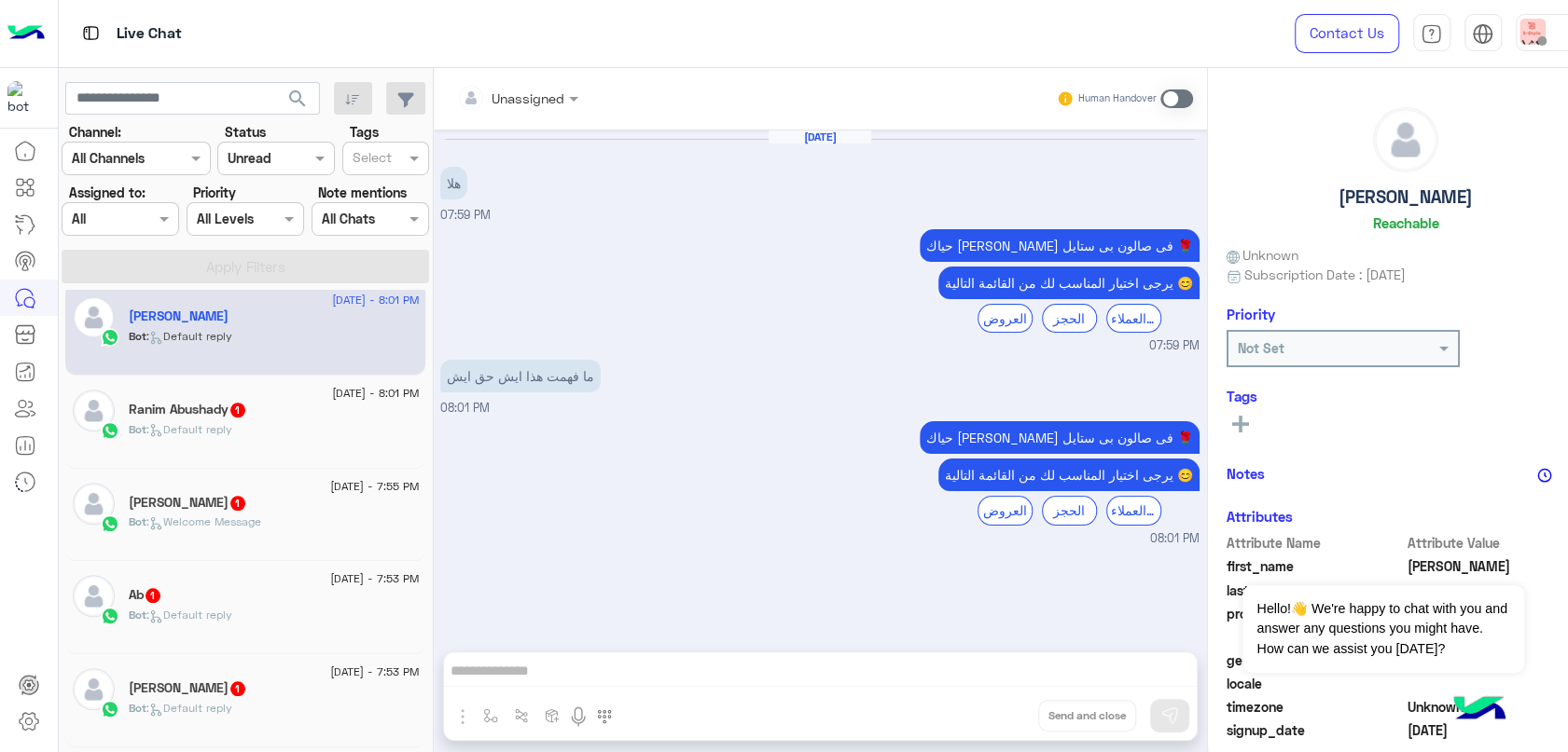
click at [289, 453] on div "Bot : Default reply" at bounding box center [273, 437] width 290 height 33
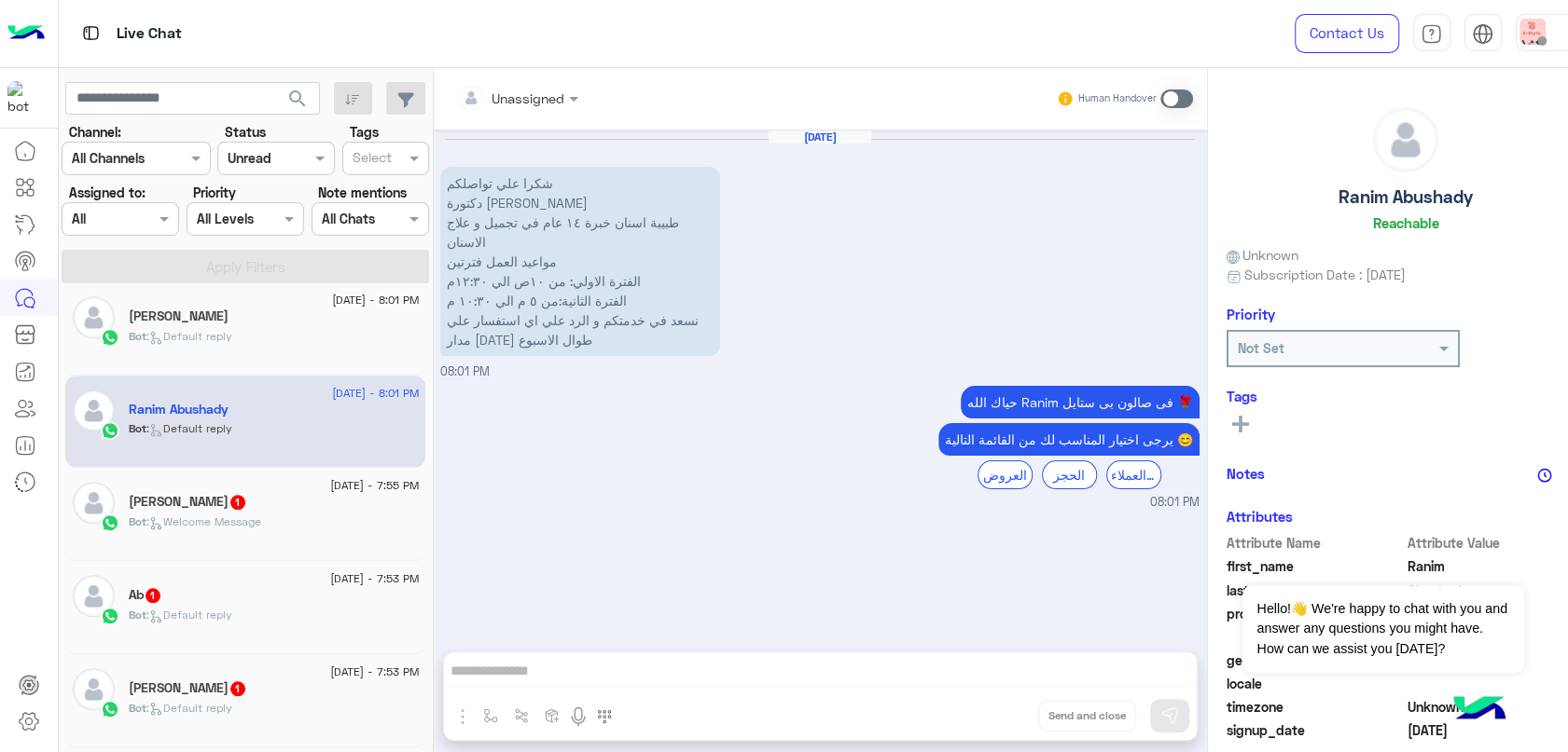
click at [290, 514] on div "Bot : Welcome Message" at bounding box center [273, 529] width 290 height 33
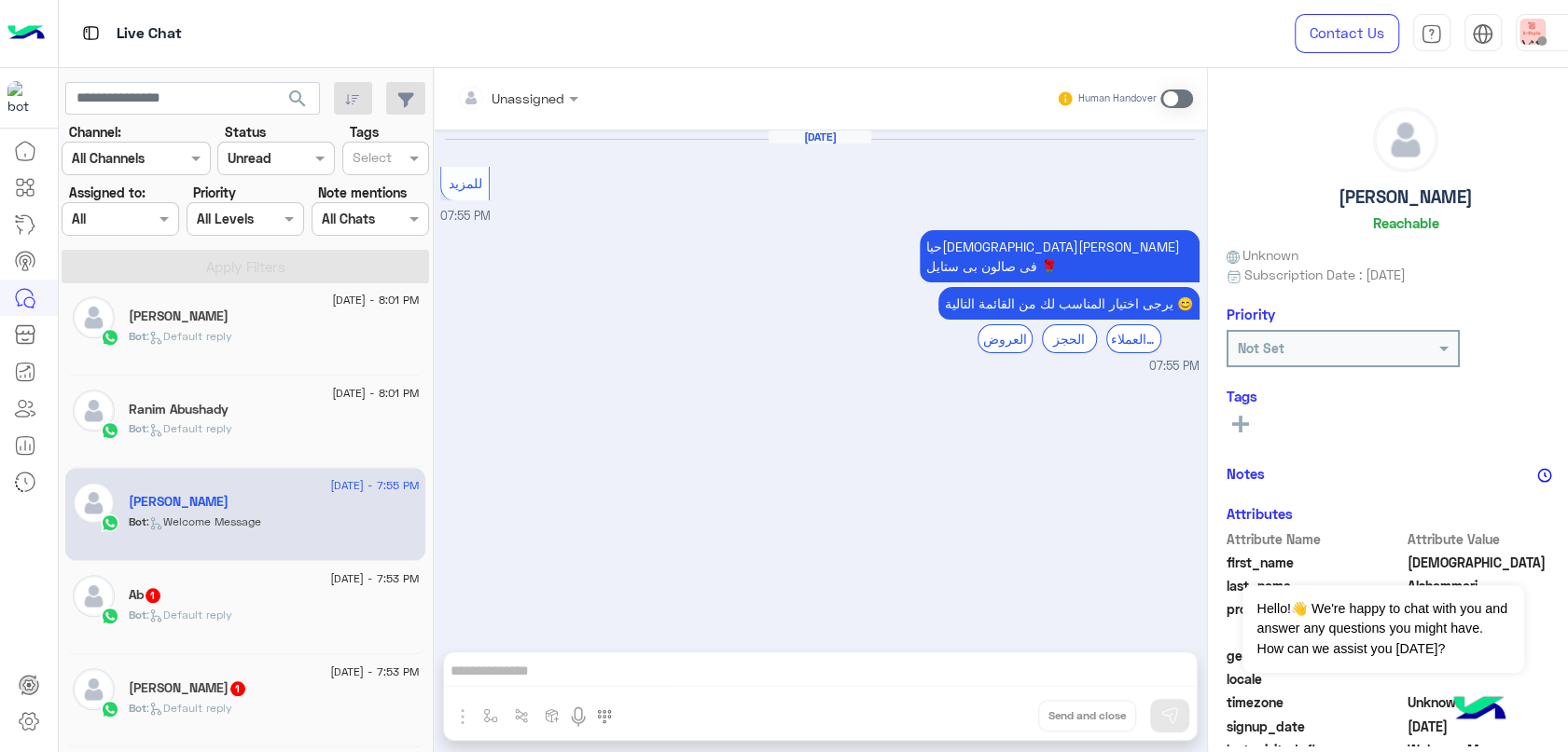
click at [289, 609] on div "Bot : Default reply" at bounding box center [273, 622] width 290 height 33
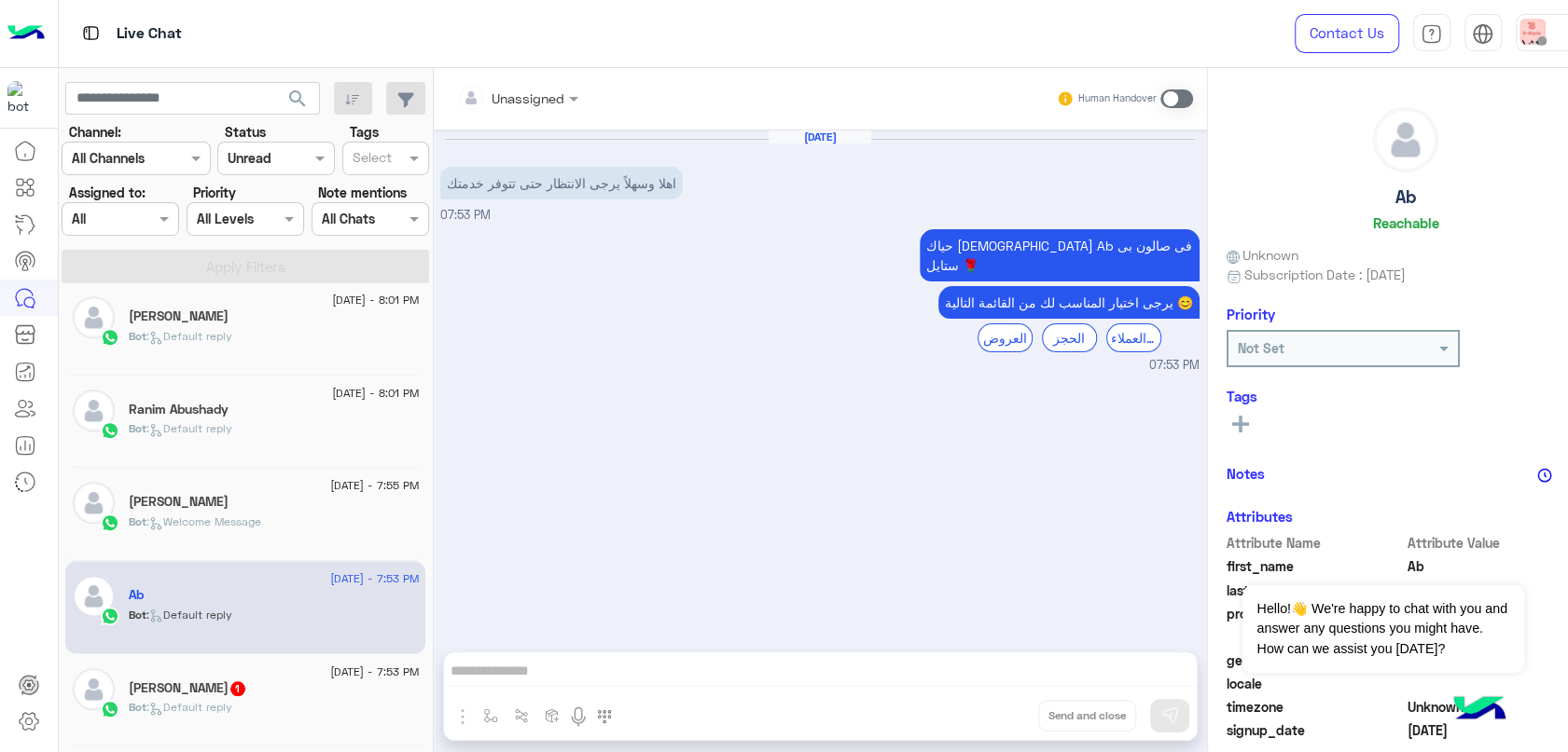
click at [290, 706] on div "Bot : Default reply" at bounding box center [273, 715] width 290 height 33
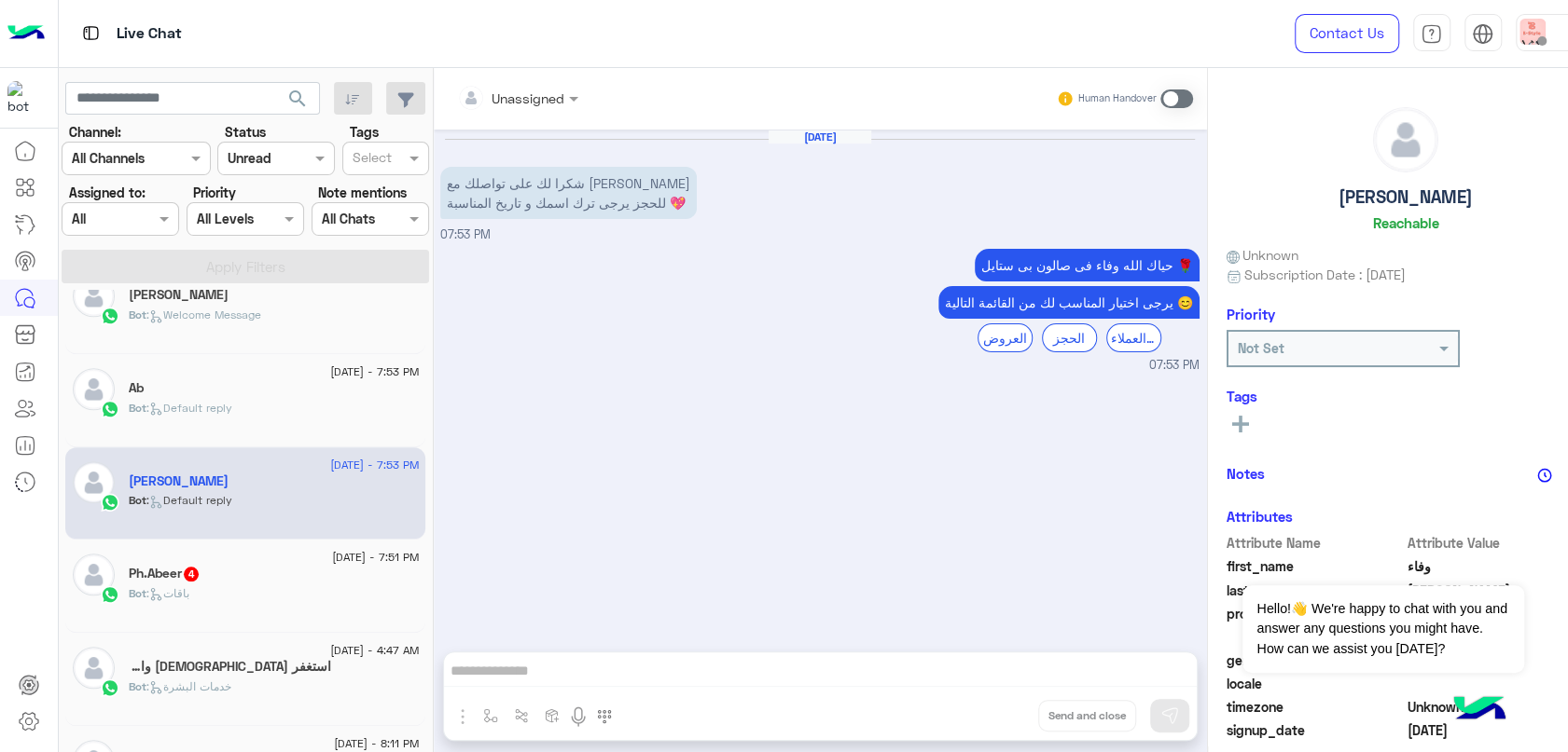
click at [266, 570] on div "Ph.Abeer 4" at bounding box center [273, 576] width 290 height 20
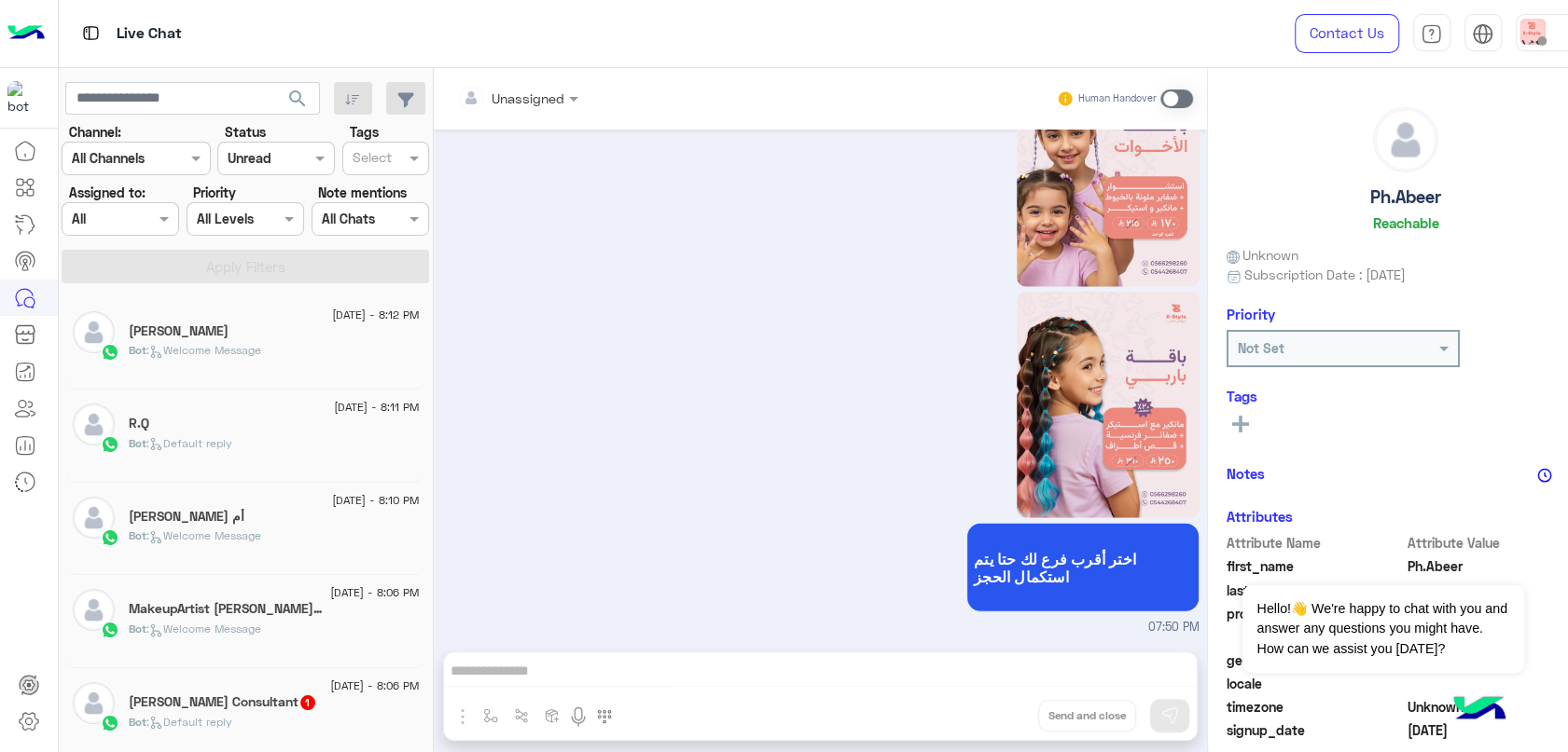
click at [245, 152] on input "text" at bounding box center [254, 159] width 54 height 20
click at [269, 186] on div "All" at bounding box center [254, 195] width 105 height 35
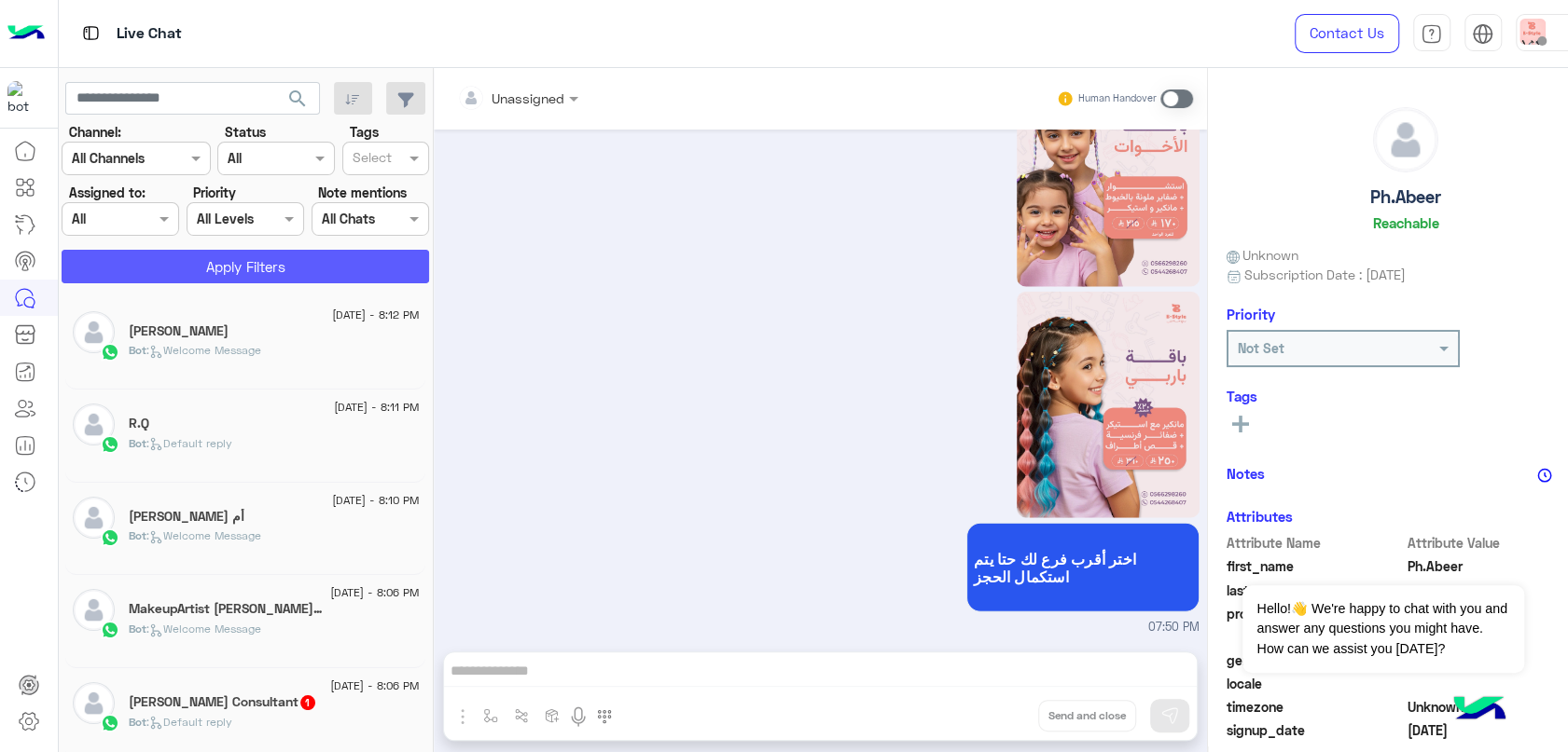
click at [229, 266] on button "Apply Filters" at bounding box center [245, 266] width 367 height 34
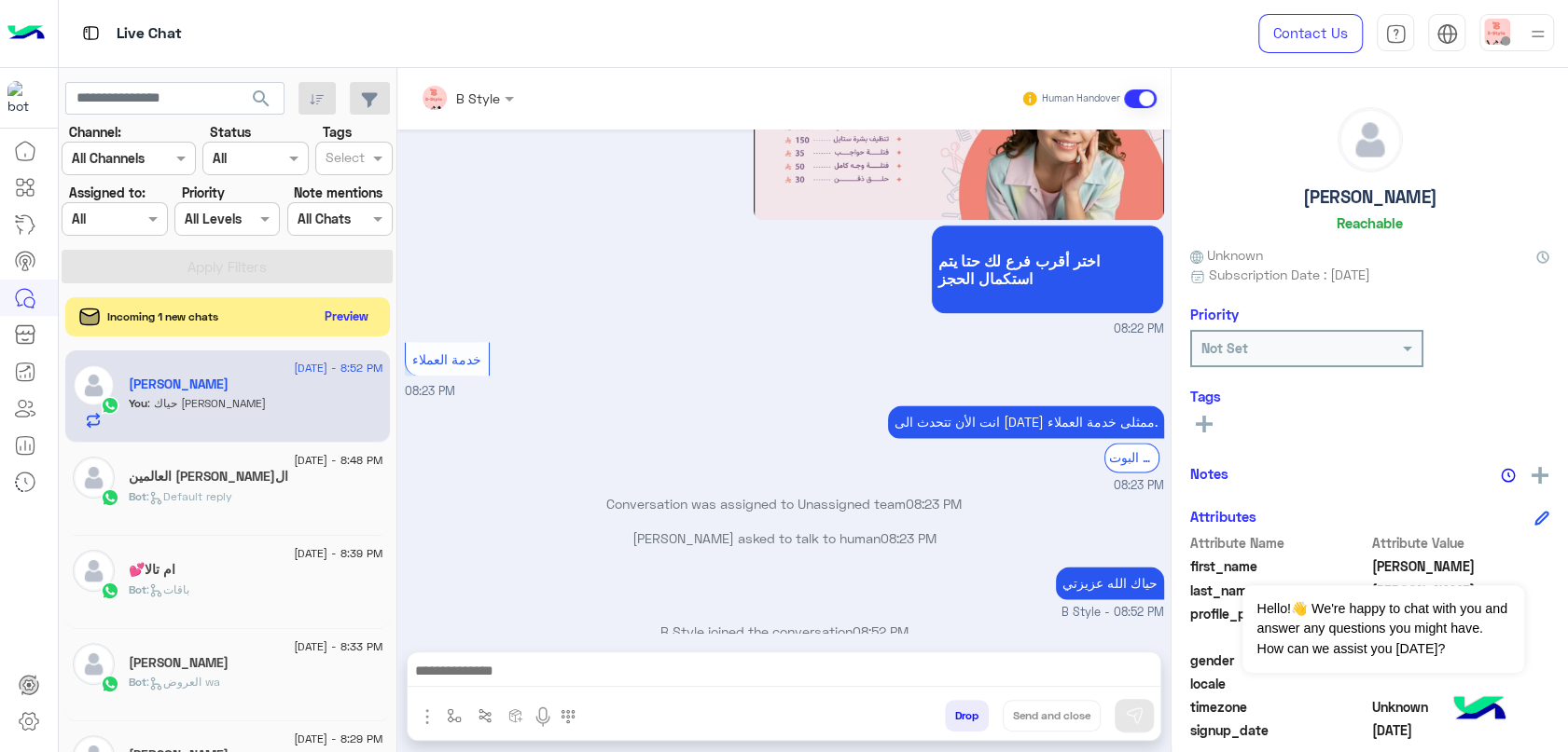
click at [346, 320] on button "Preview" at bounding box center [346, 316] width 57 height 25
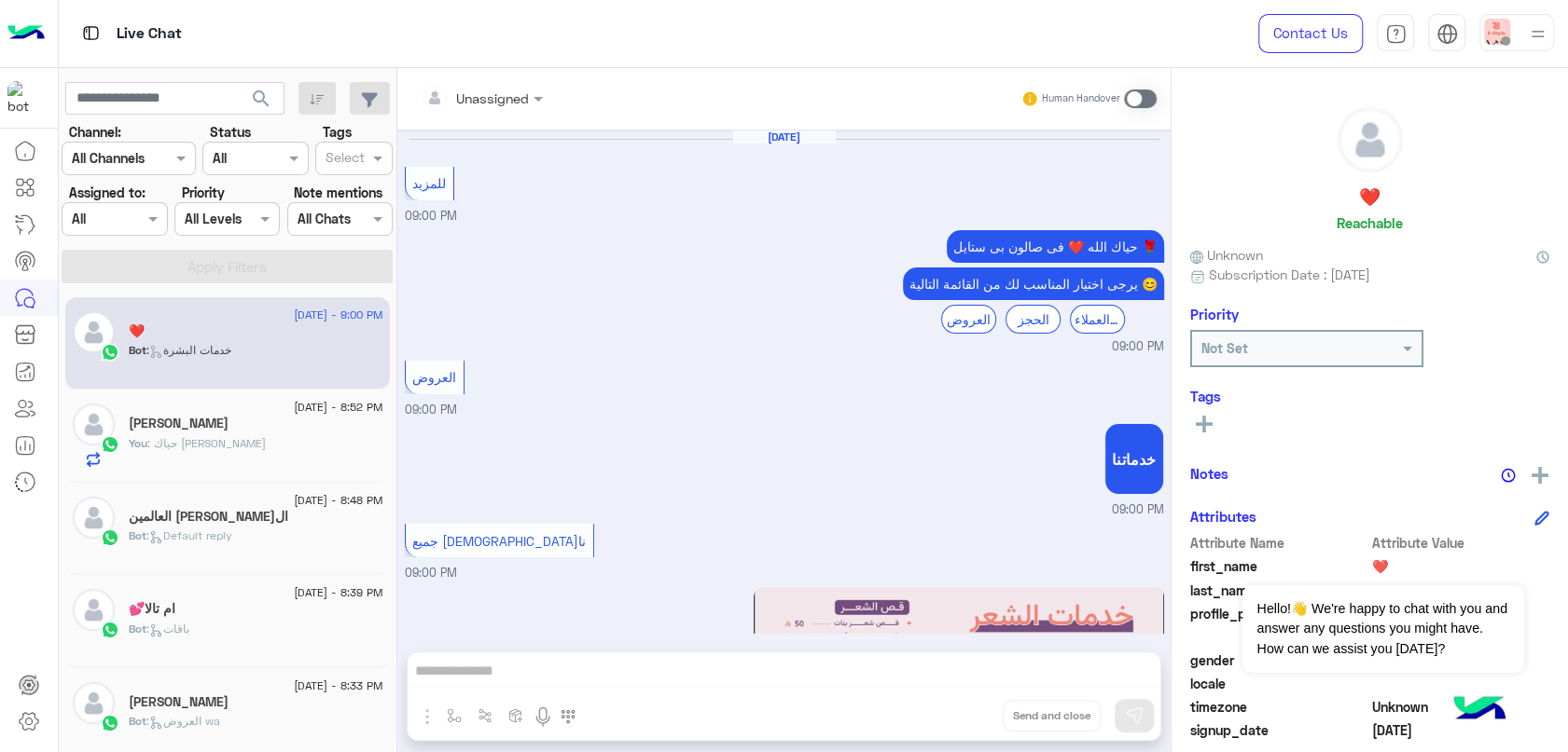
scroll to position [1220, 0]
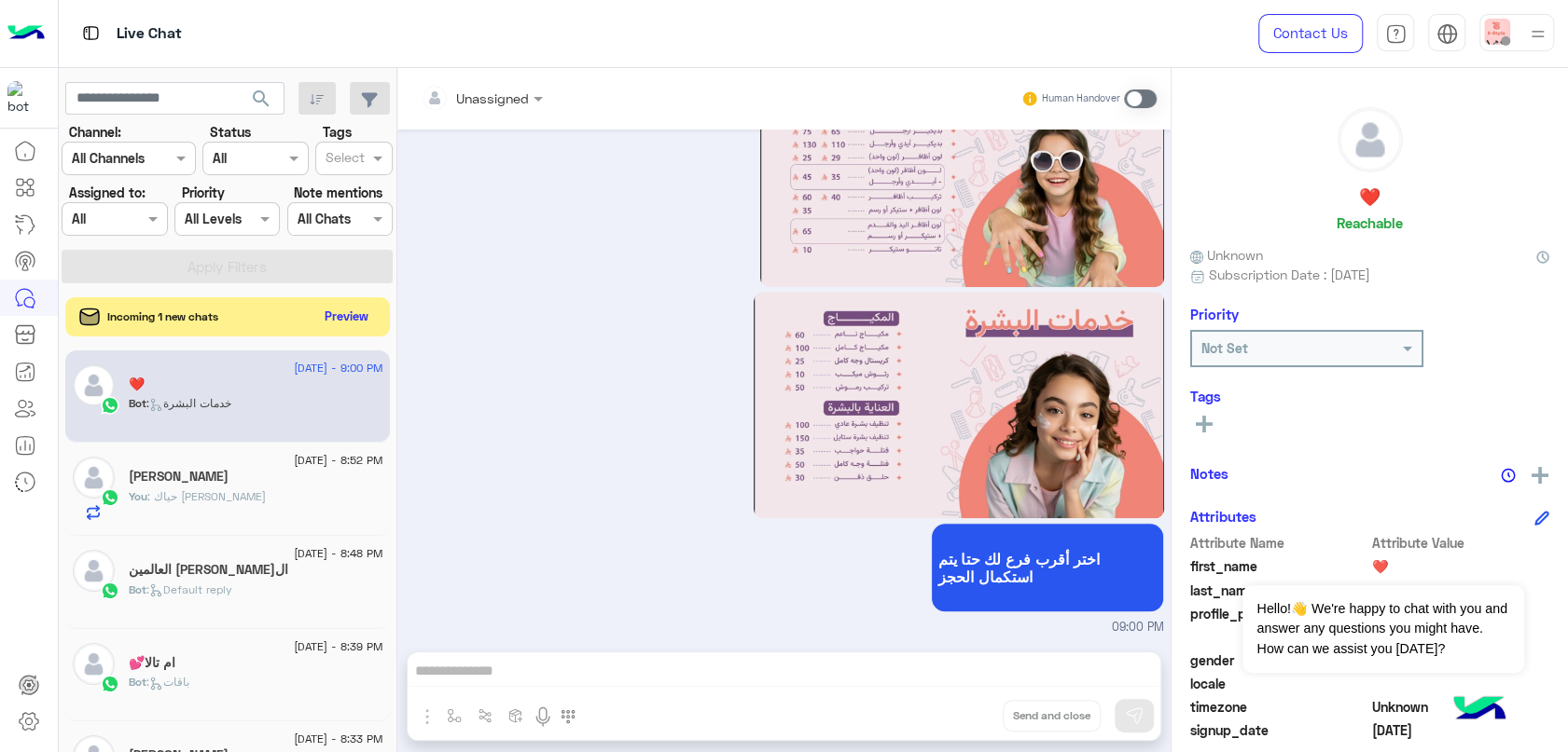
click at [365, 311] on button "Preview" at bounding box center [346, 316] width 57 height 25
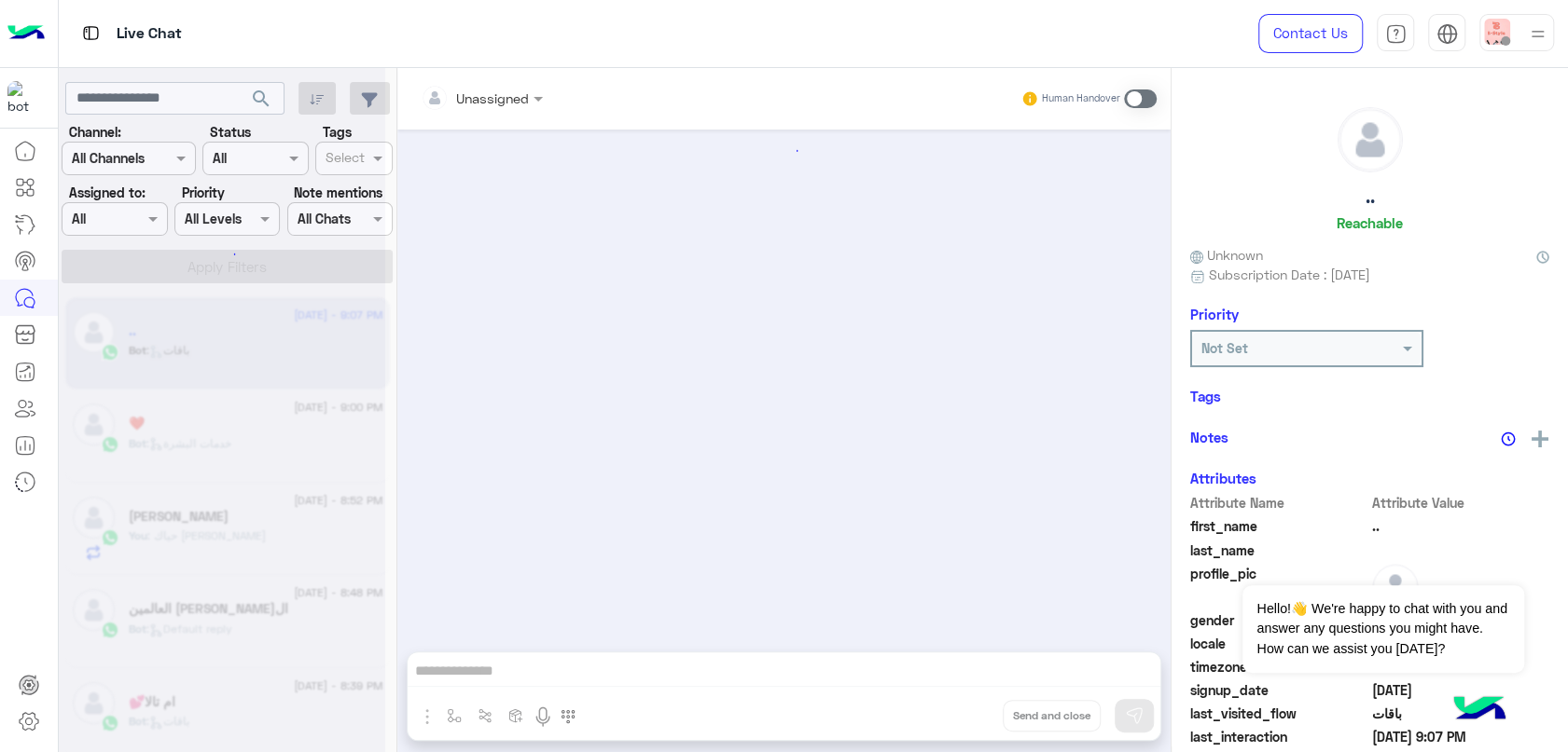
scroll to position [1683, 0]
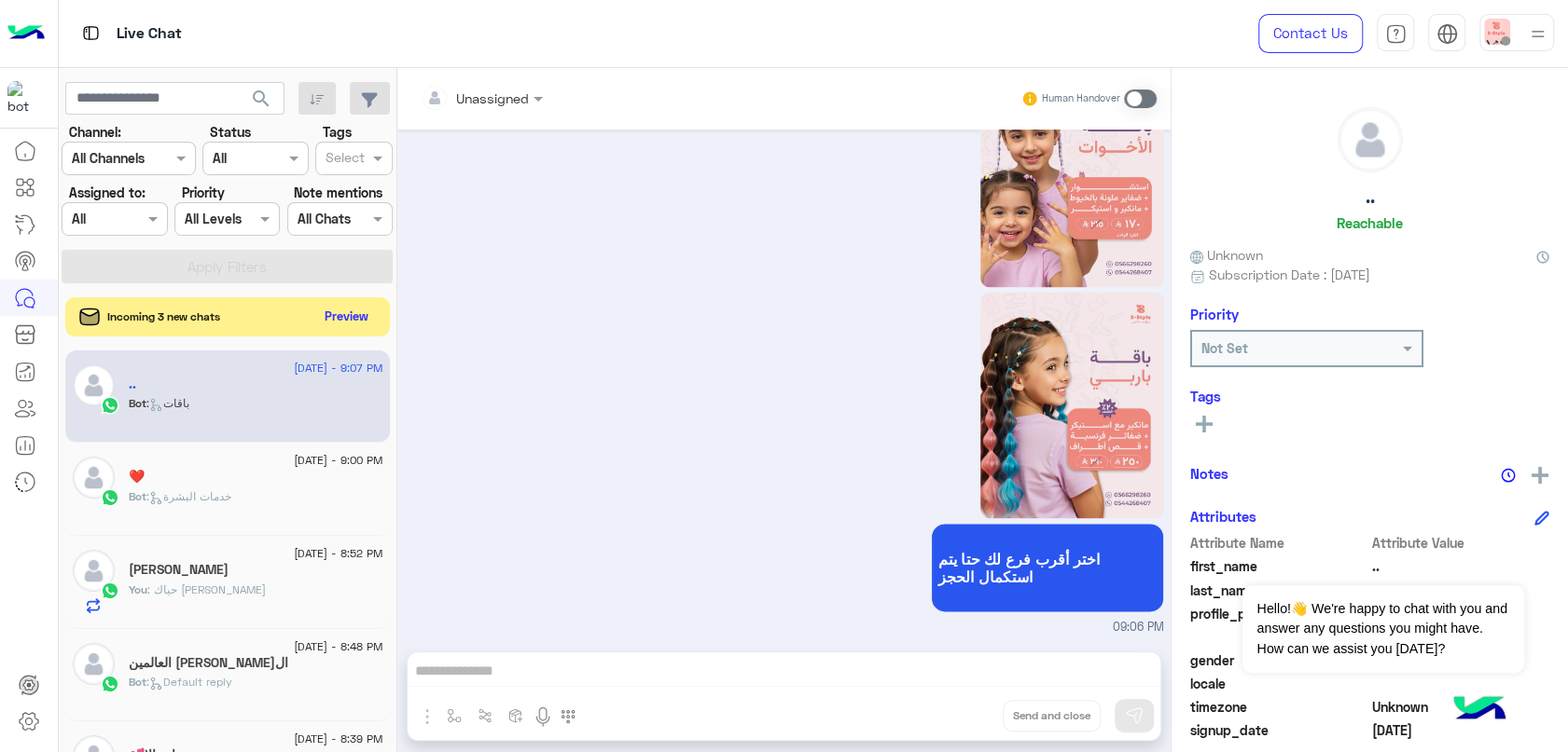
click at [342, 317] on button "Preview" at bounding box center [346, 316] width 57 height 25
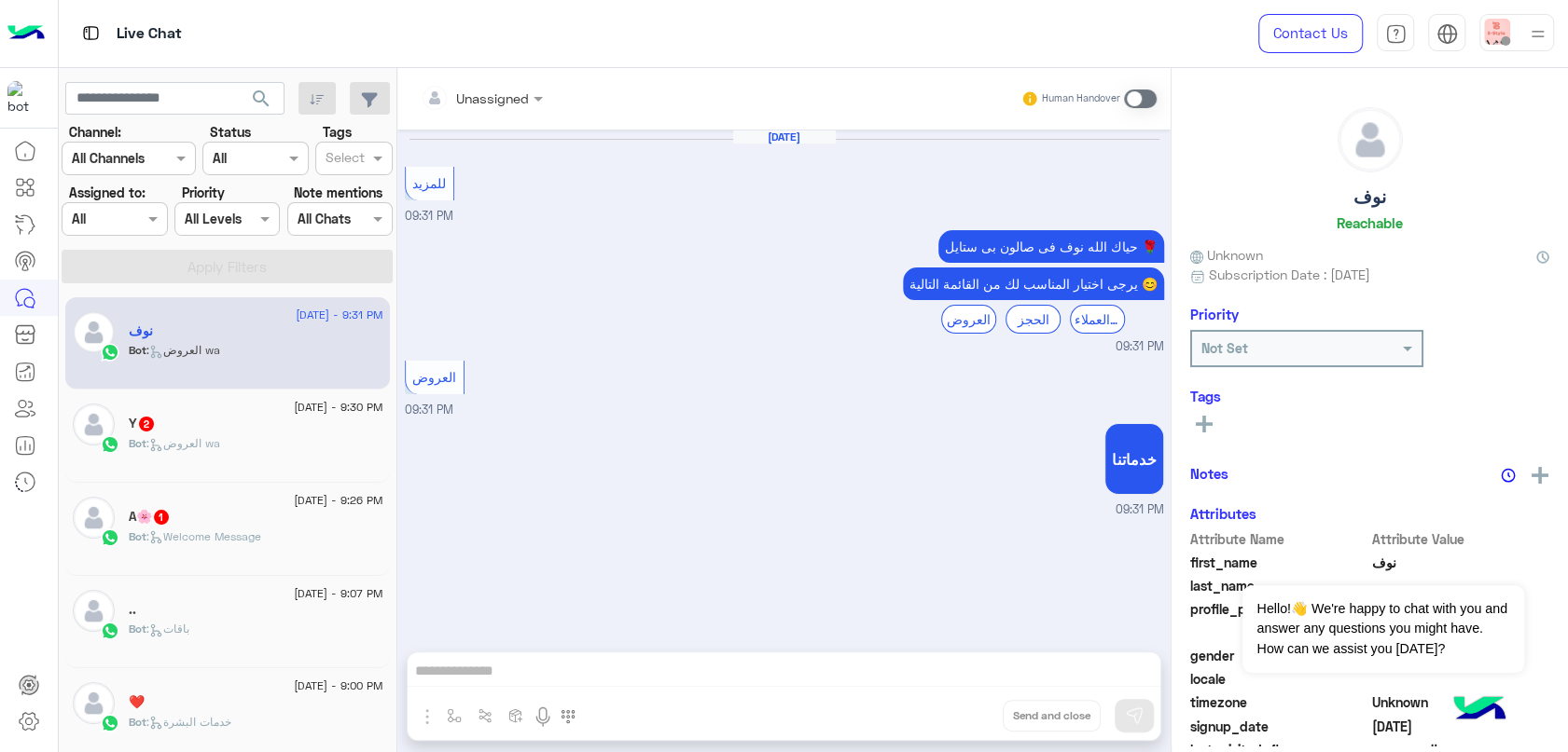
click at [211, 433] on div "Y 2" at bounding box center [255, 425] width 254 height 20
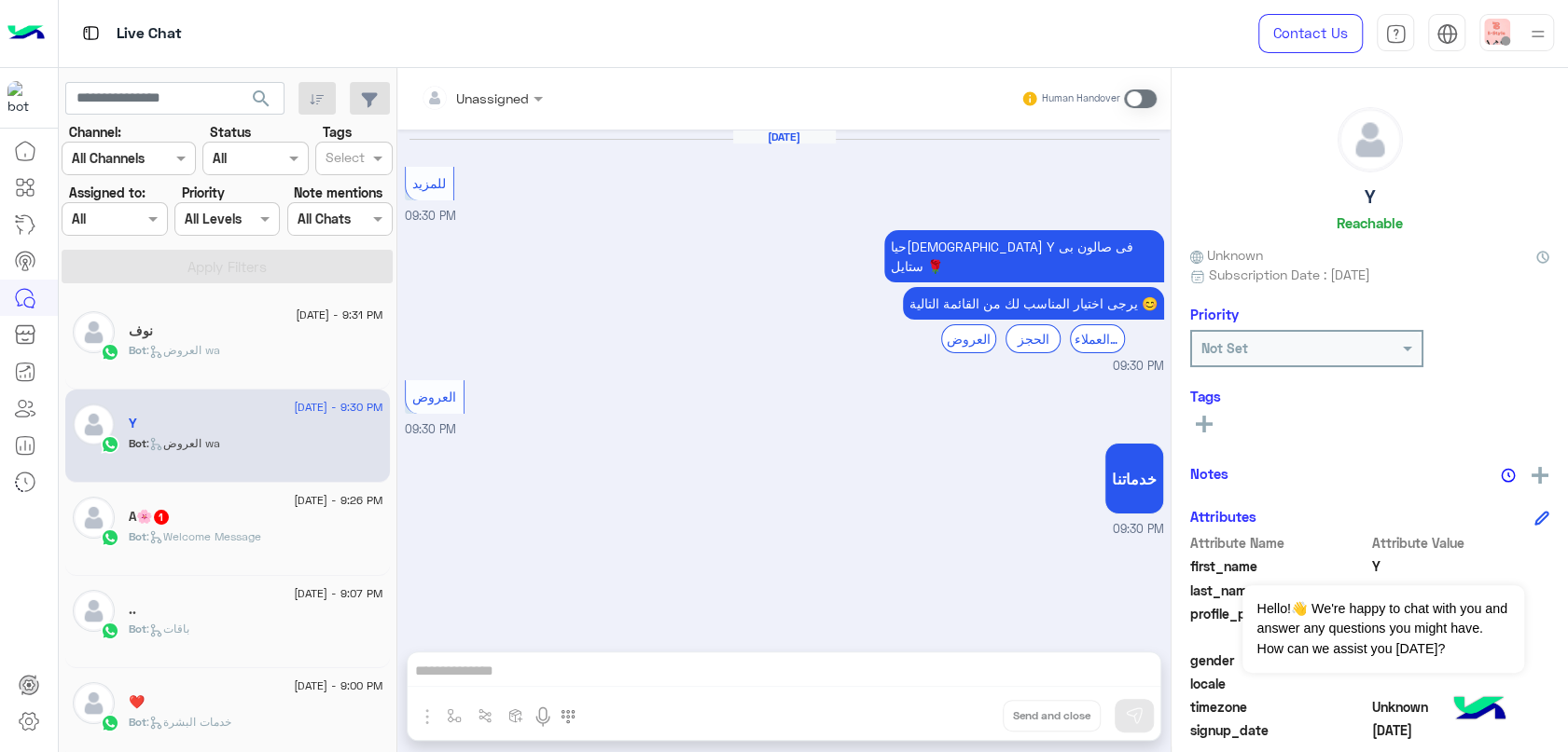
click at [247, 526] on div "A🌸 1" at bounding box center [255, 518] width 254 height 20
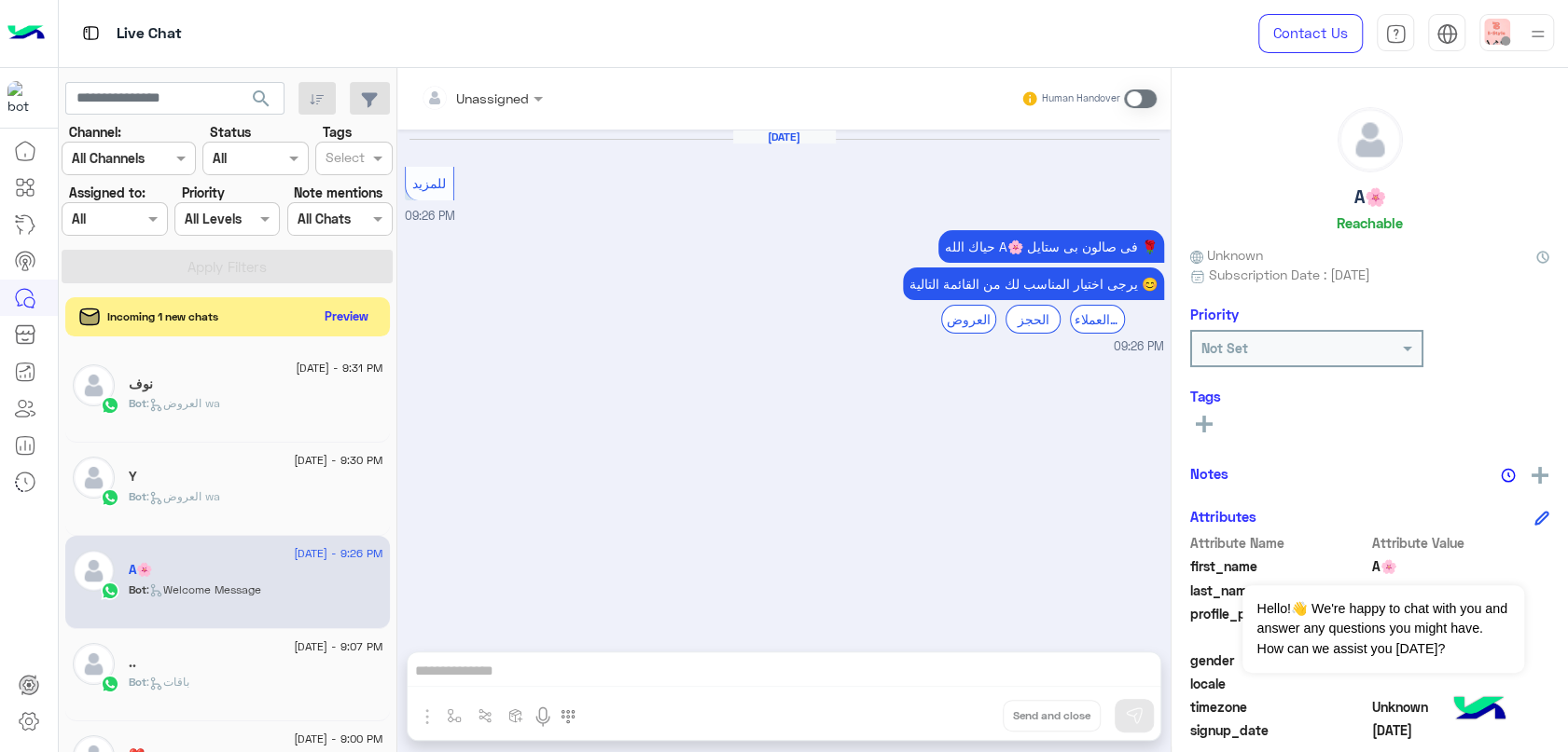
click at [364, 320] on button "Preview" at bounding box center [346, 316] width 57 height 25
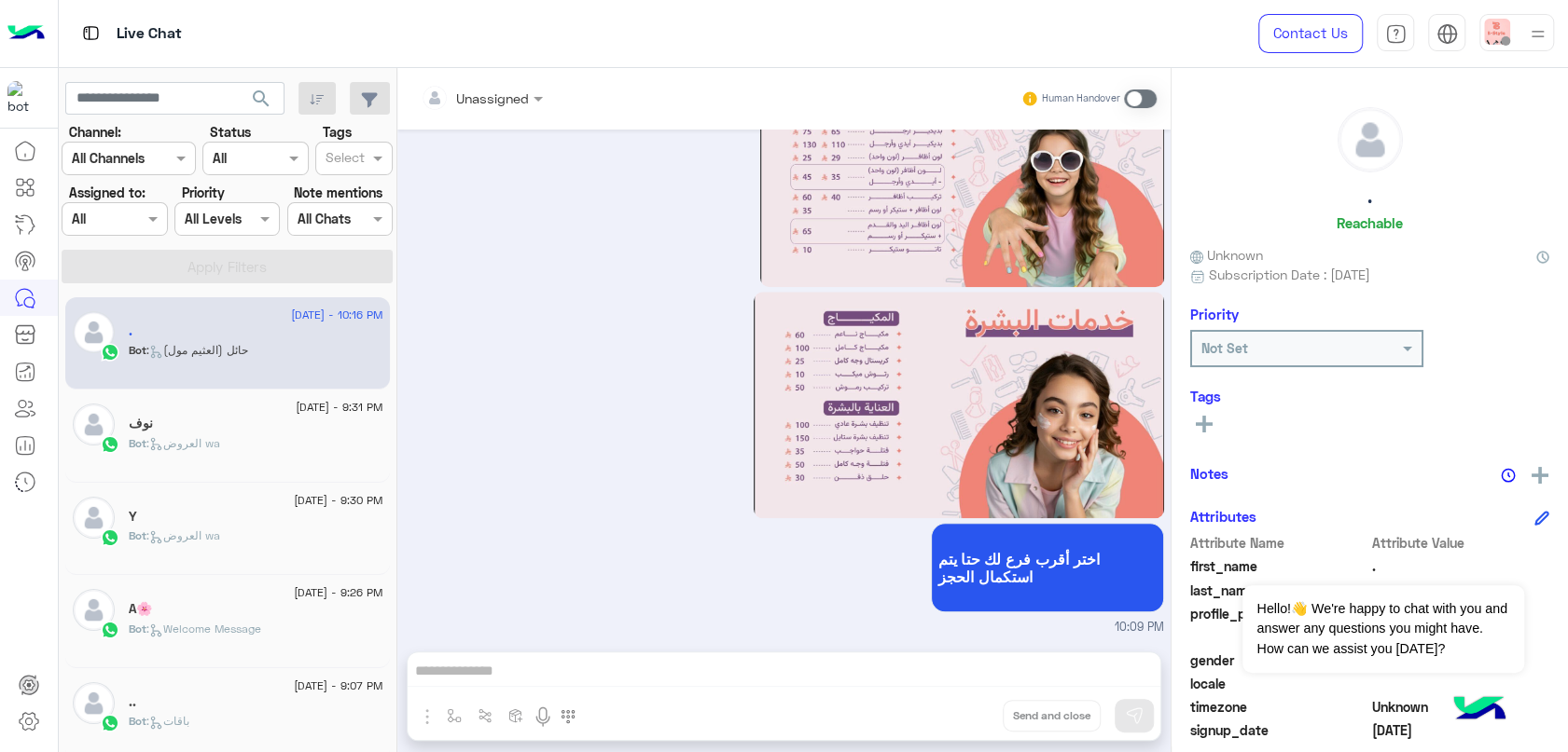
scroll to position [1478, 0]
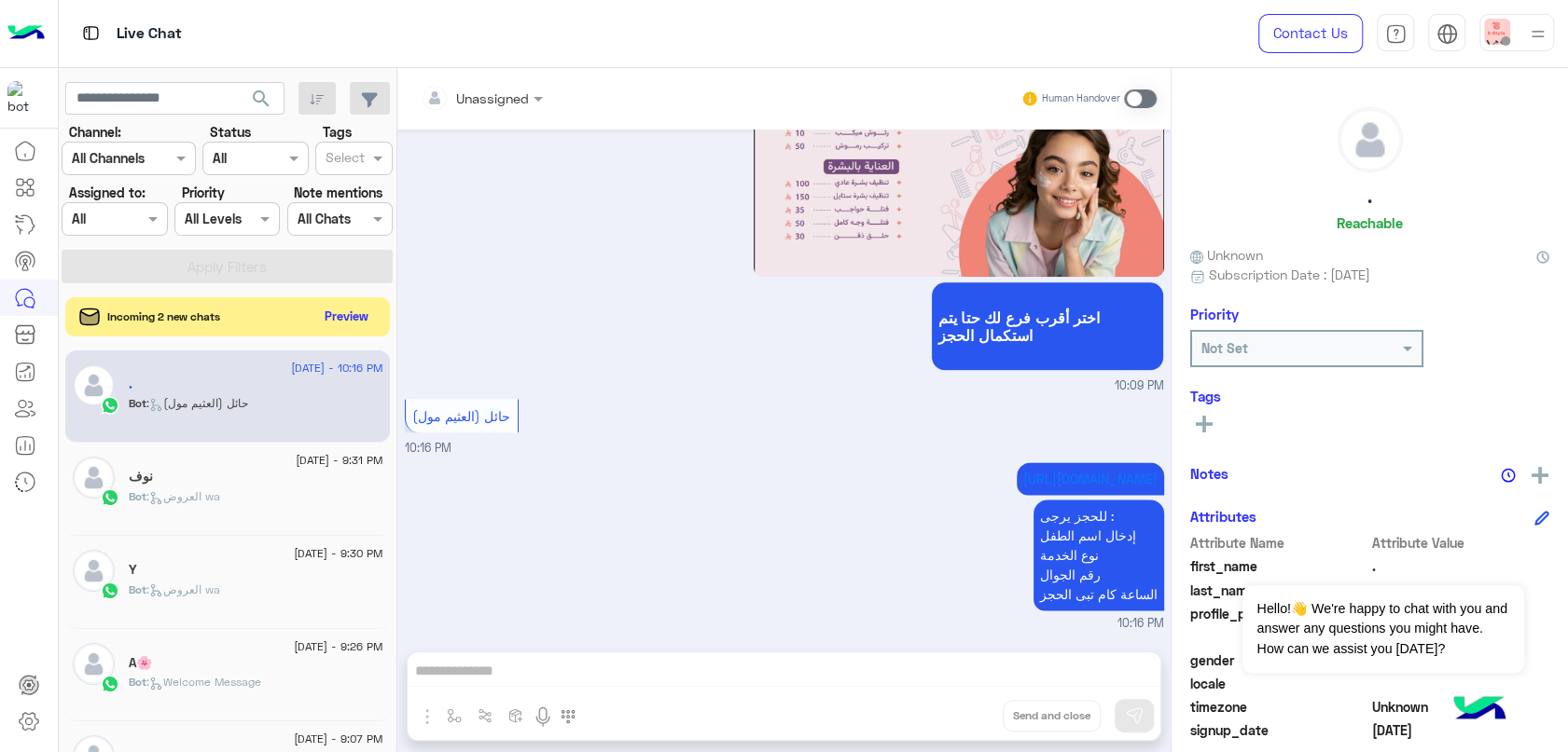
click at [352, 328] on button "Preview" at bounding box center [346, 316] width 57 height 25
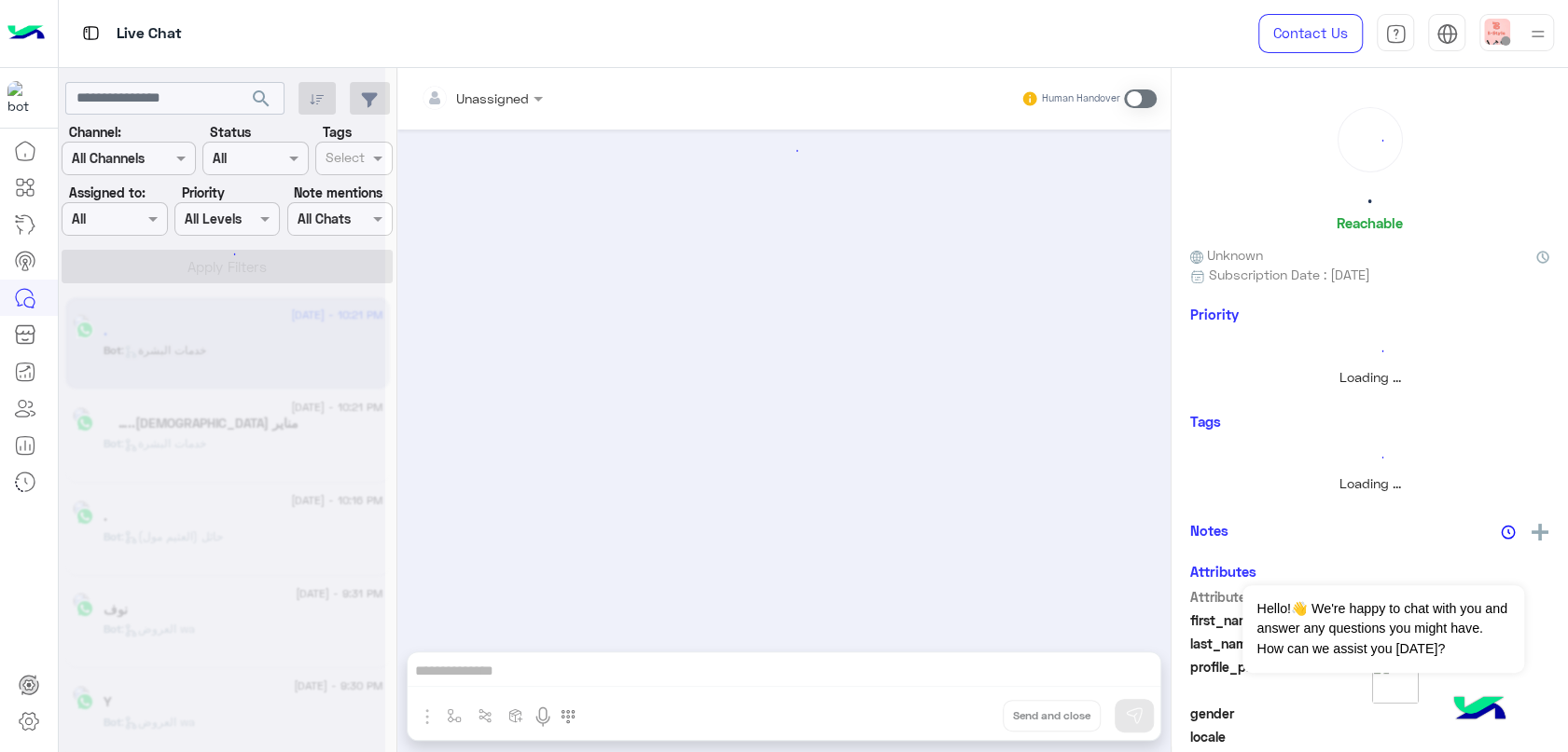
scroll to position [1220, 0]
